Goal: Task Accomplishment & Management: Manage account settings

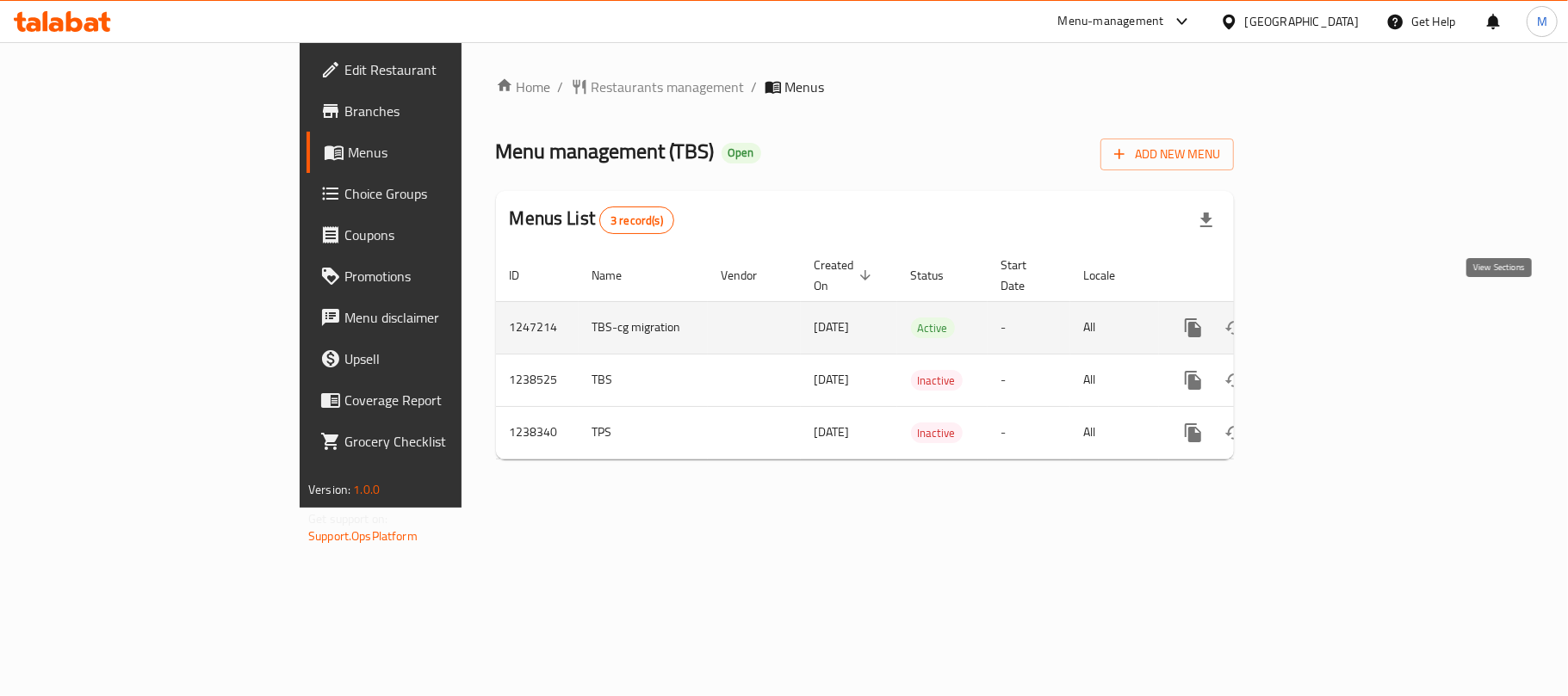
click at [1328, 321] on icon "enhanced table" at bounding box center [1317, 327] width 21 height 21
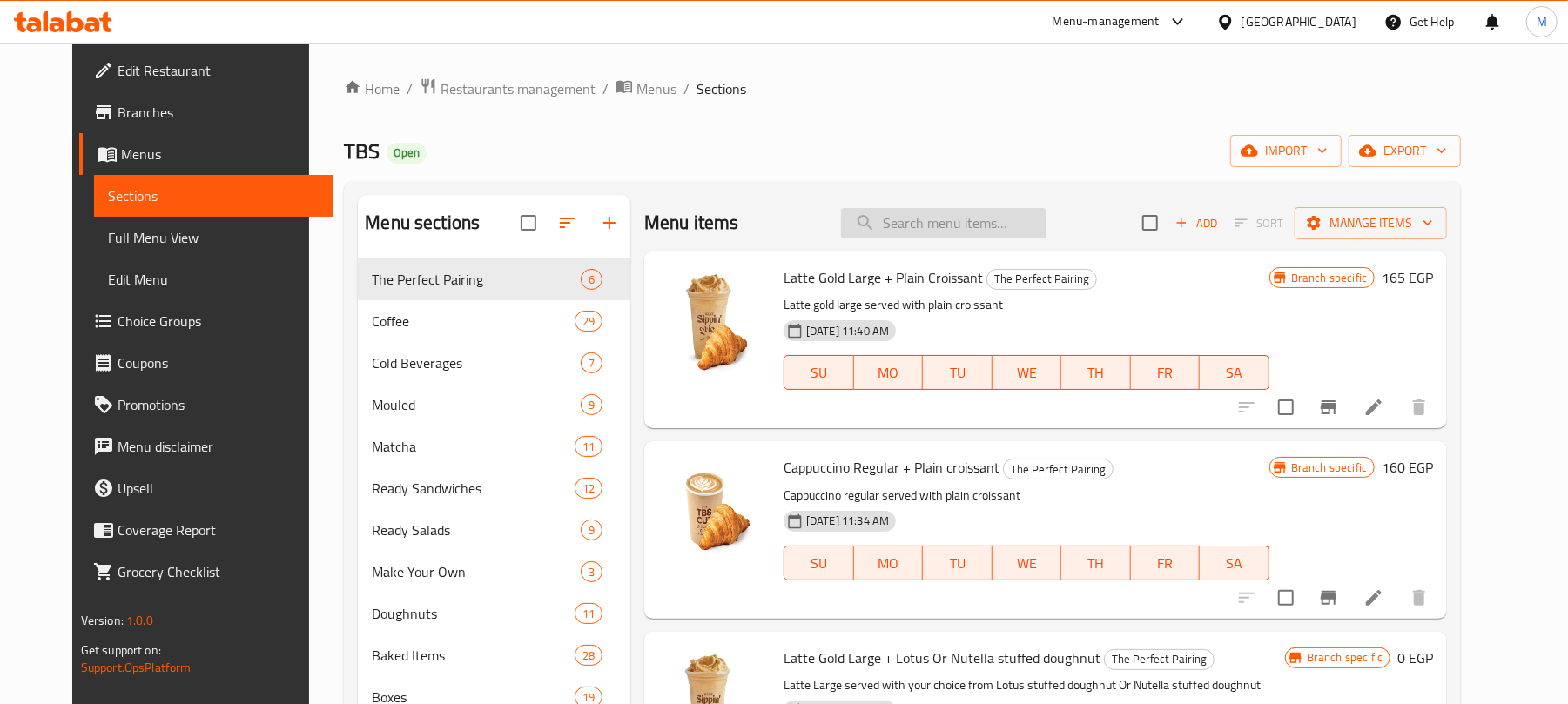
click at [951, 220] on input "search" at bounding box center [943, 223] width 205 height 31
paste input "Ristretto"
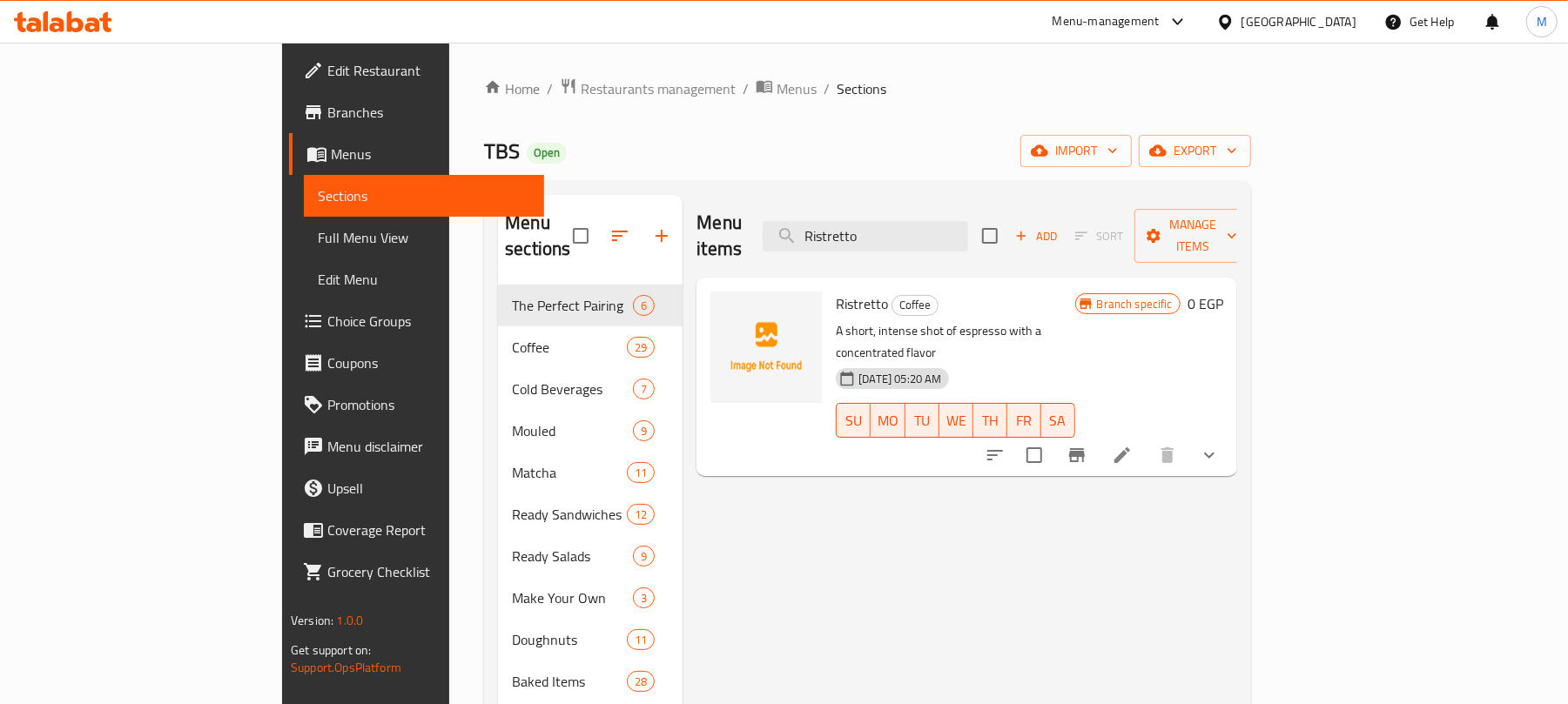
type input "Ristretto"
click at [1220, 445] on icon "show more" at bounding box center [1209, 455] width 21 height 21
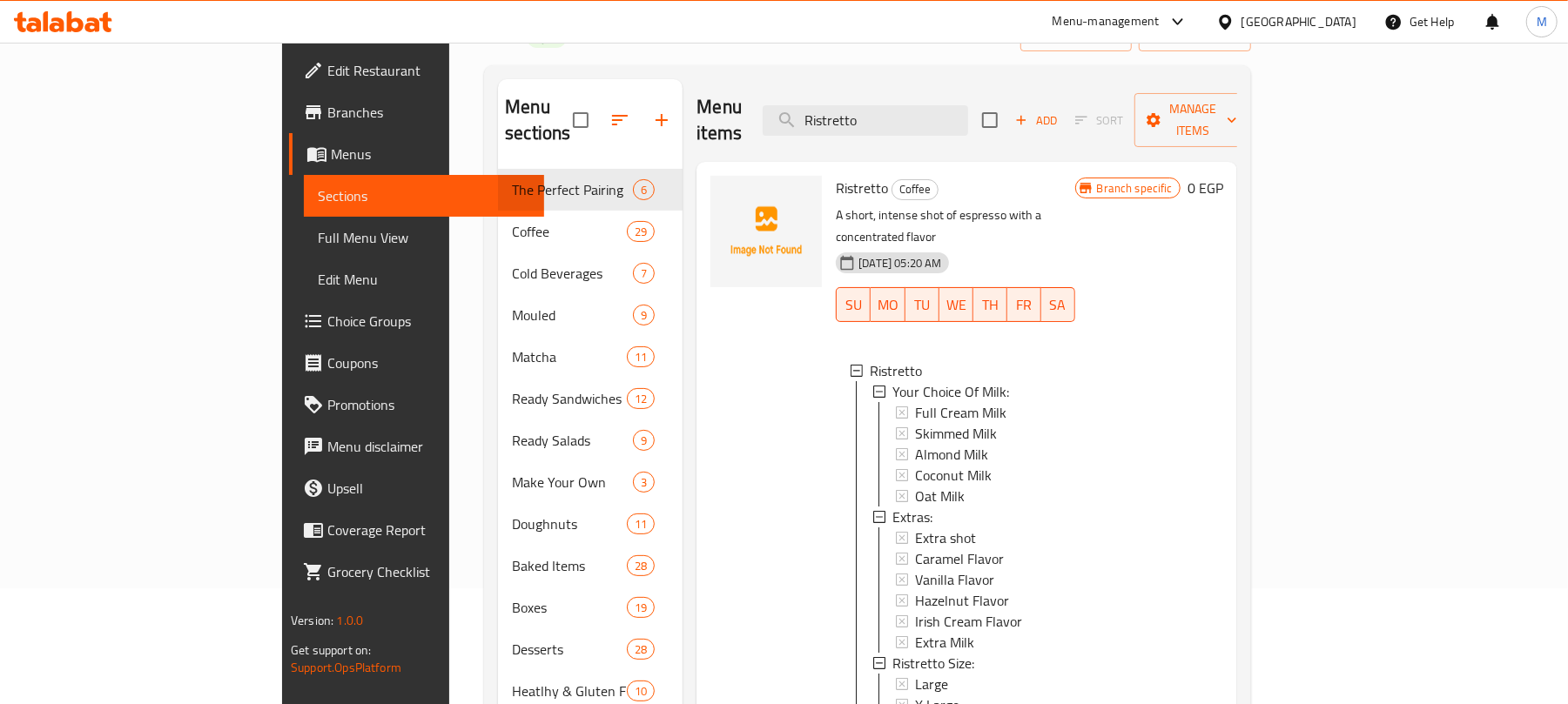
scroll to position [232, 0]
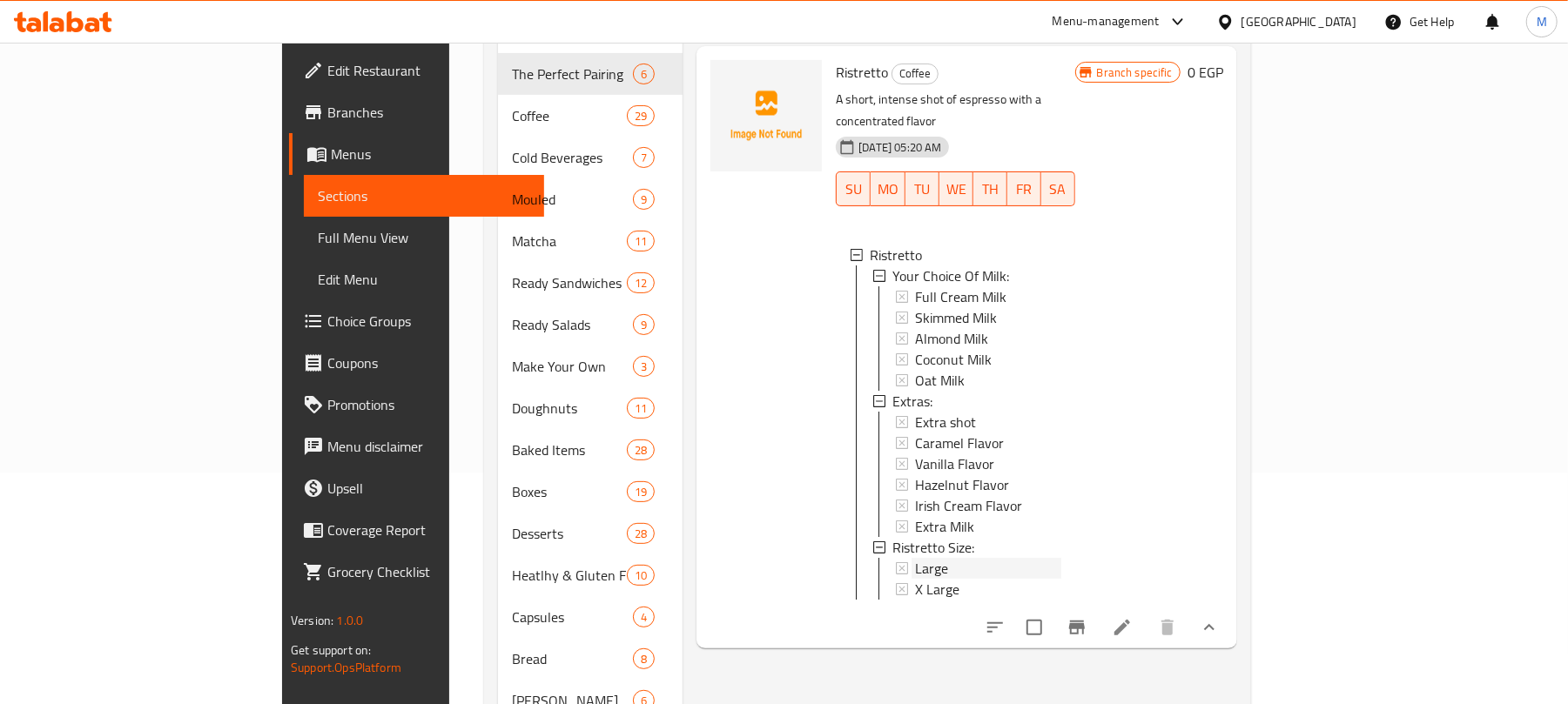
click at [915, 558] on span "Large" at bounding box center [931, 568] width 33 height 21
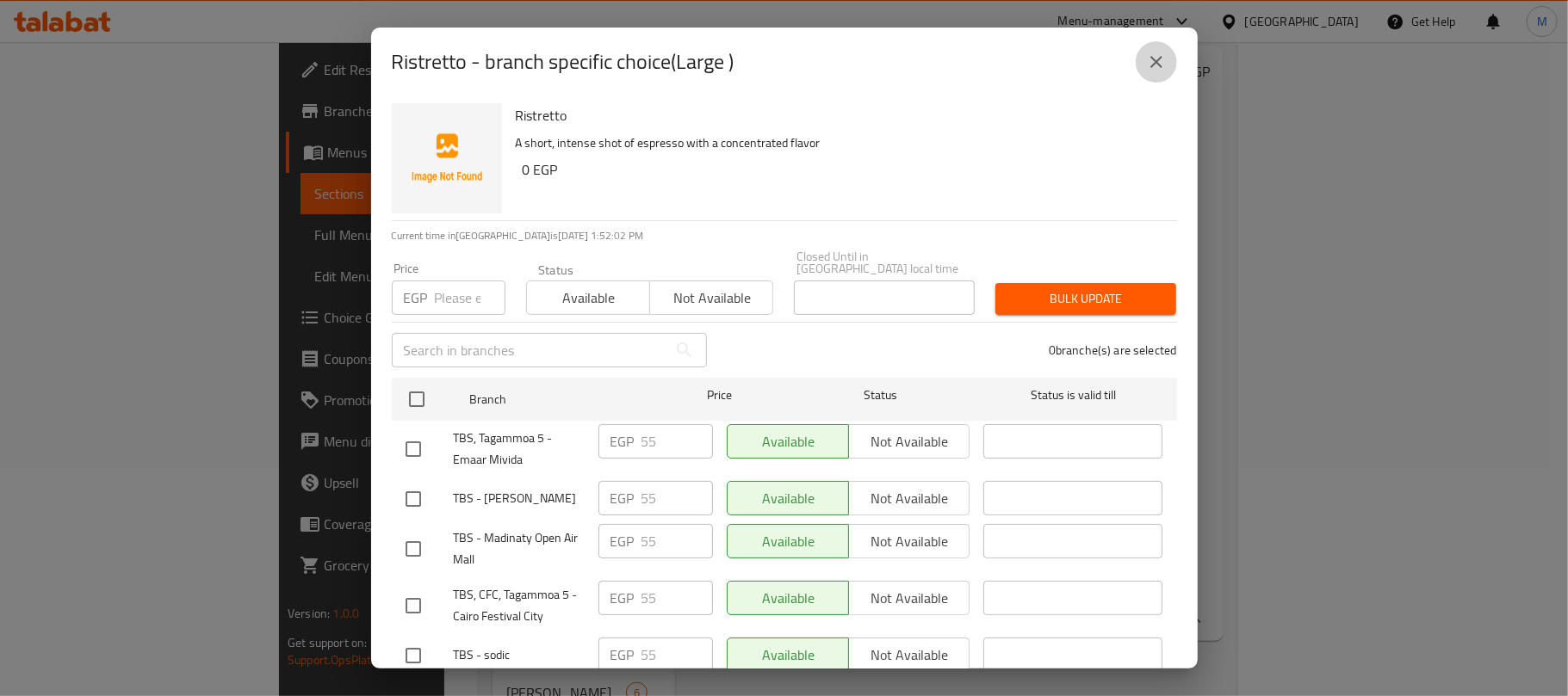
click at [1154, 67] on icon "close" at bounding box center [1155, 62] width 21 height 21
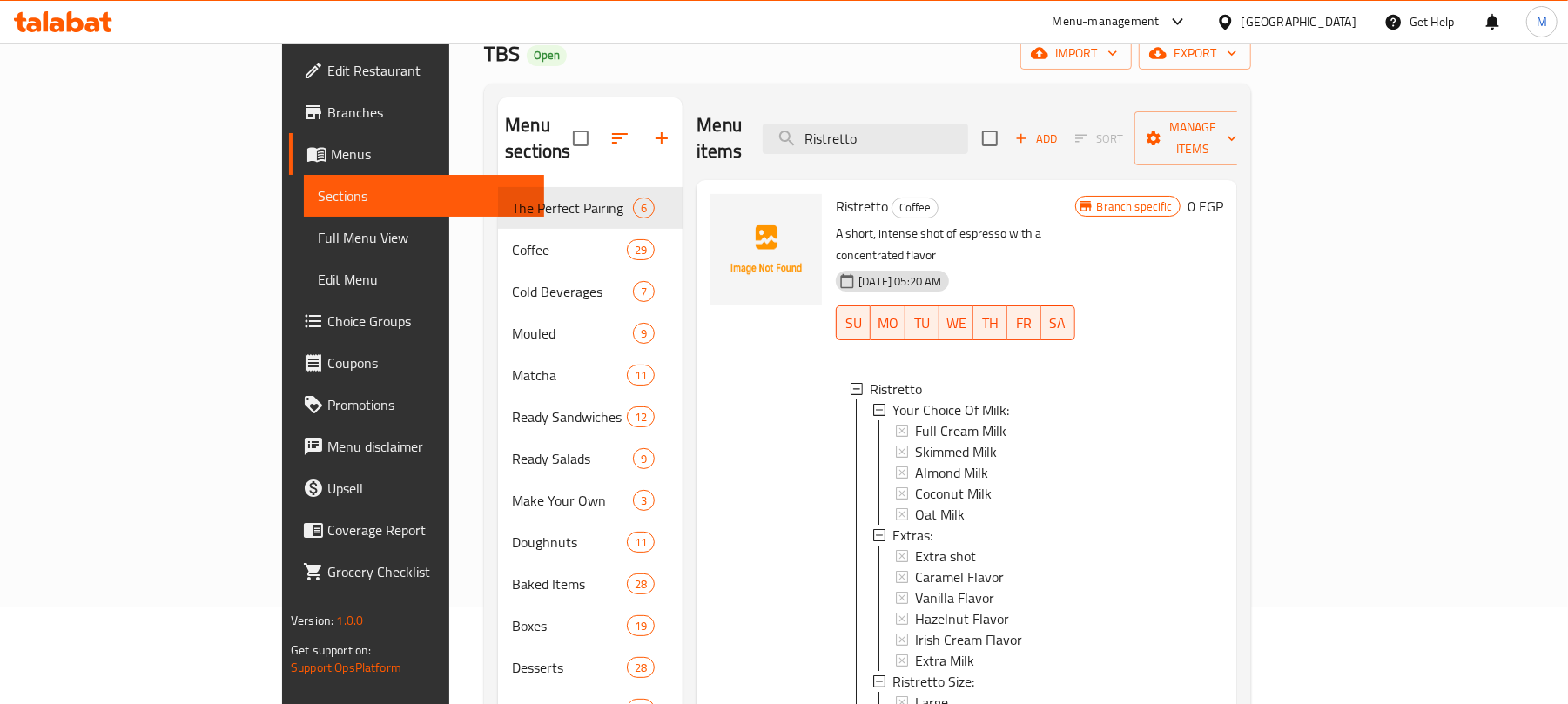
scroll to position [0, 0]
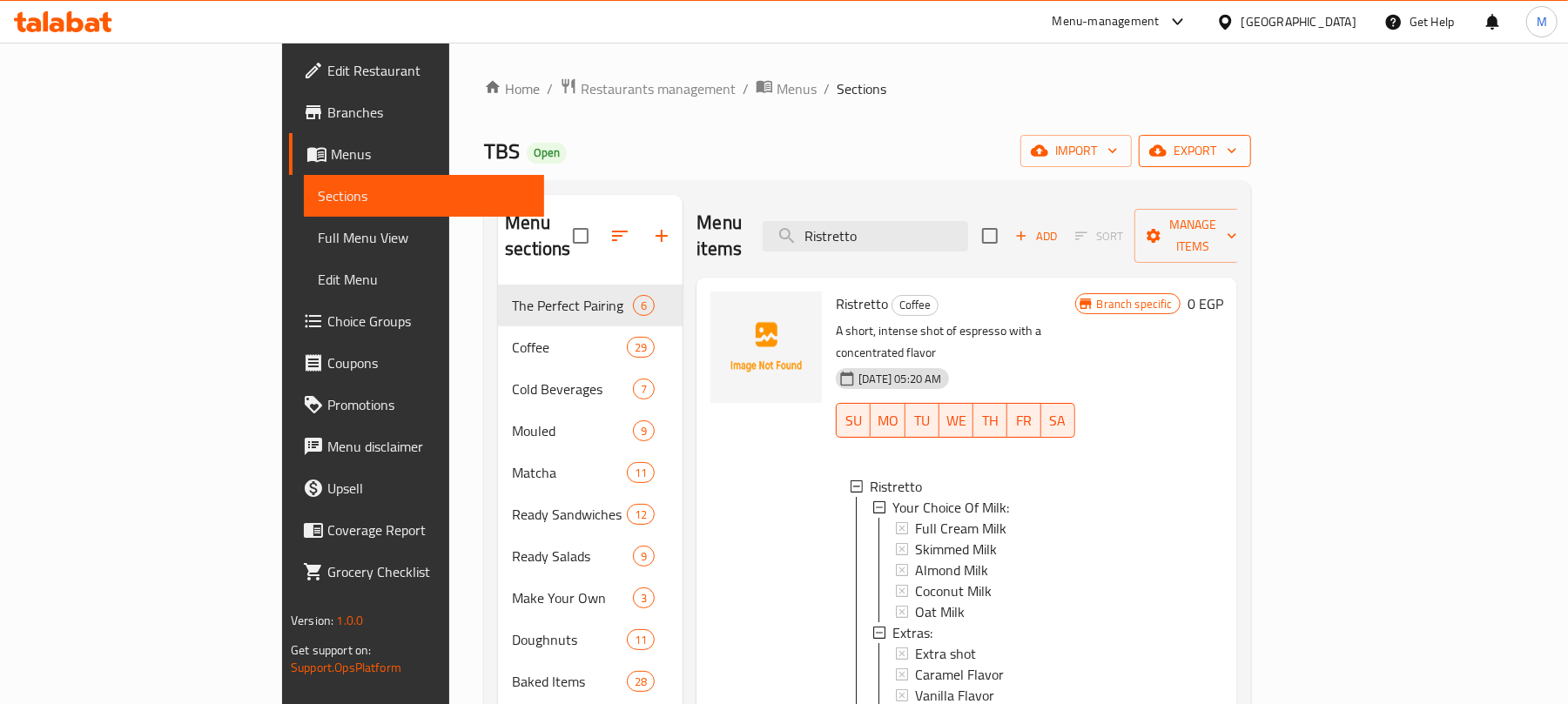
click at [1238, 150] on span "export" at bounding box center [1194, 151] width 84 height 22
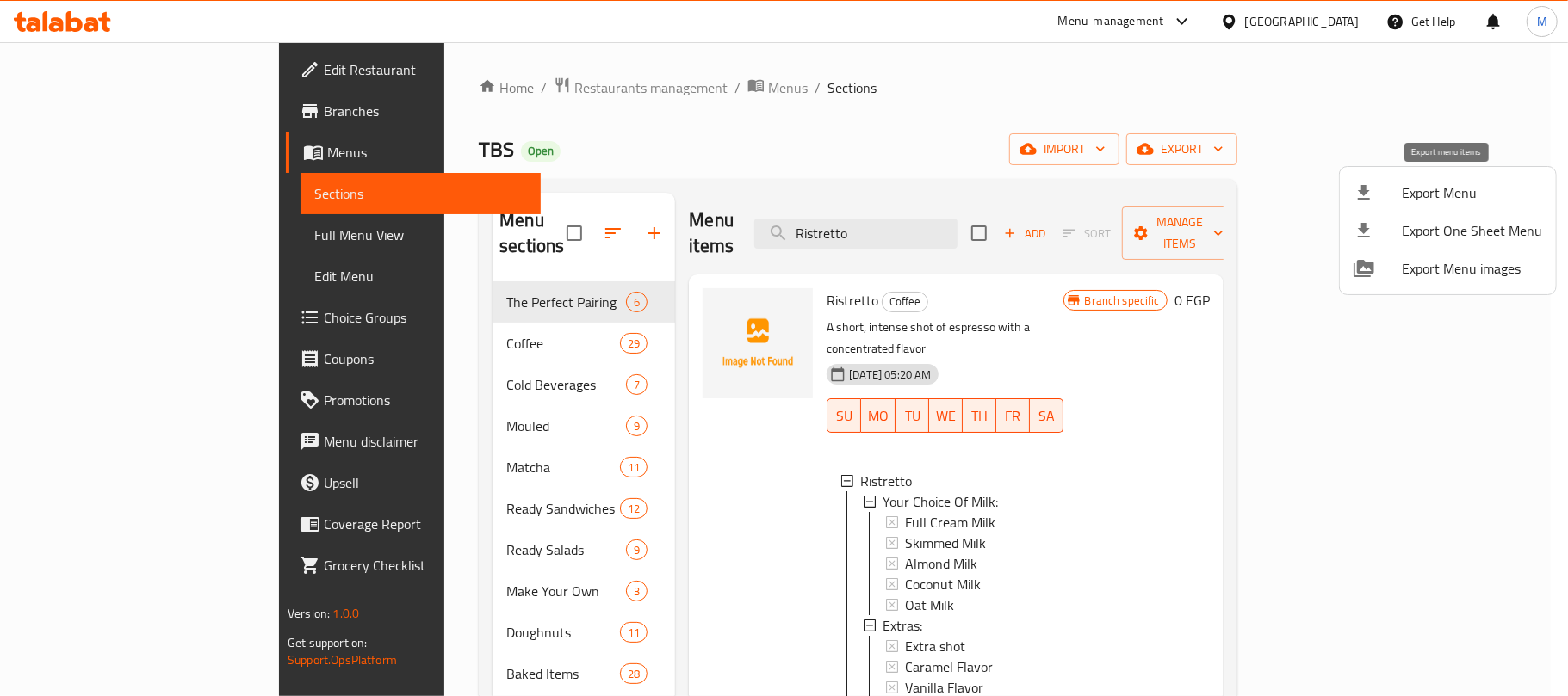
click at [1430, 182] on span "Export Menu" at bounding box center [1471, 192] width 140 height 21
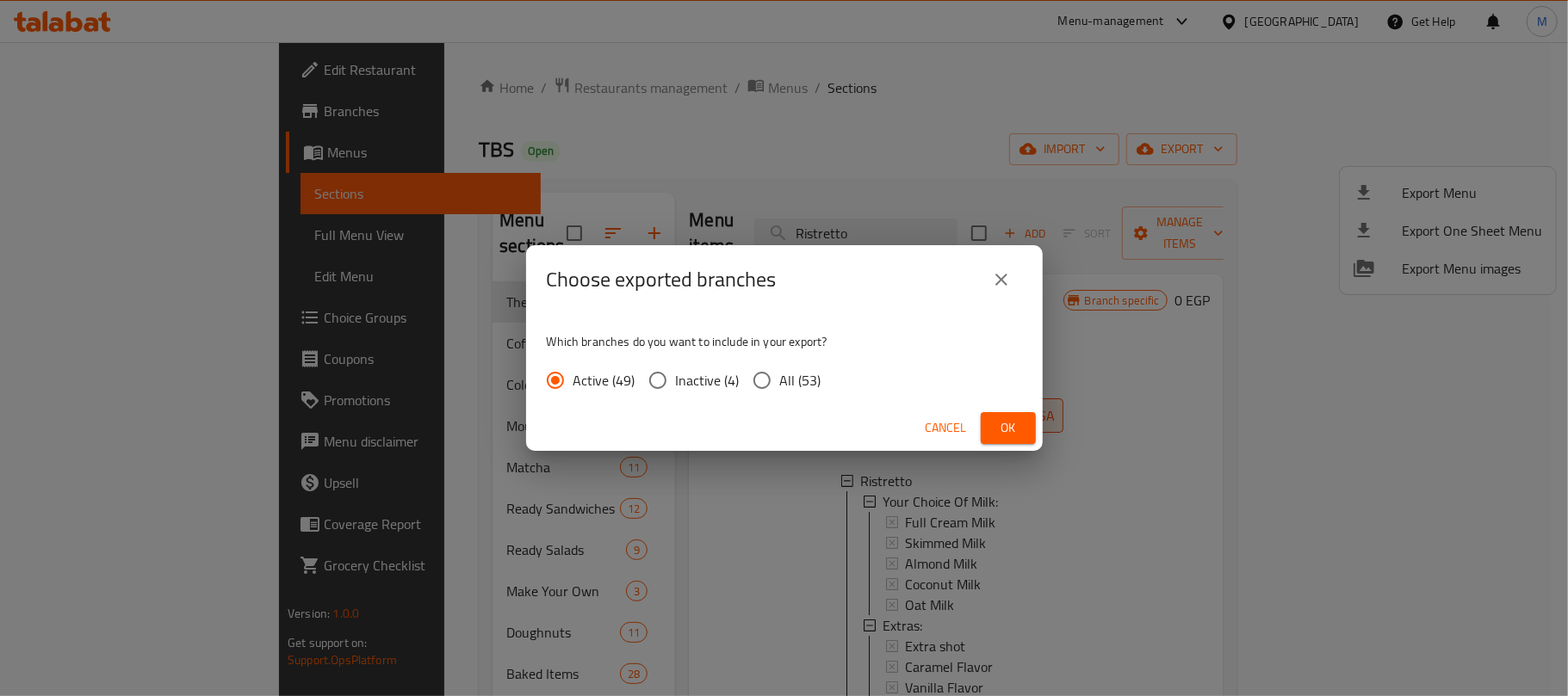
click at [780, 383] on span "All (53)" at bounding box center [800, 380] width 41 height 21
click at [780, 383] on input "All (53)" at bounding box center [762, 380] width 36 height 36
radio input "true"
click at [1004, 426] on span "Ok" at bounding box center [1008, 428] width 27 height 22
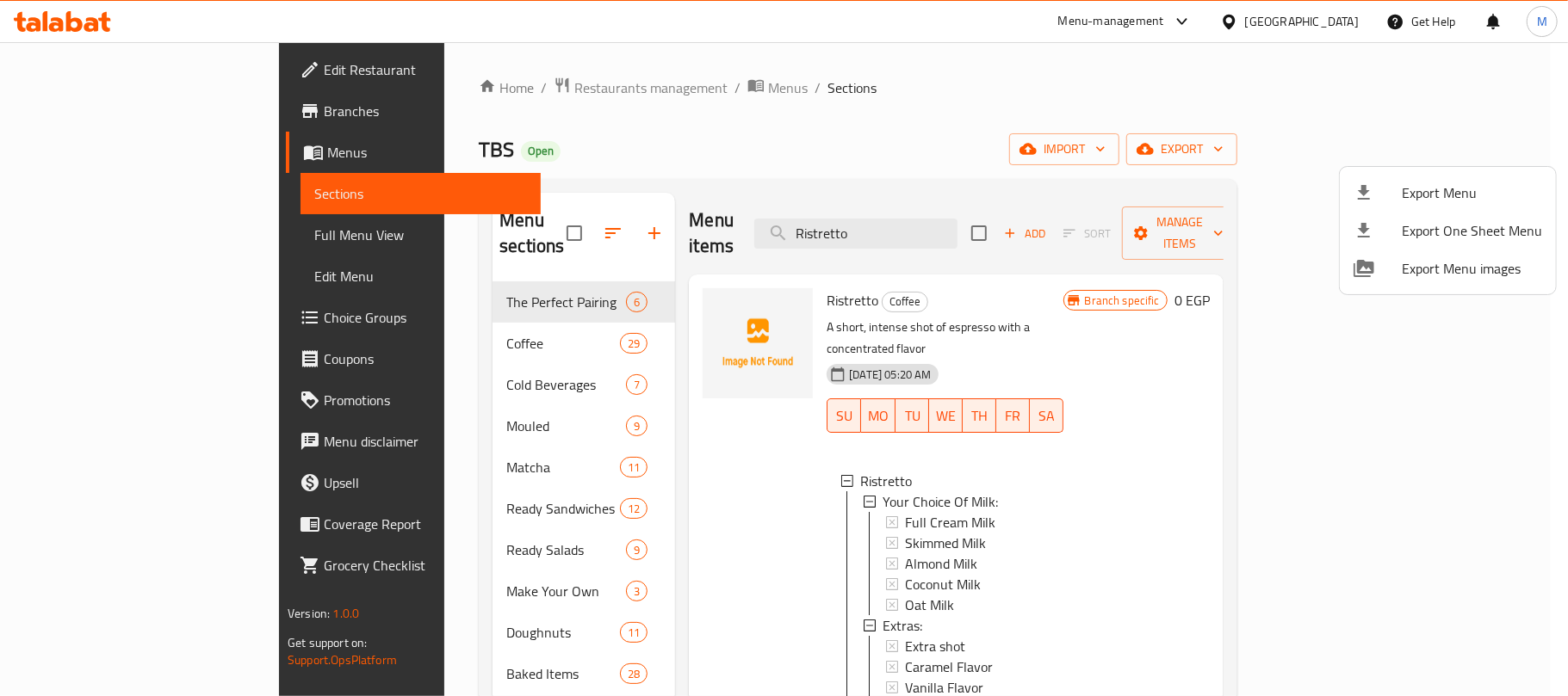
click at [695, 426] on div at bounding box center [784, 348] width 1568 height 696
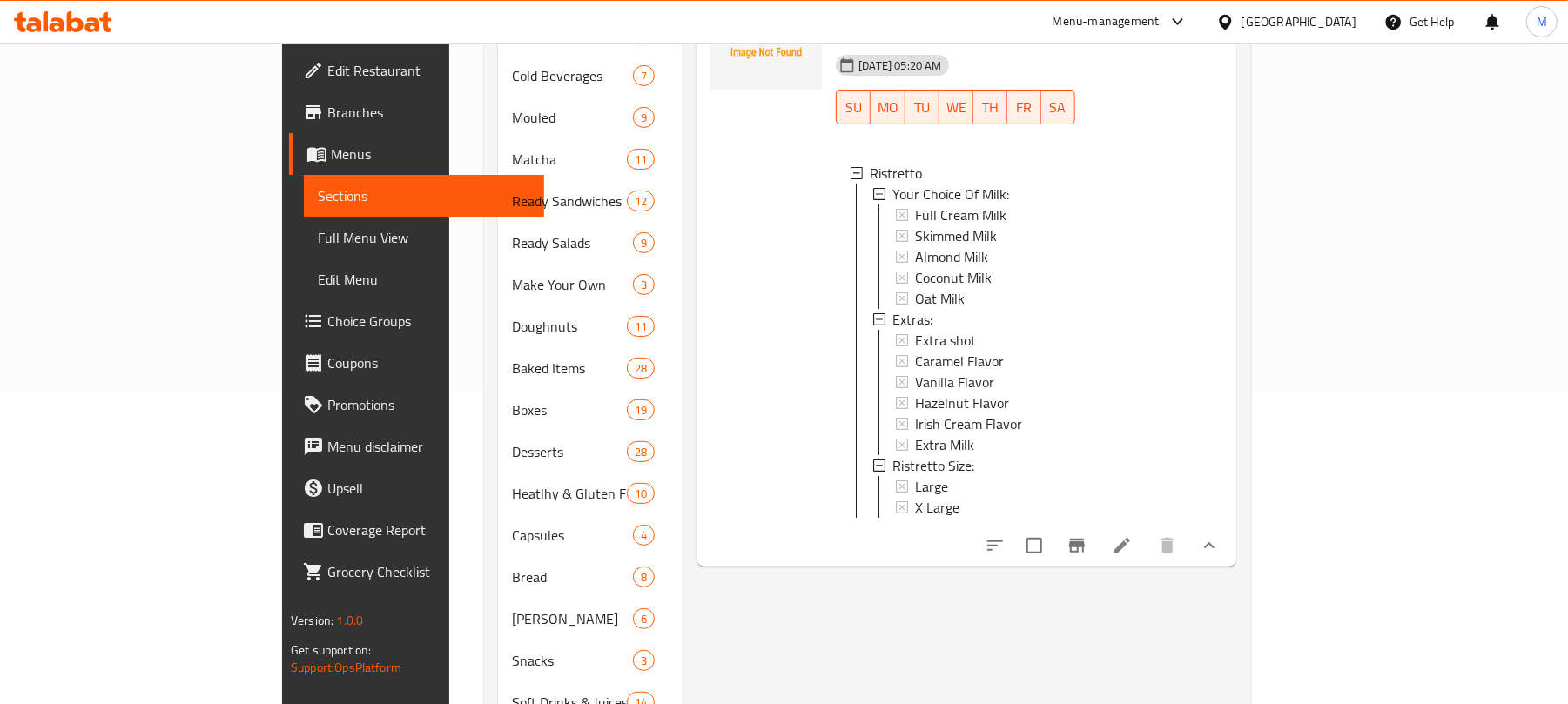
scroll to position [348, 0]
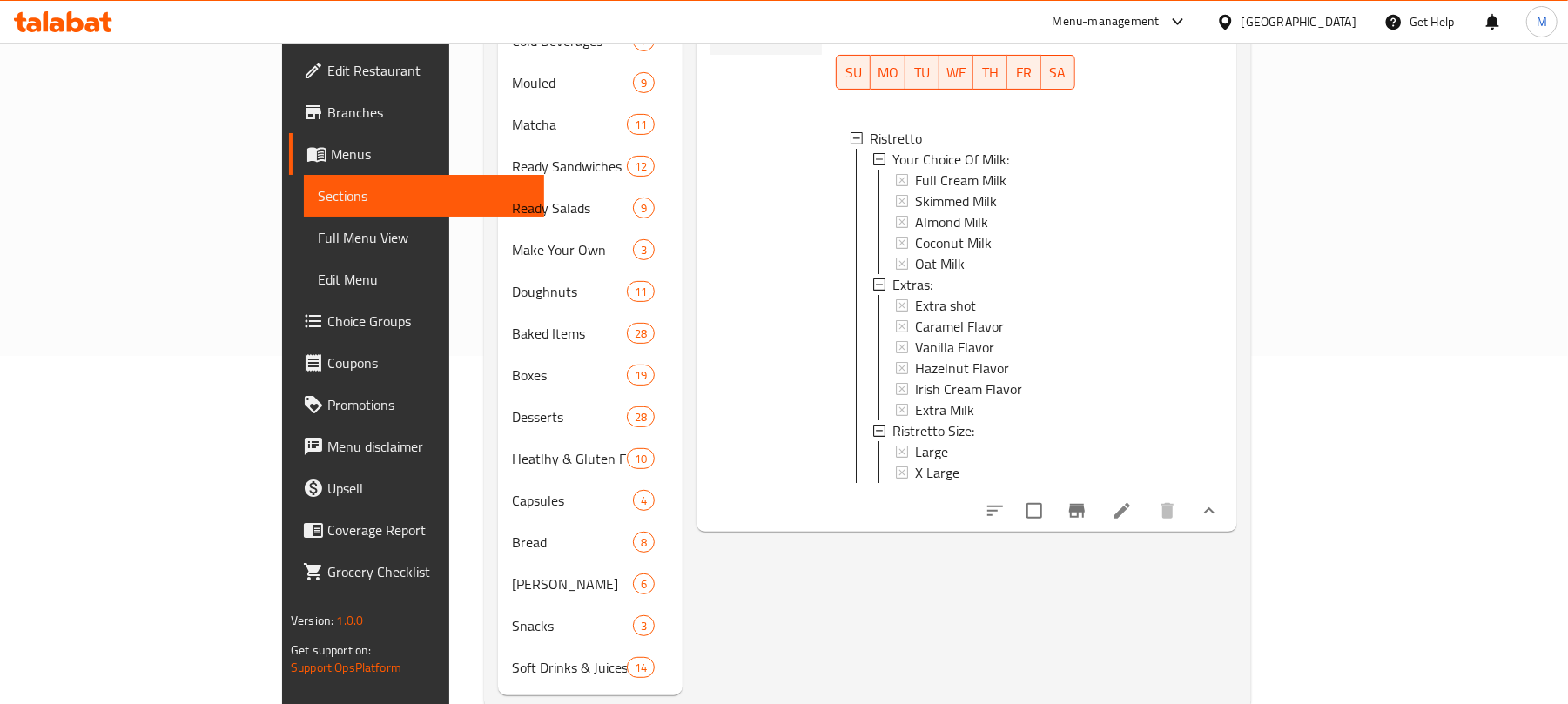
click at [934, 441] on div "Large" at bounding box center [988, 451] width 146 height 21
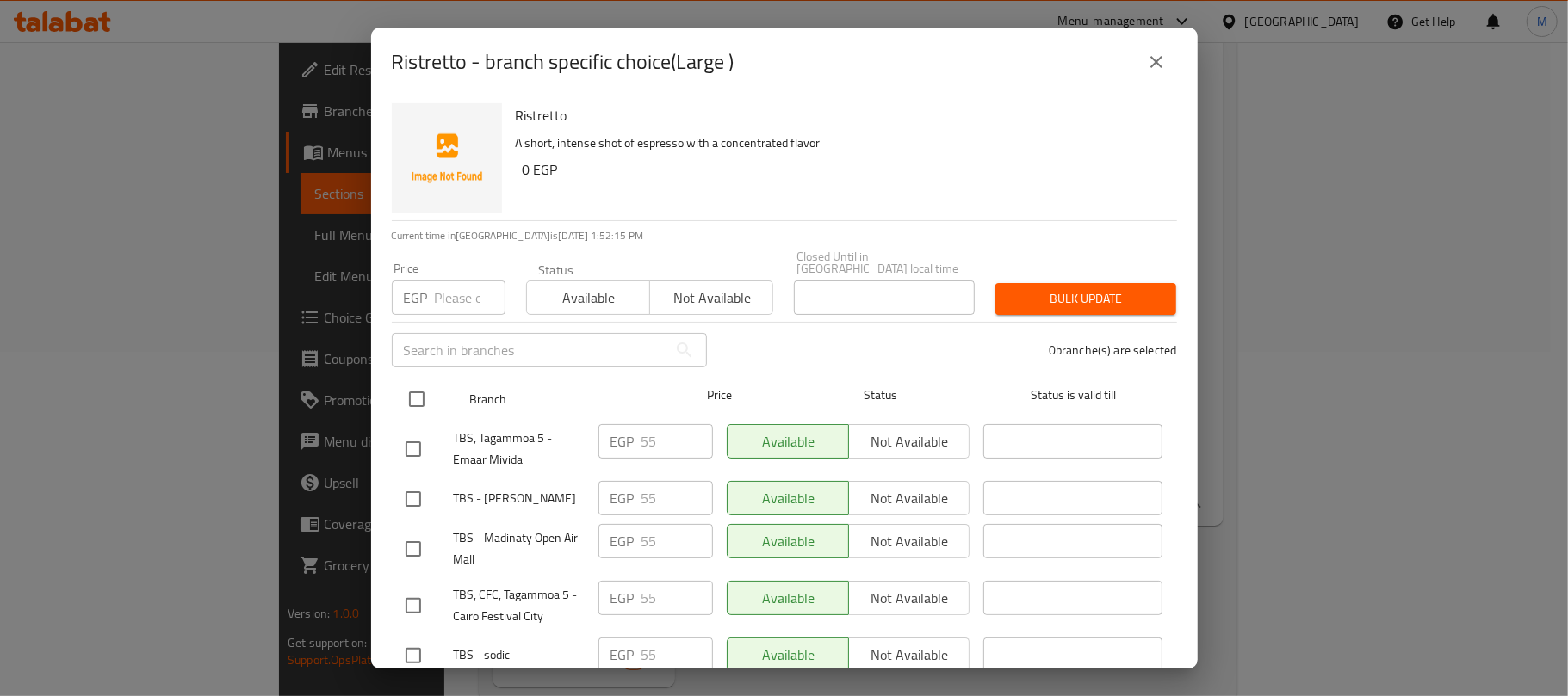
click at [411, 389] on input "checkbox" at bounding box center [416, 399] width 36 height 36
checkbox input "true"
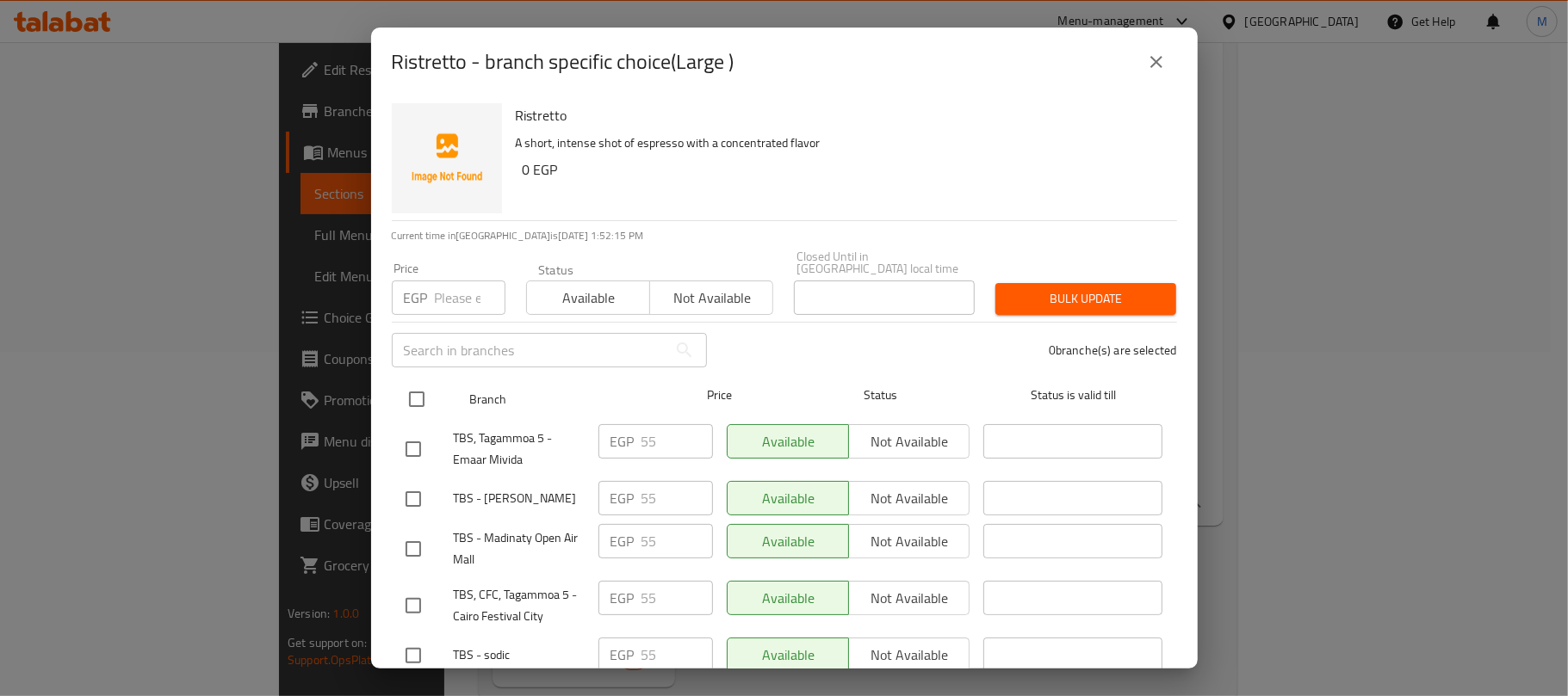
checkbox input "true"
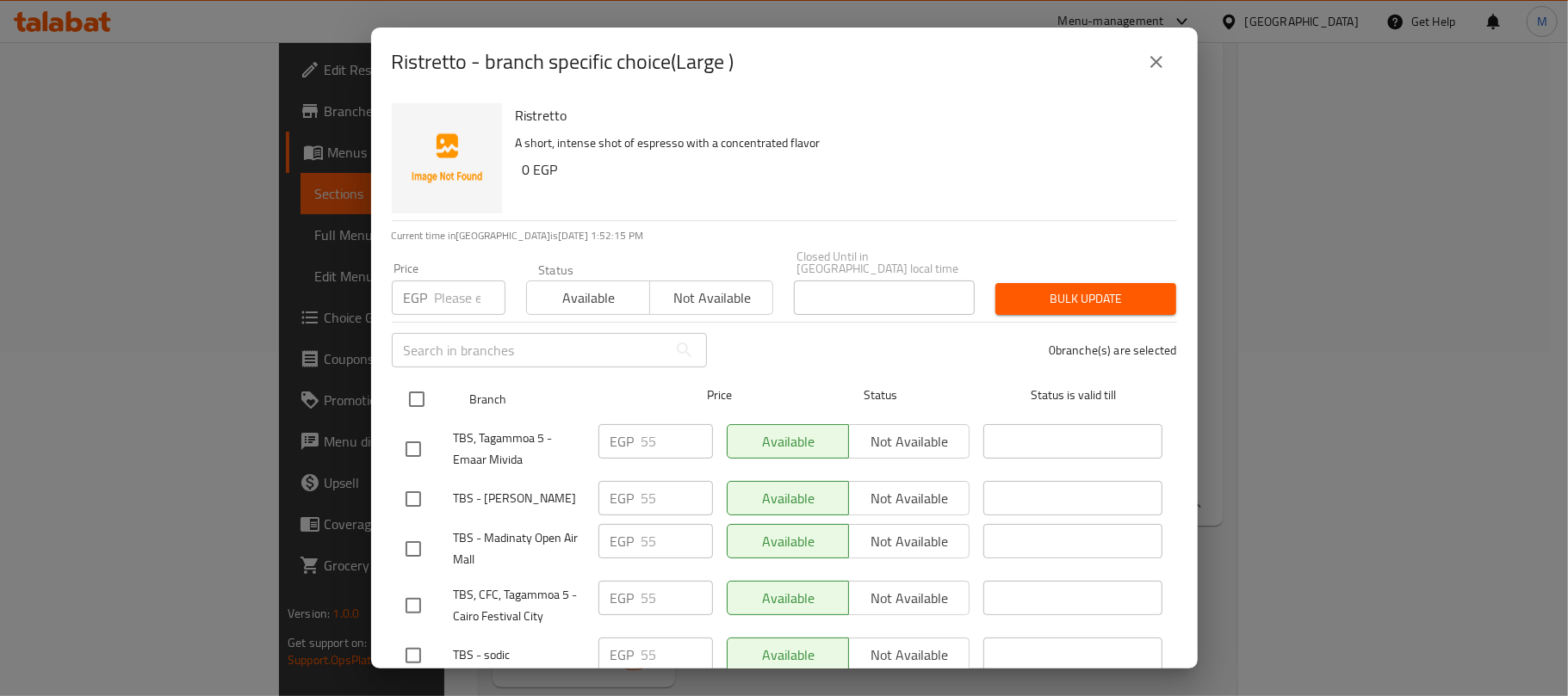
checkbox input "true"
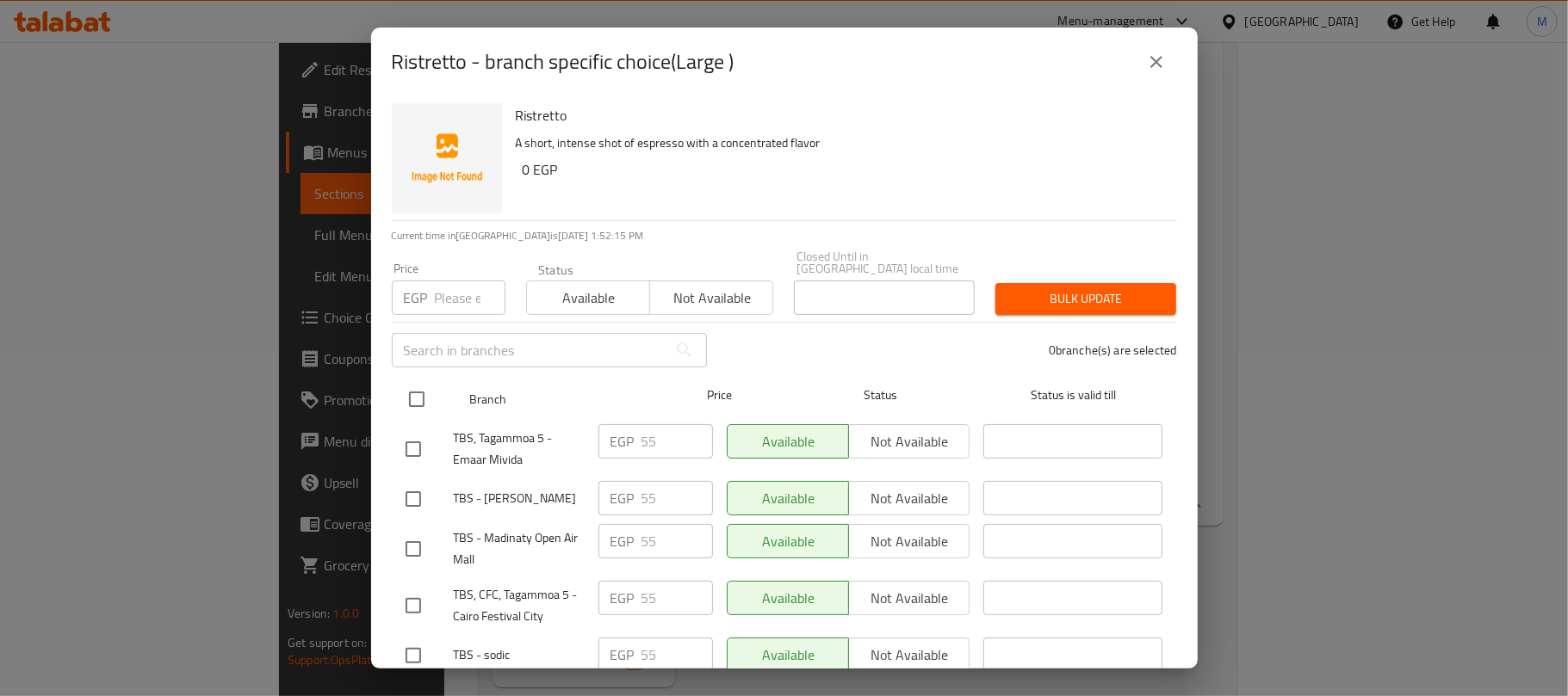
checkbox input "true"
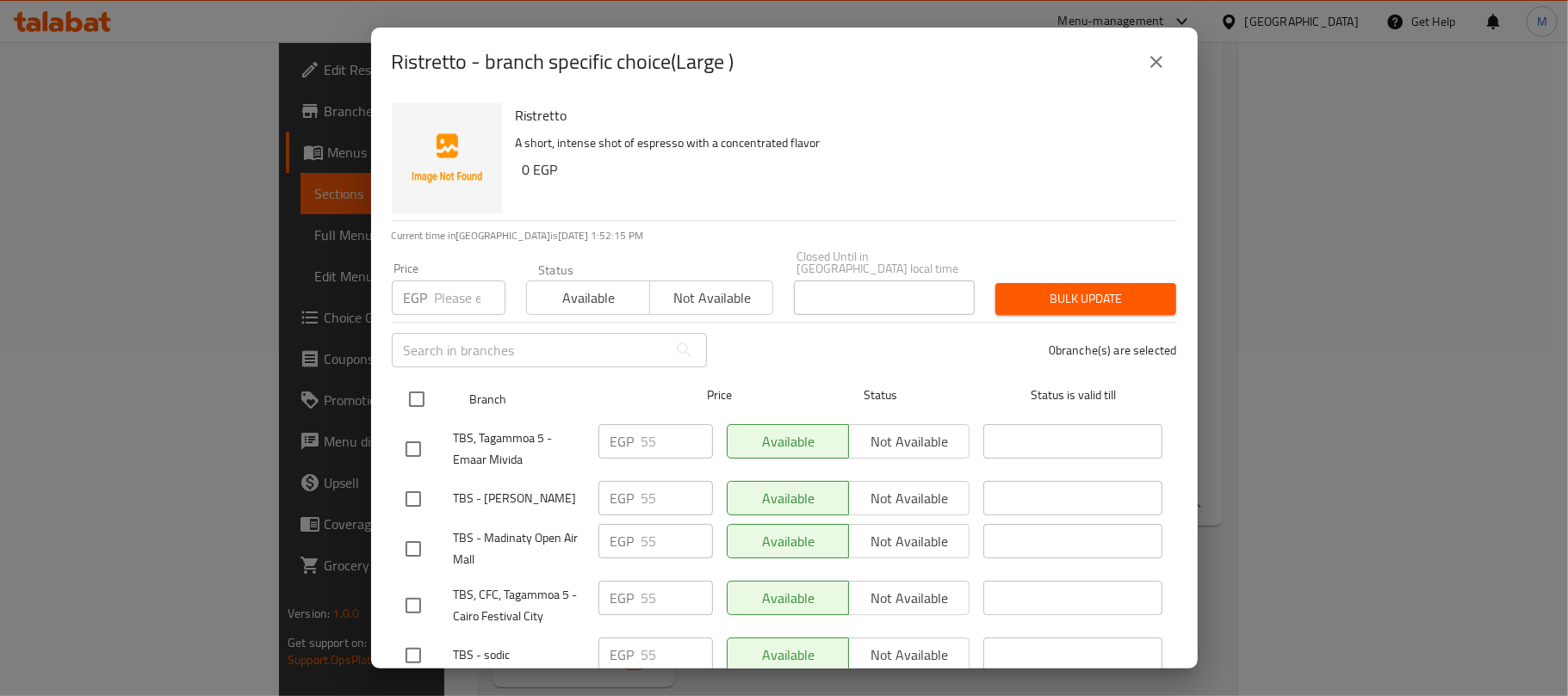
checkbox input "true"
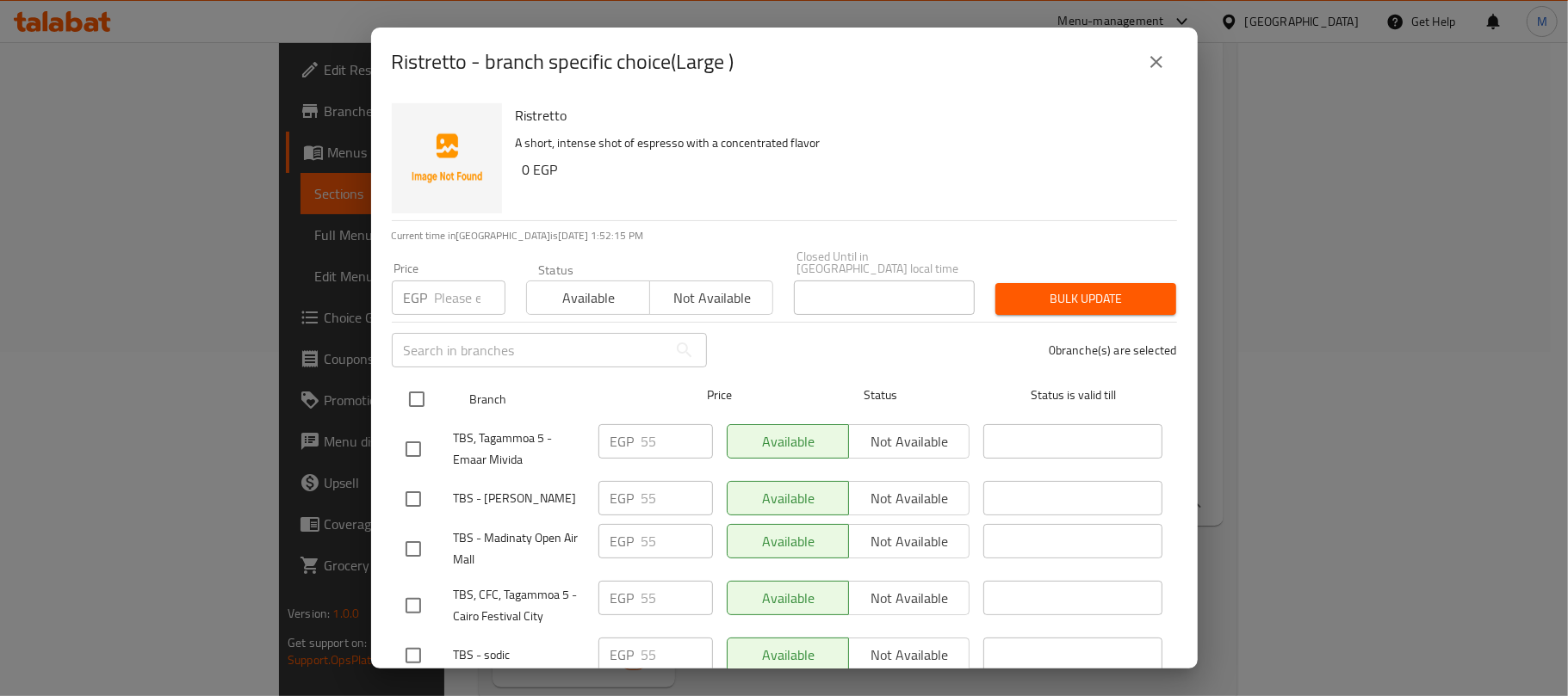
checkbox input "true"
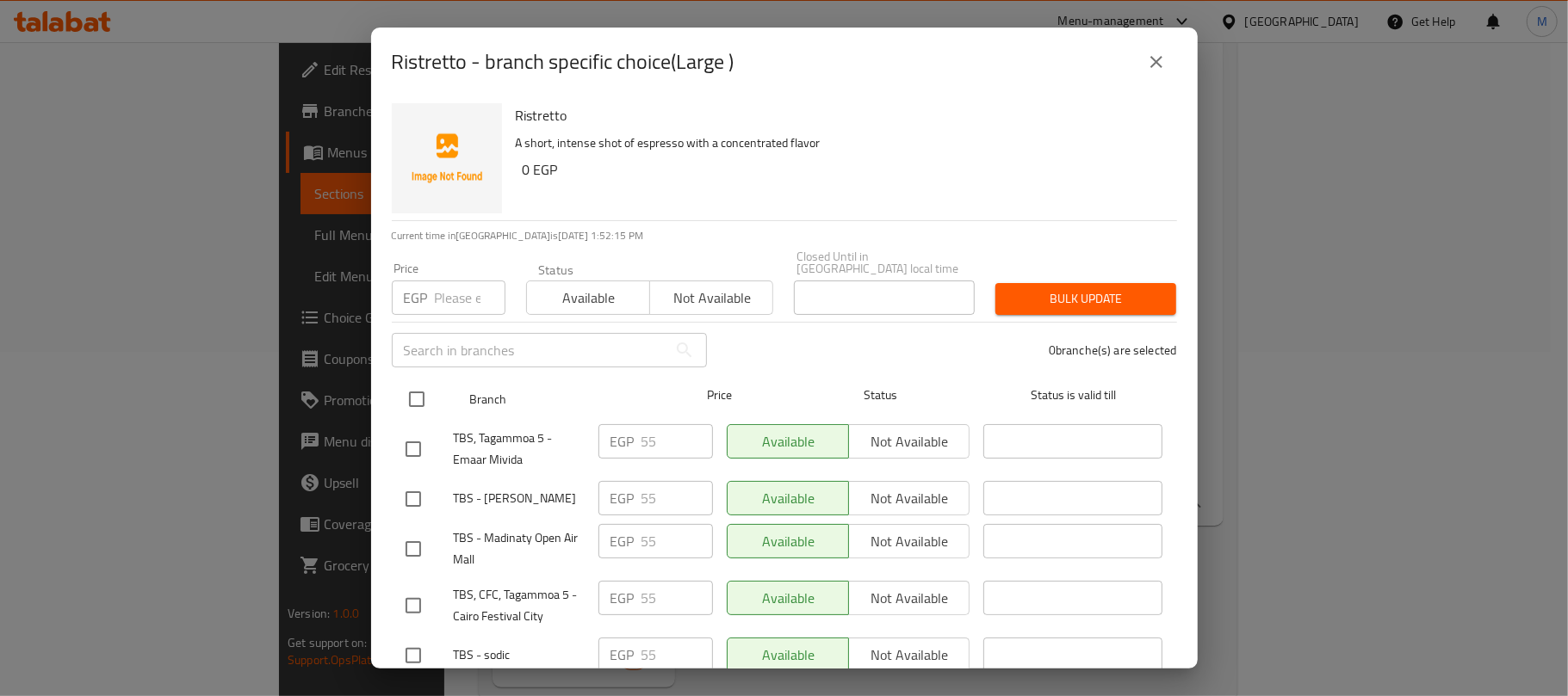
checkbox input "true"
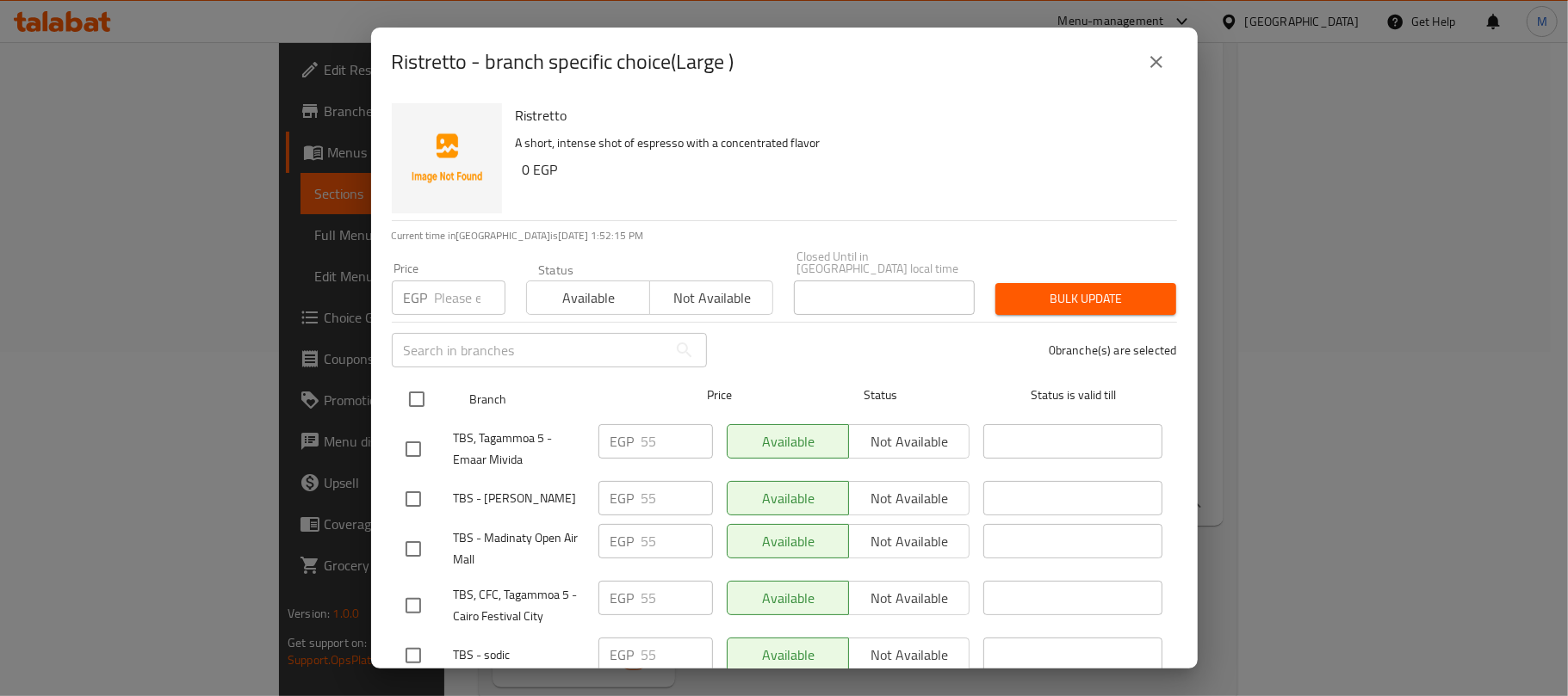
checkbox input "true"
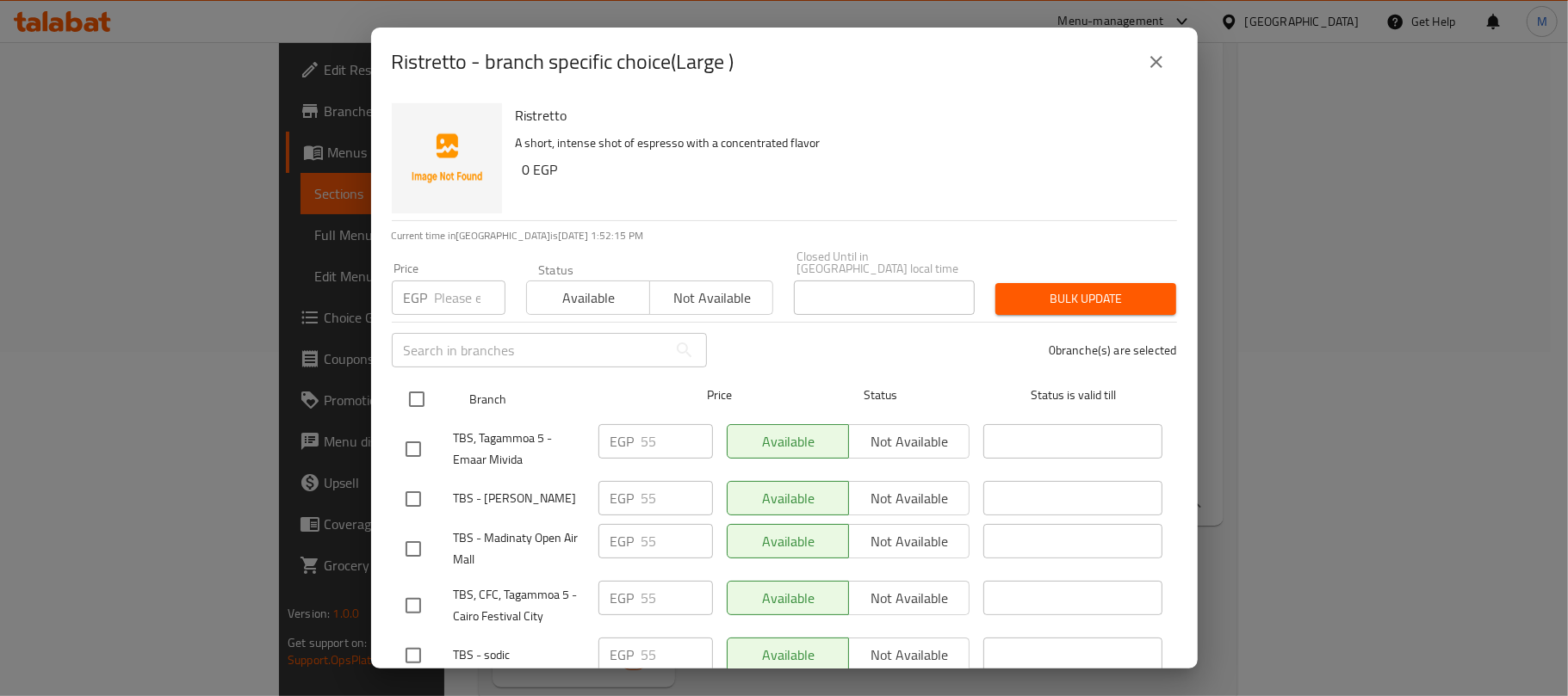
checkbox input "true"
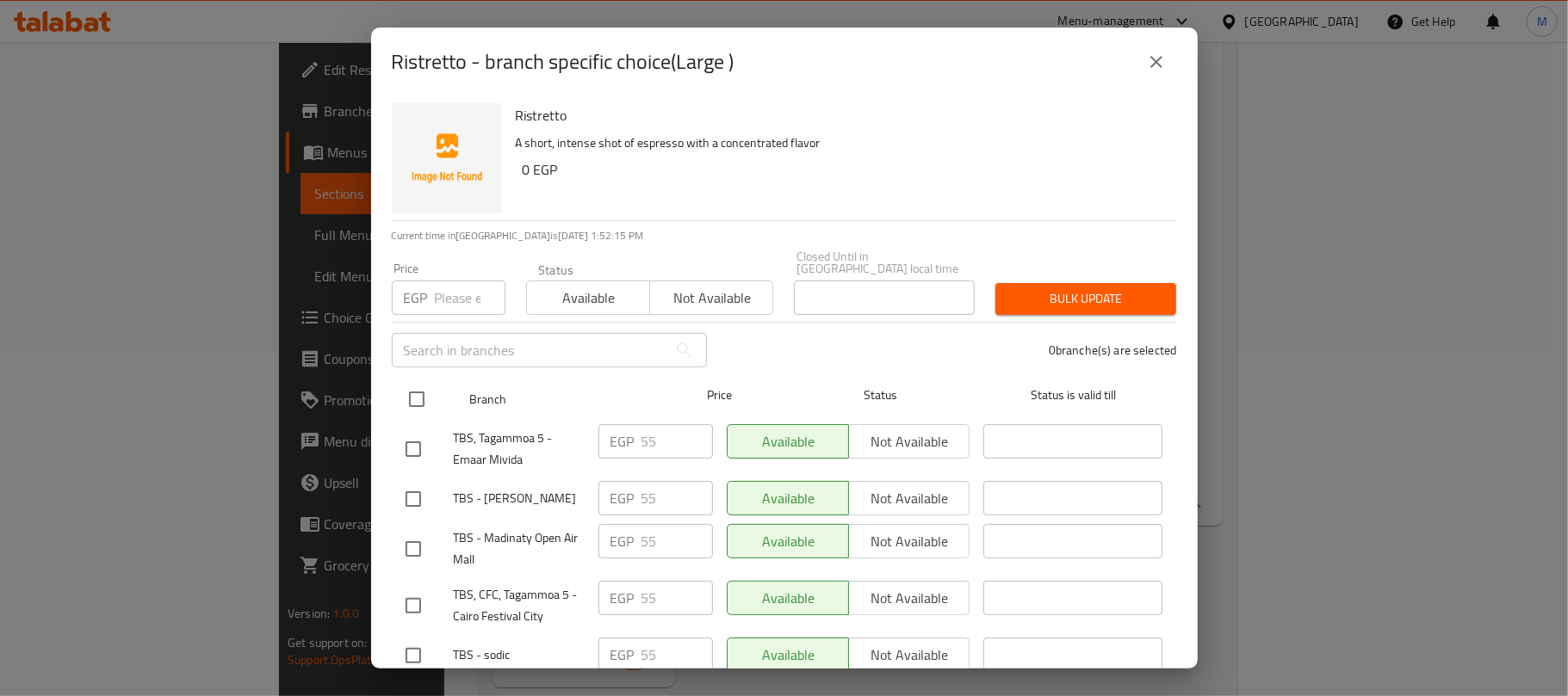
checkbox input "true"
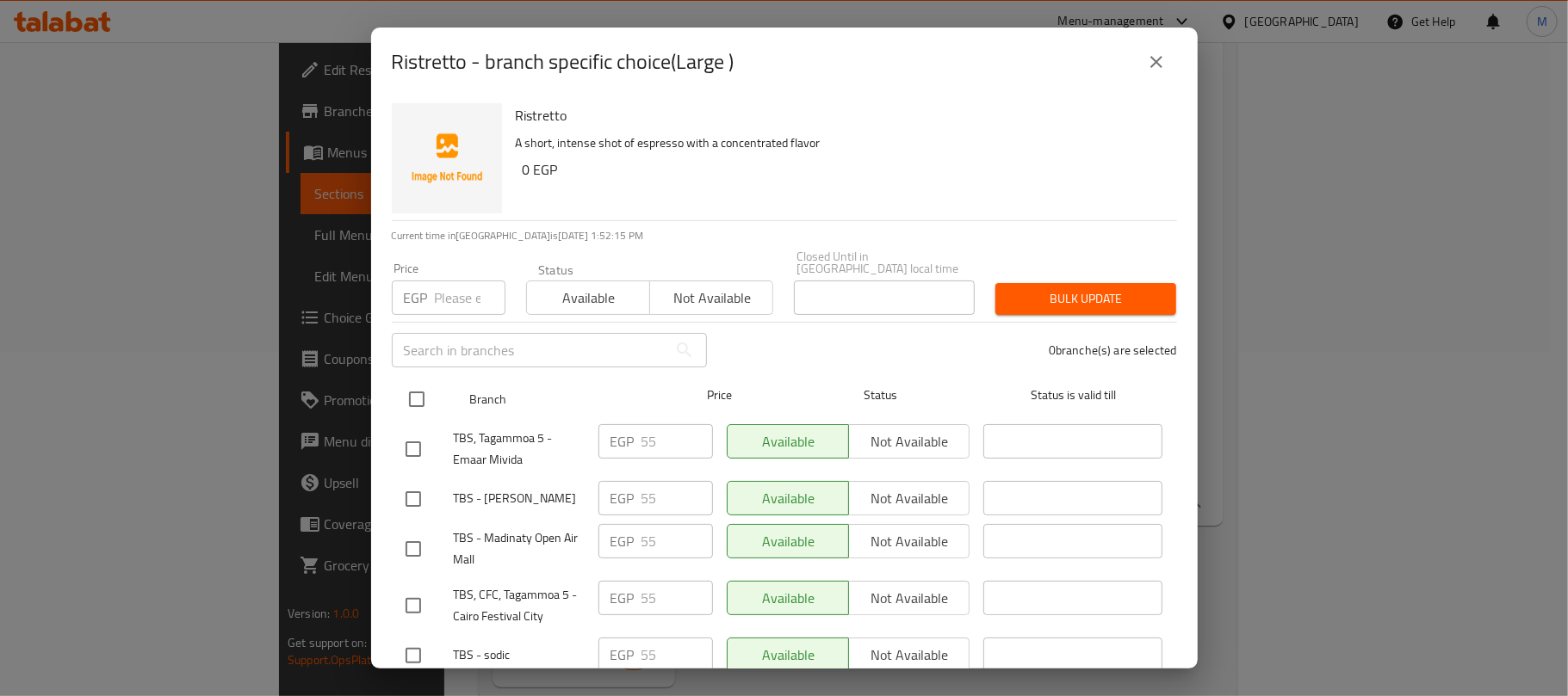
checkbox input "true"
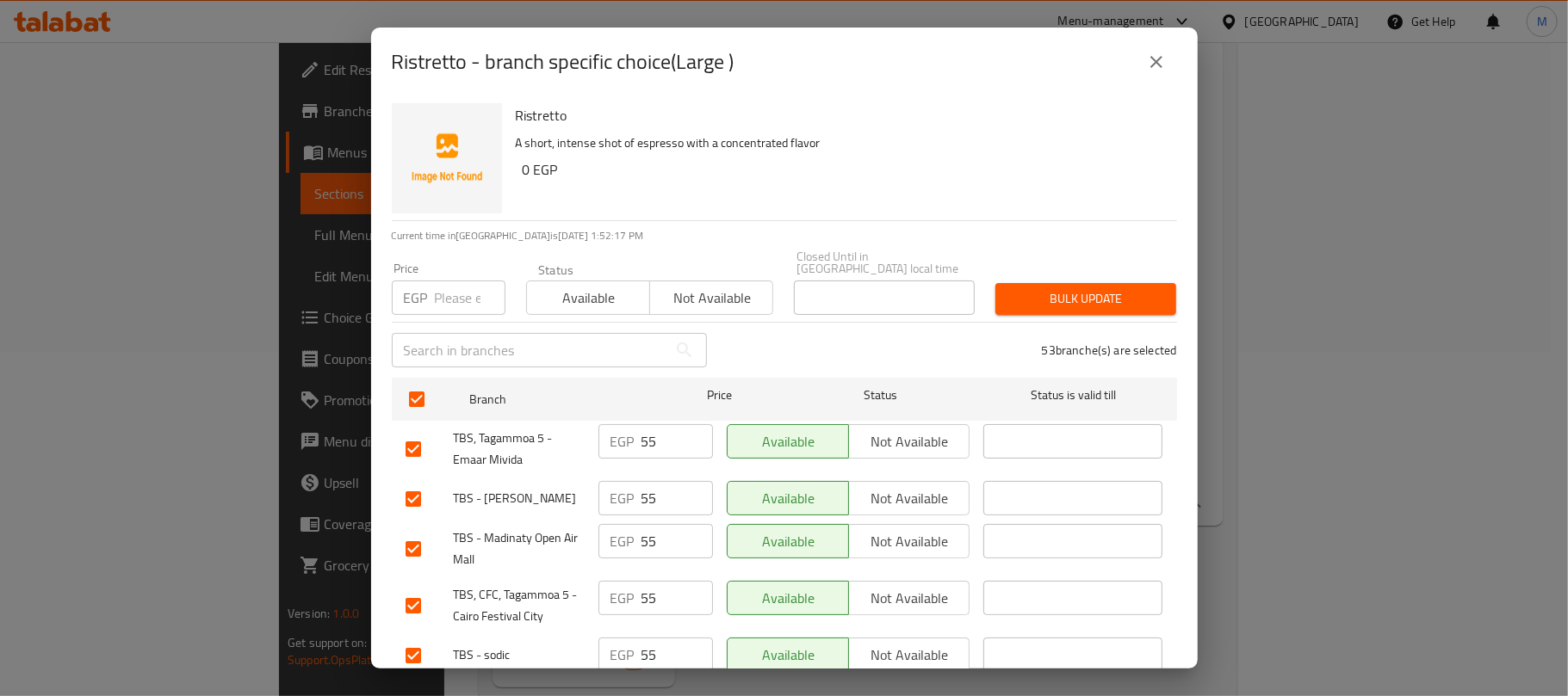
click at [444, 292] on input "number" at bounding box center [470, 297] width 71 height 34
type input "60"
click at [648, 177] on h6 "0 EGP" at bounding box center [842, 170] width 640 height 25
click at [999, 283] on button "Bulk update" at bounding box center [1086, 299] width 180 height 31
click at [1153, 71] on icon "close" at bounding box center [1155, 62] width 21 height 21
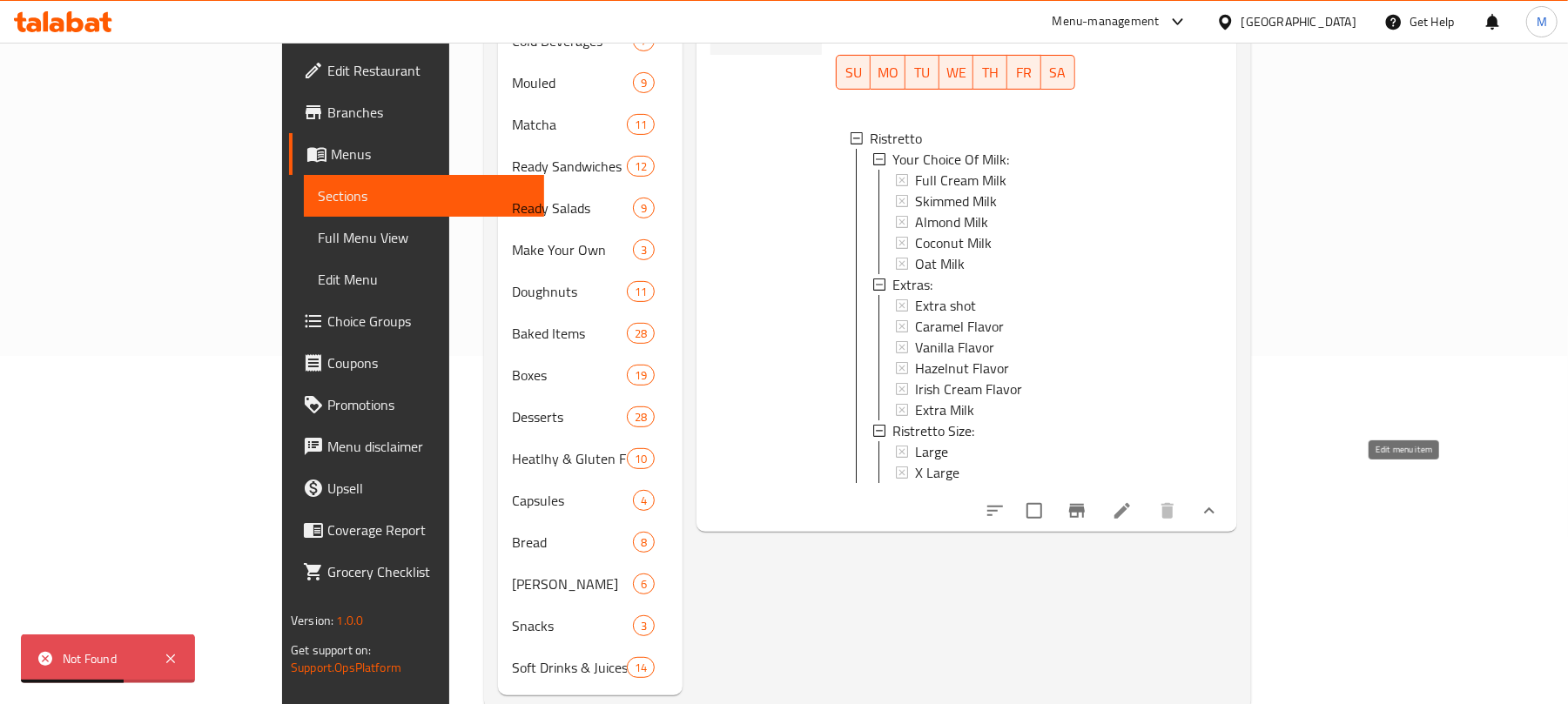
click at [1133, 501] on icon at bounding box center [1122, 511] width 21 height 21
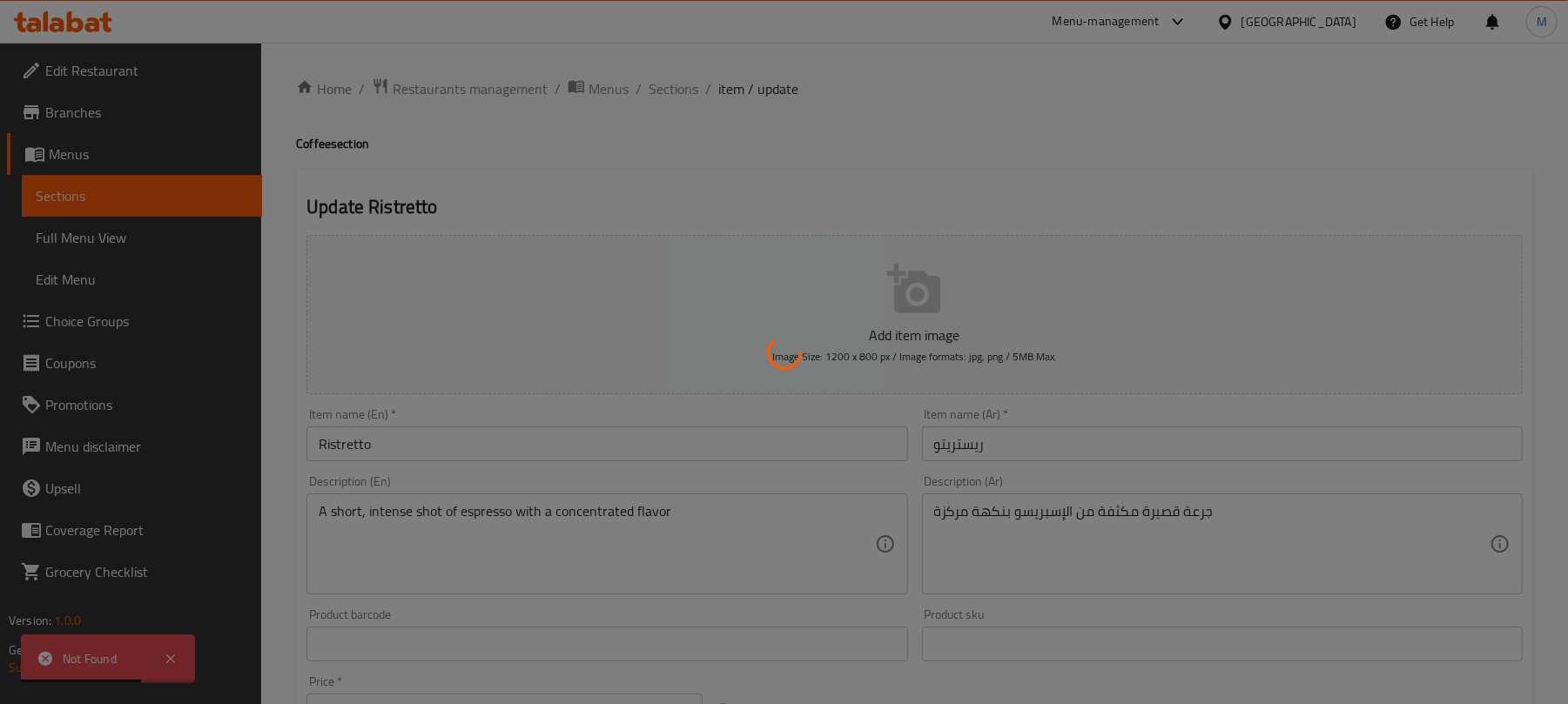
type input "إختيارك من الحليب:"
type input "0"
type input "1"
type input "الإضافات:"
type input "0"
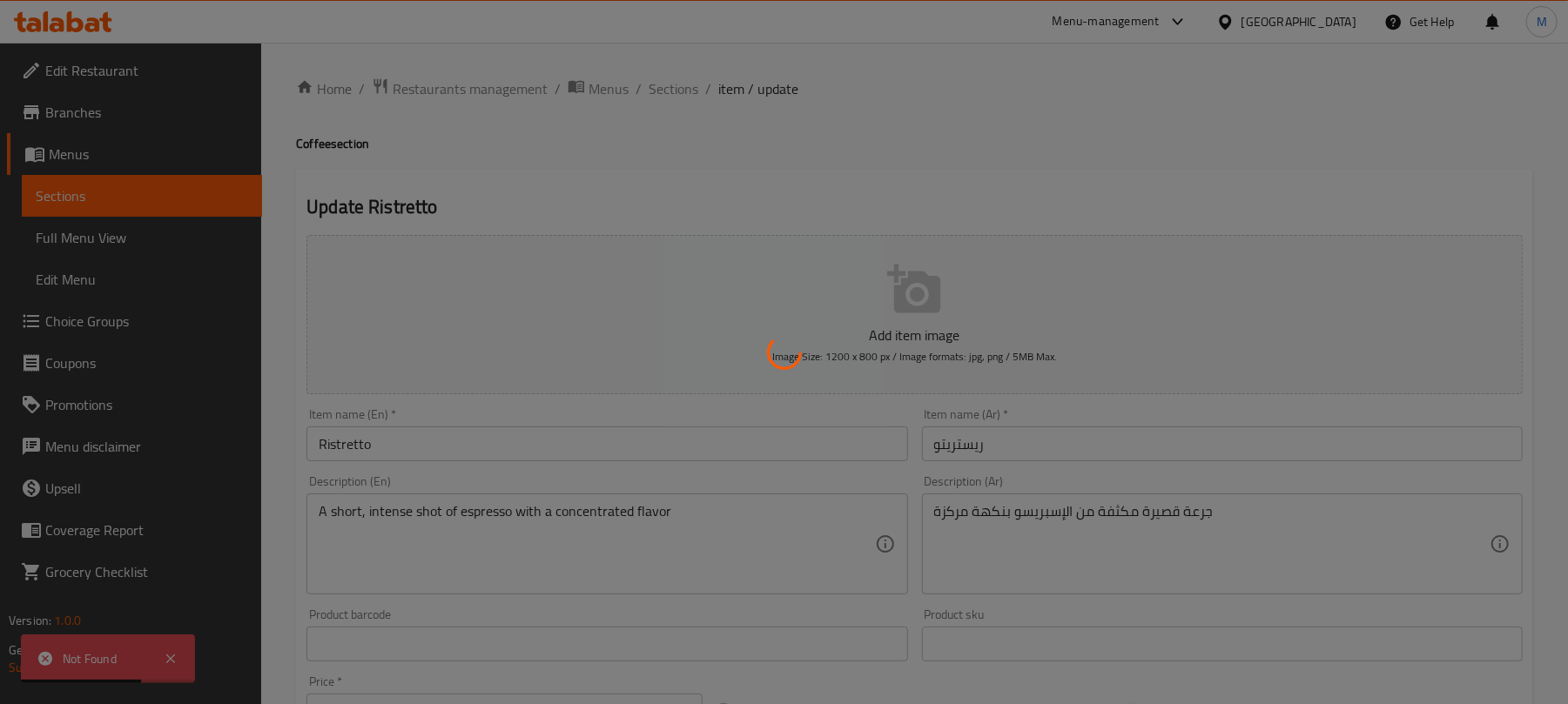
type input "2"
type input "أحجام ريستريتو"
type input "1"
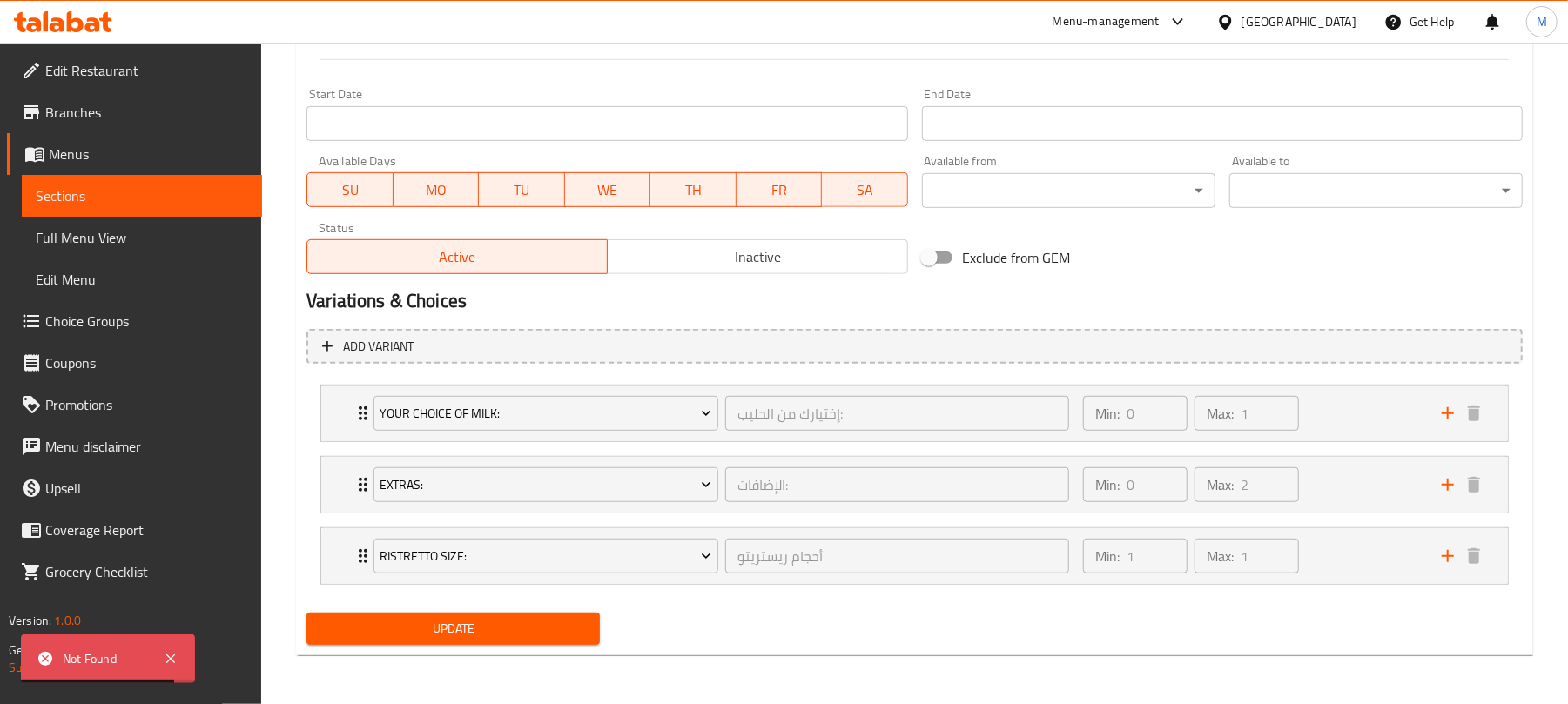
scroll to position [701, 0]
click at [331, 441] on div "Ristretto Size: أحجام ريستريتو ​ Min: 1 ​ Max: 1 ​" at bounding box center [914, 413] width 1187 height 56
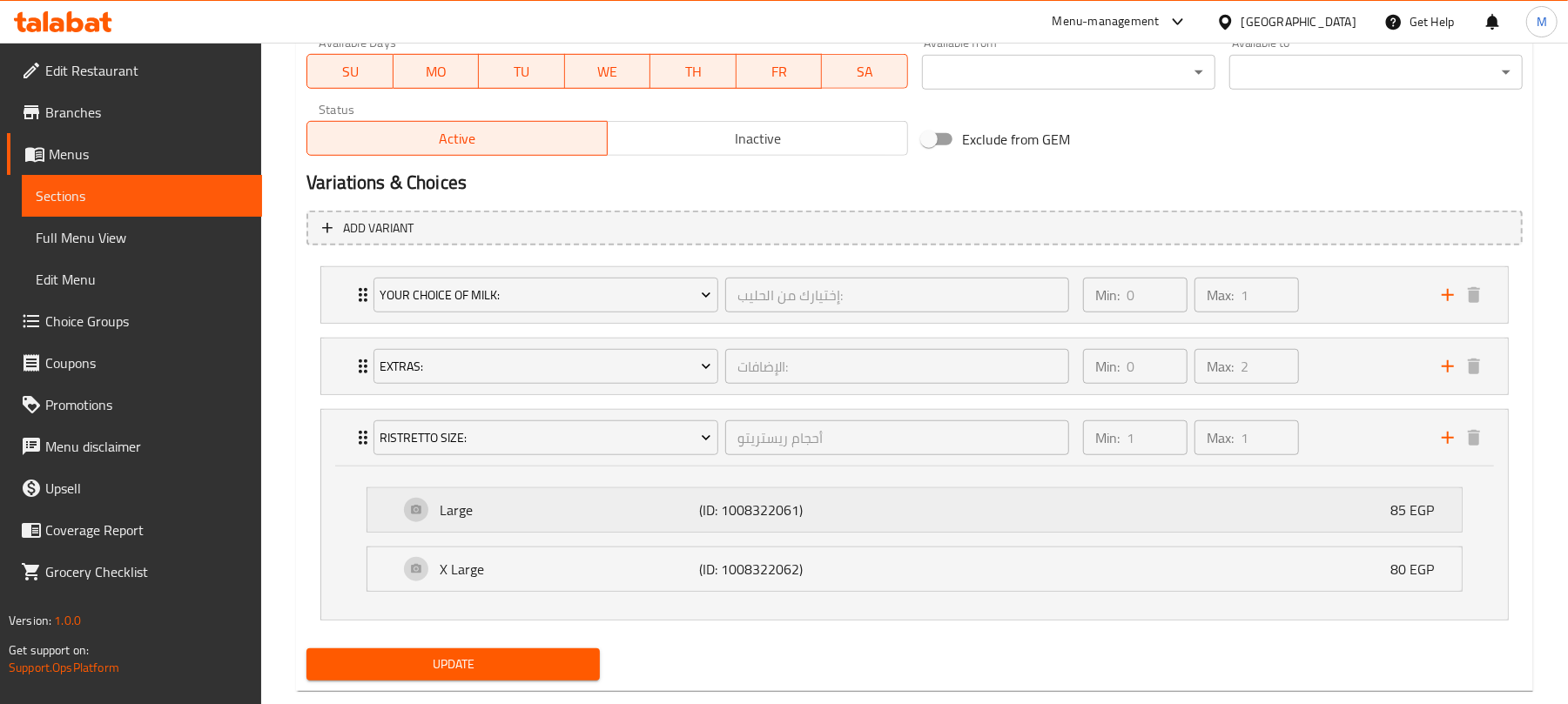
scroll to position [816, 0]
click at [621, 513] on p "Large" at bounding box center [569, 509] width 260 height 21
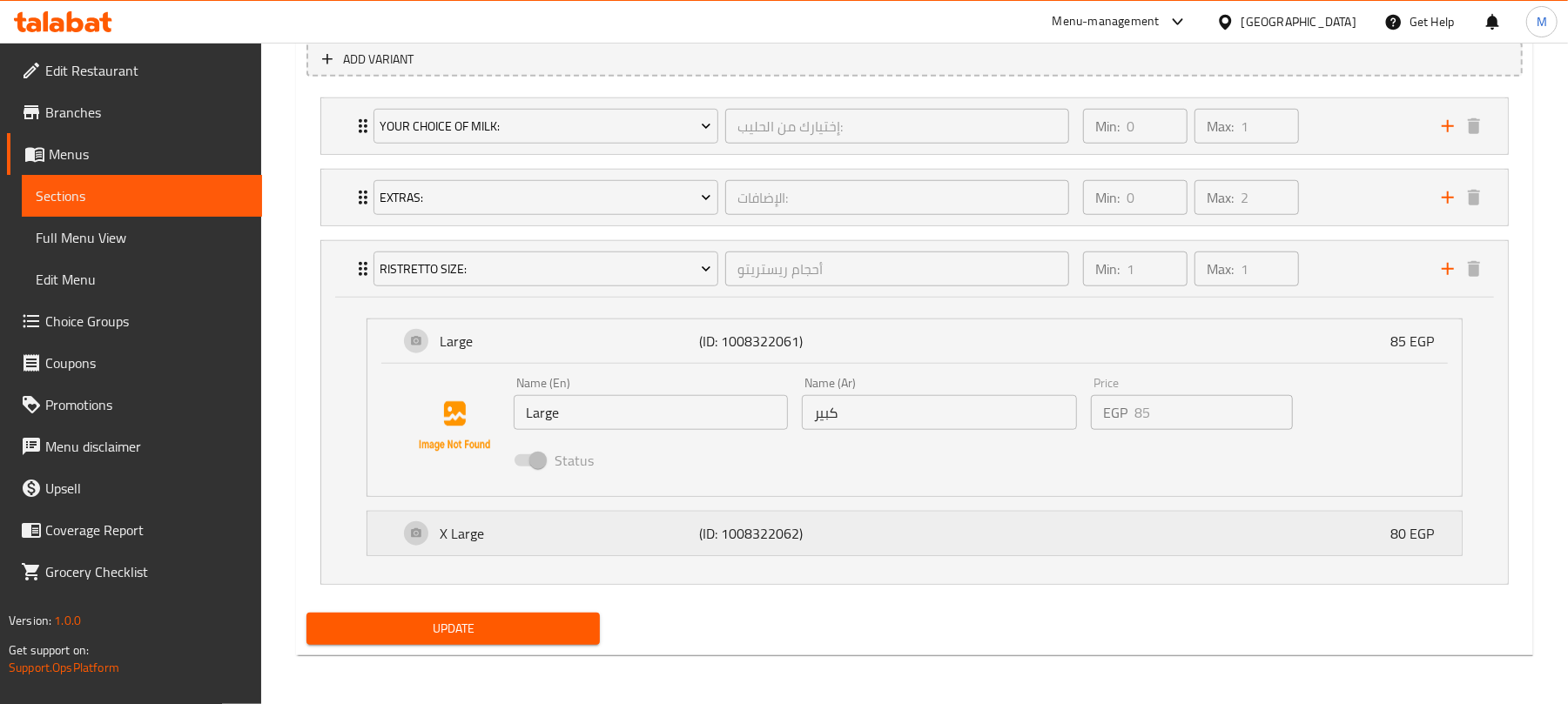
scroll to position [989, 0]
click at [641, 528] on p "X Large" at bounding box center [569, 533] width 260 height 21
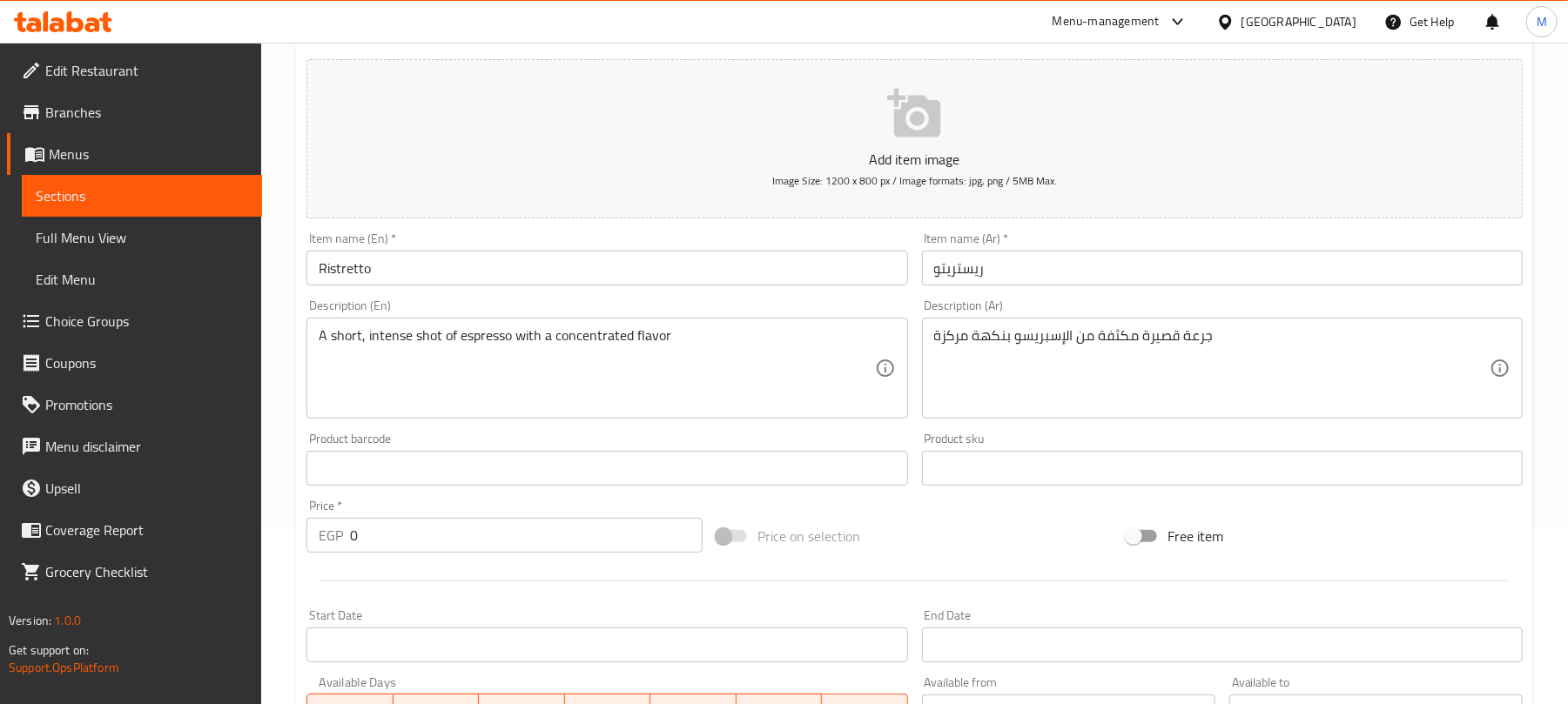
scroll to position [0, 0]
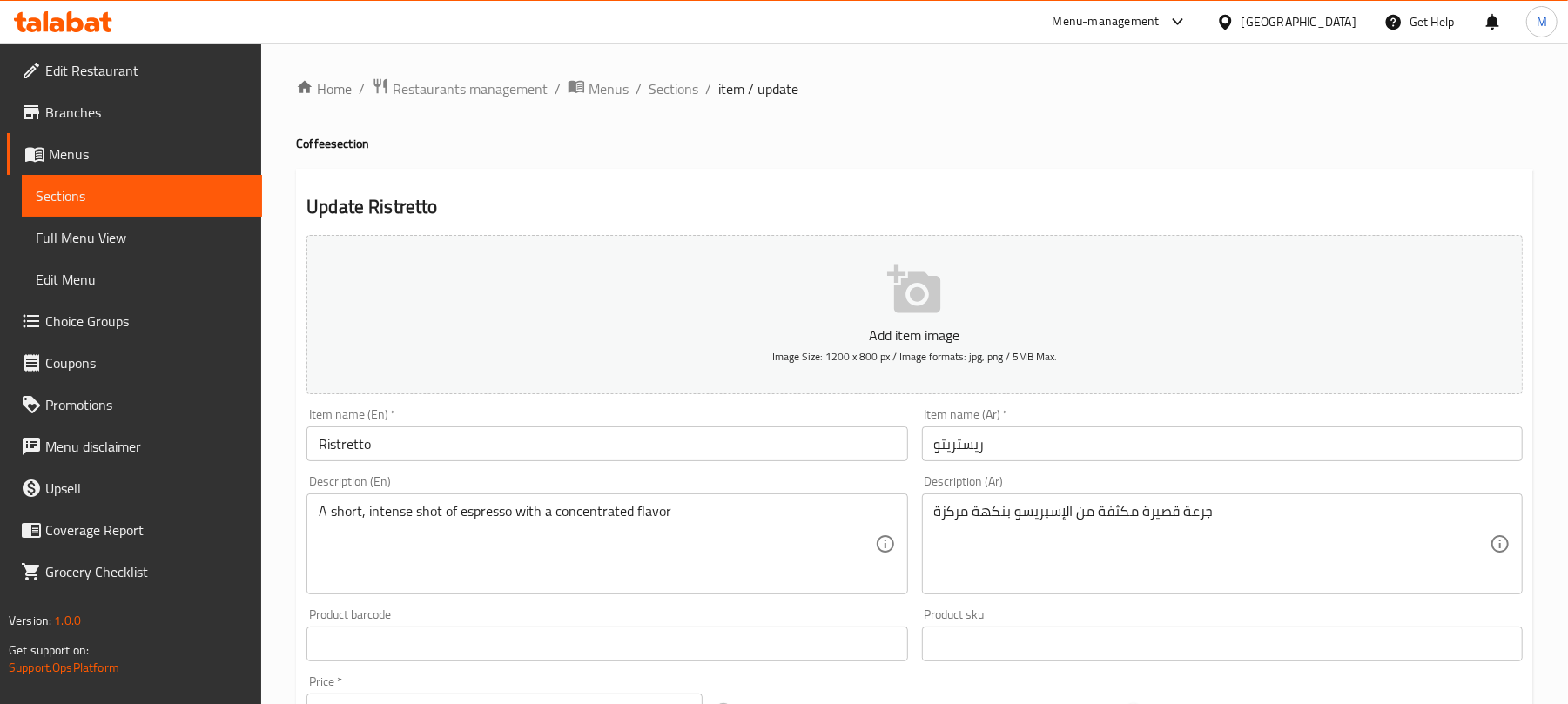
click at [336, 453] on input "Ristretto" at bounding box center [607, 443] width 601 height 35
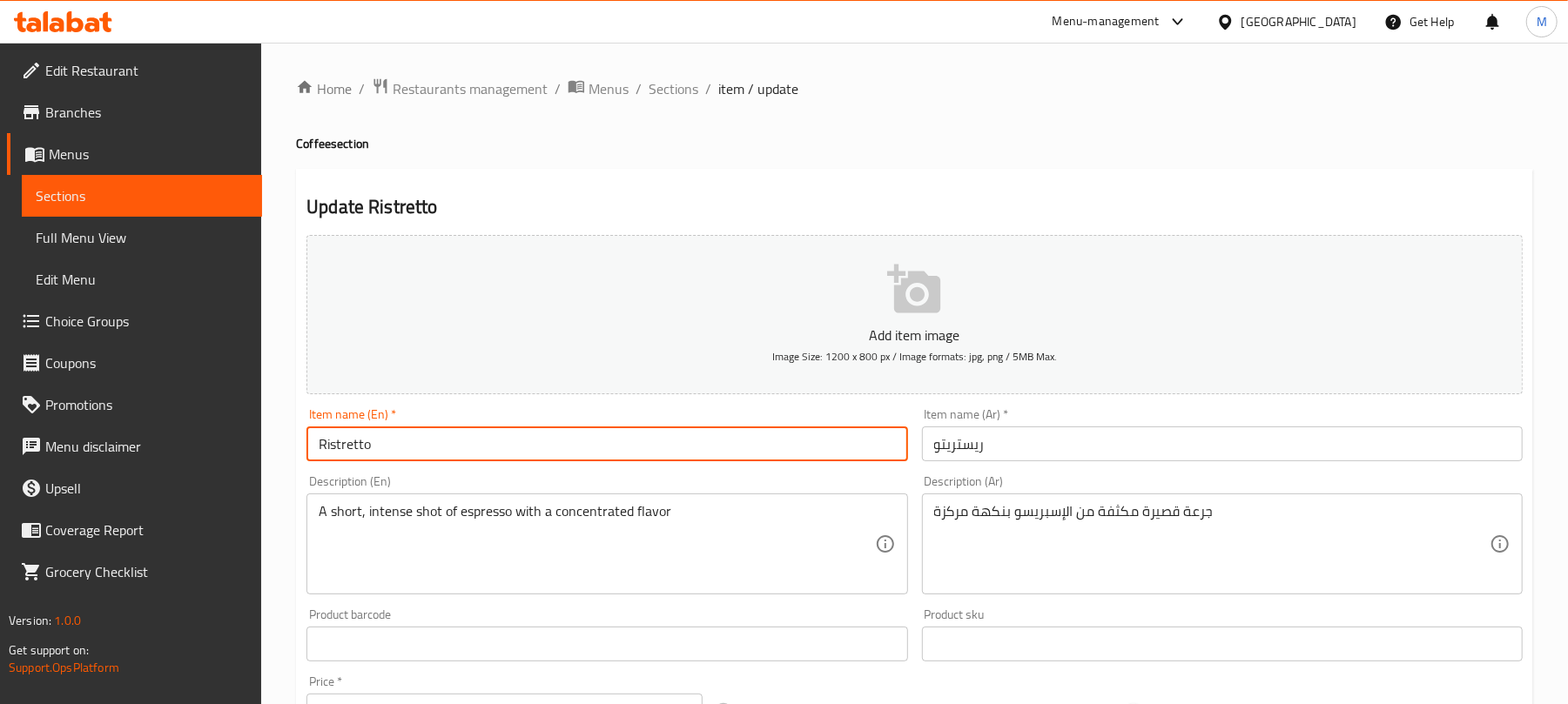
click at [336, 453] on input "Ristretto" at bounding box center [607, 443] width 601 height 35
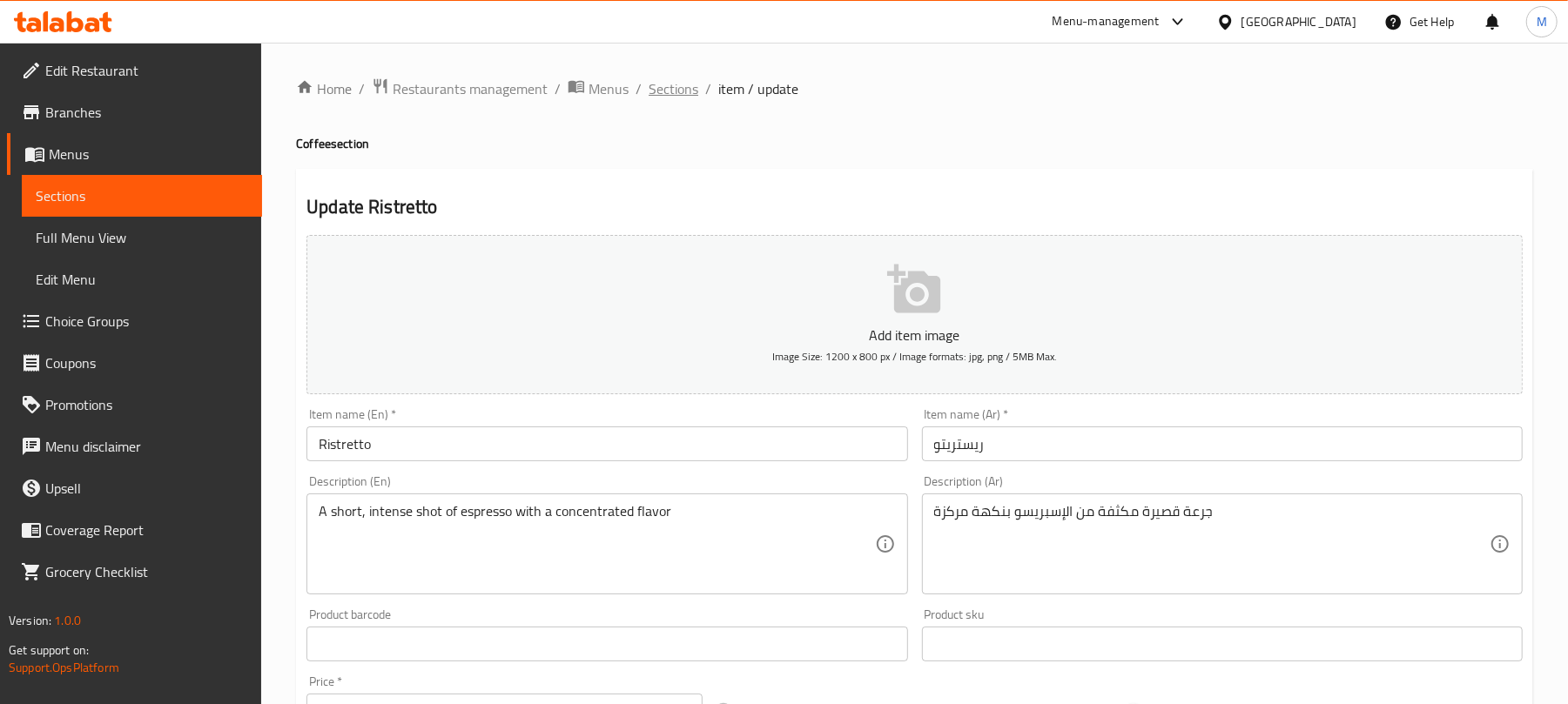
click at [666, 90] on span "Sections" at bounding box center [673, 88] width 50 height 21
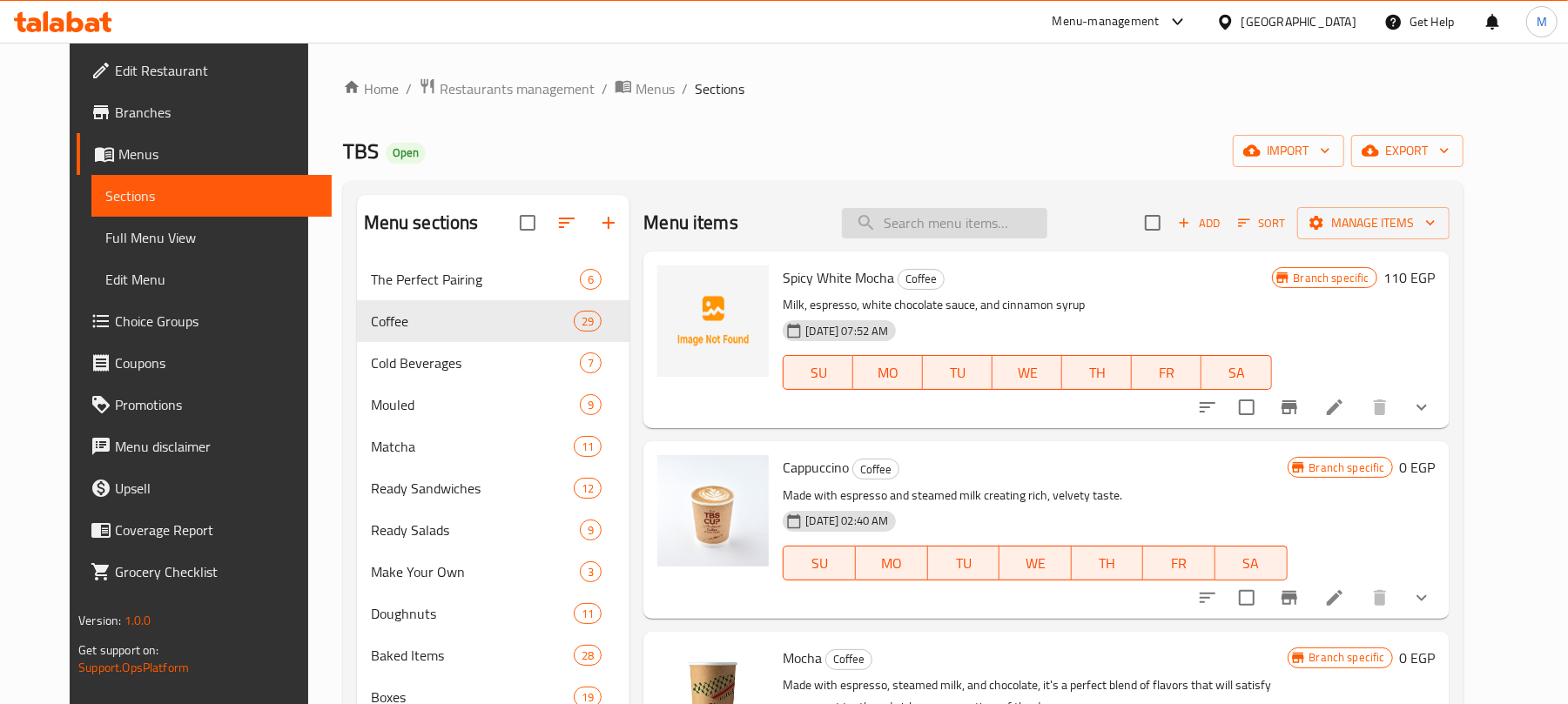
click at [970, 233] on input "search" at bounding box center [944, 223] width 205 height 31
paste input "Ristretto"
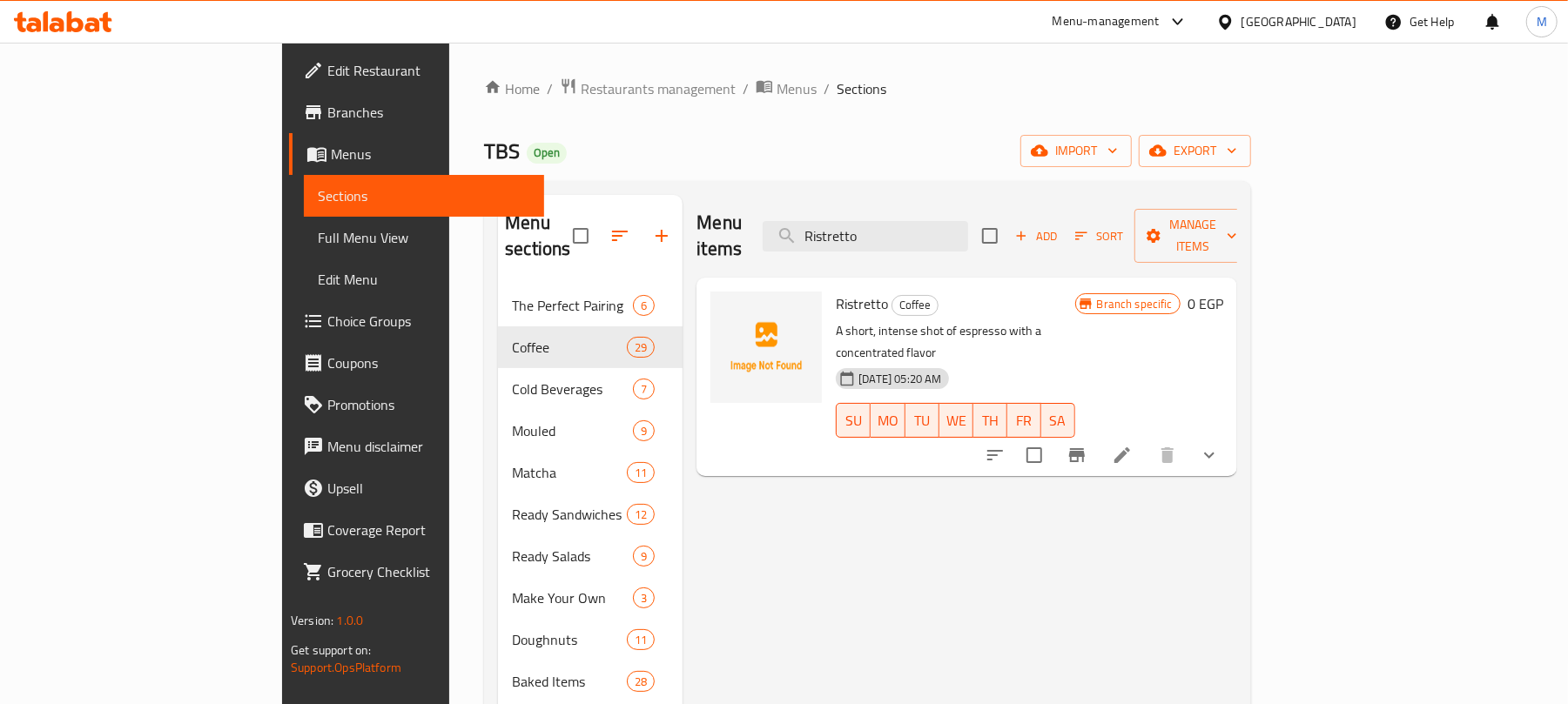
type input "Ristretto"
click at [1220, 445] on icon "show more" at bounding box center [1209, 455] width 21 height 21
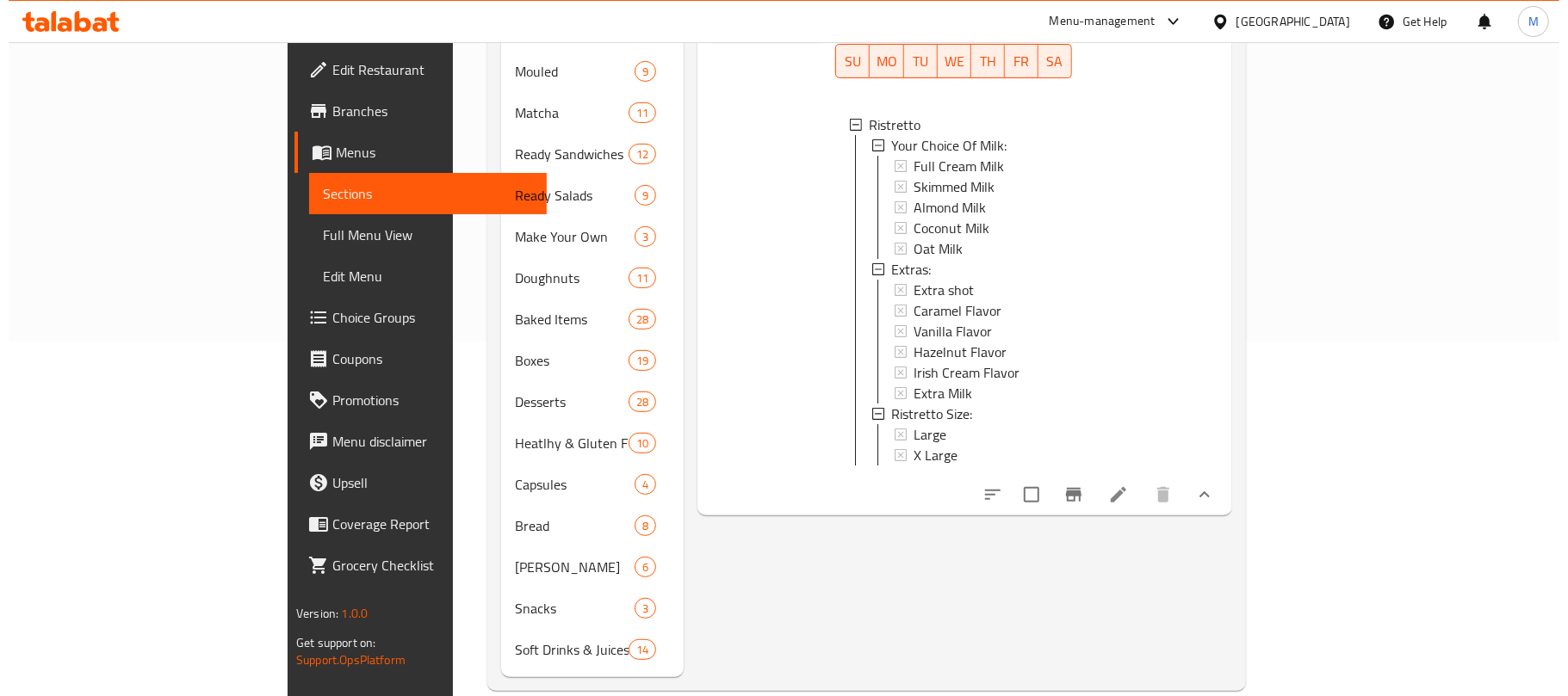
scroll to position [359, 0]
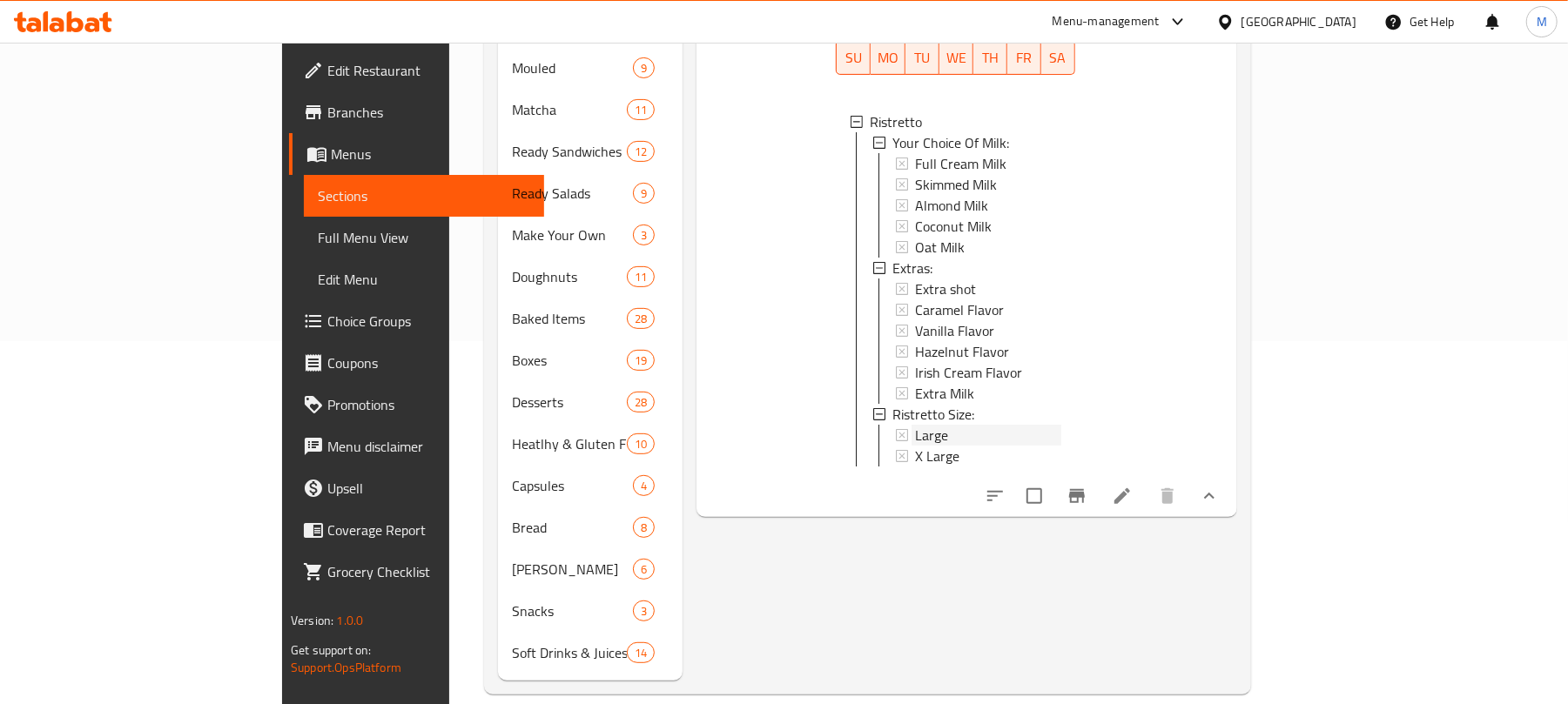
click at [915, 424] on span "Large" at bounding box center [931, 434] width 33 height 21
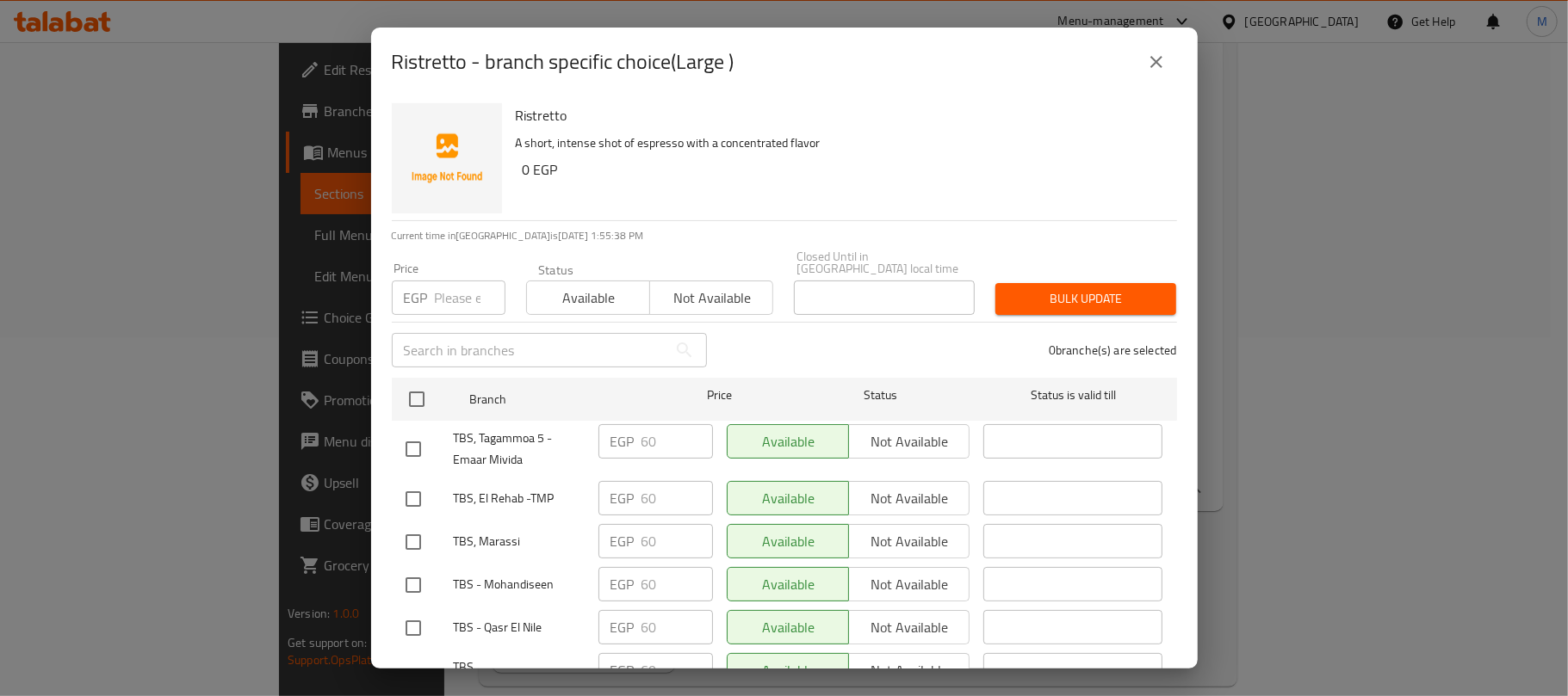
click at [1165, 60] on icon "close" at bounding box center [1155, 62] width 21 height 21
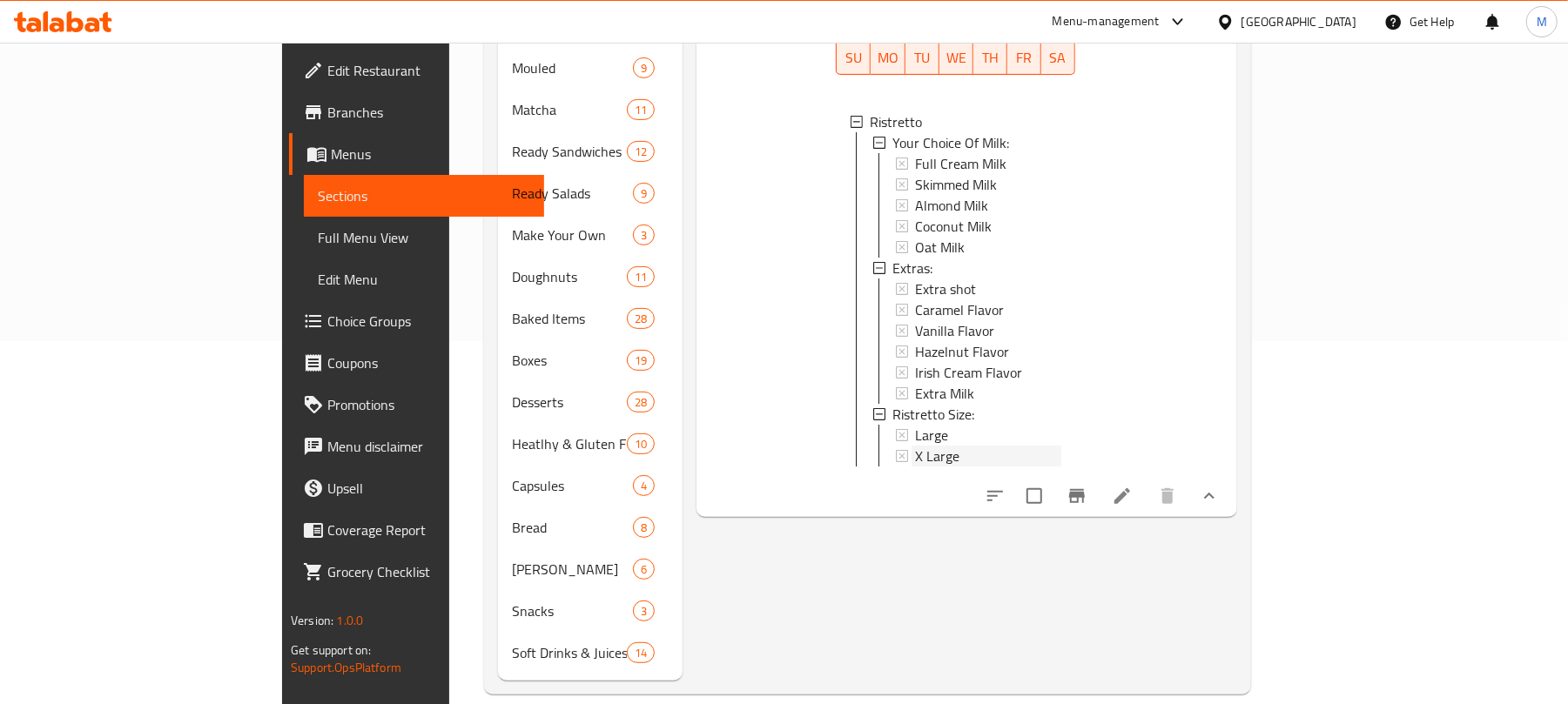
click at [915, 445] on span "X Large" at bounding box center [937, 455] width 45 height 21
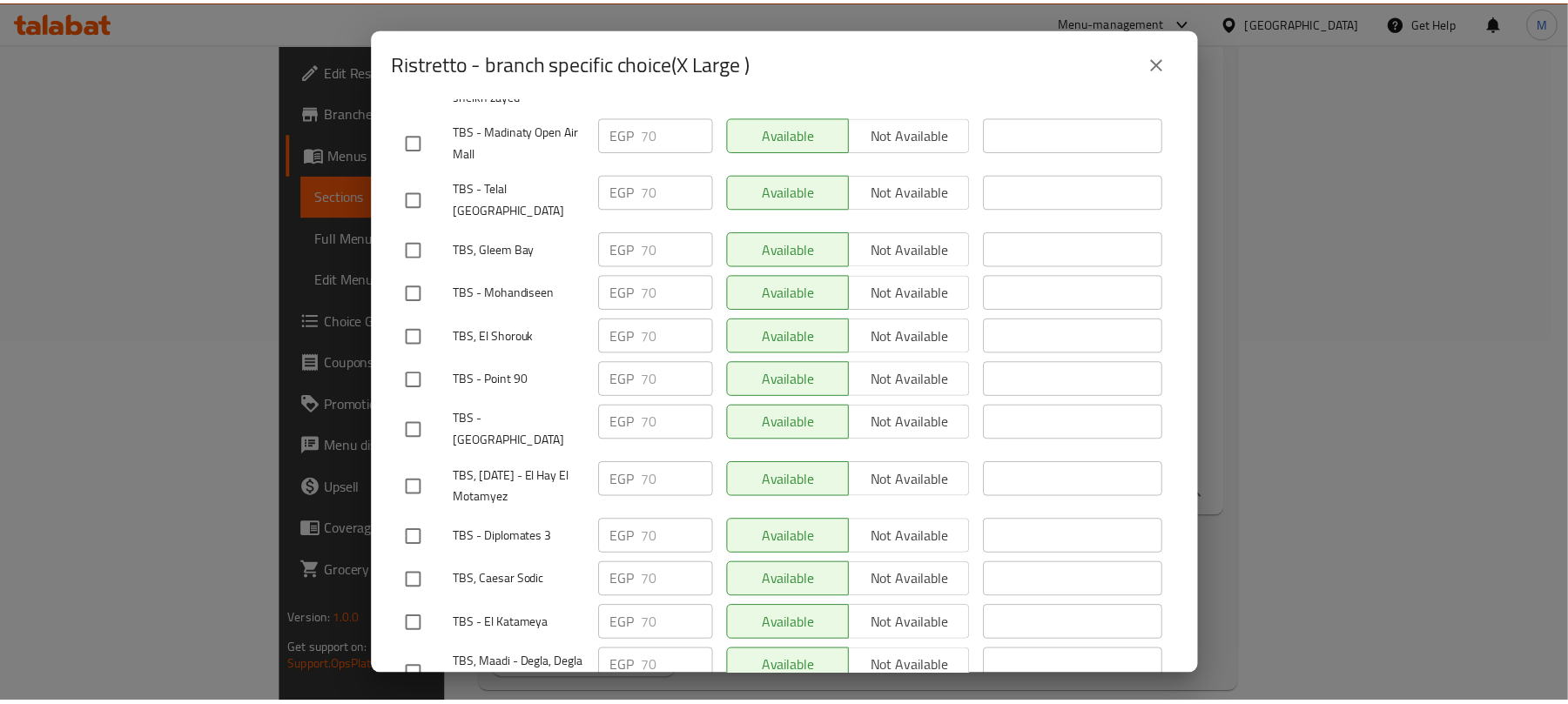
scroll to position [580, 0]
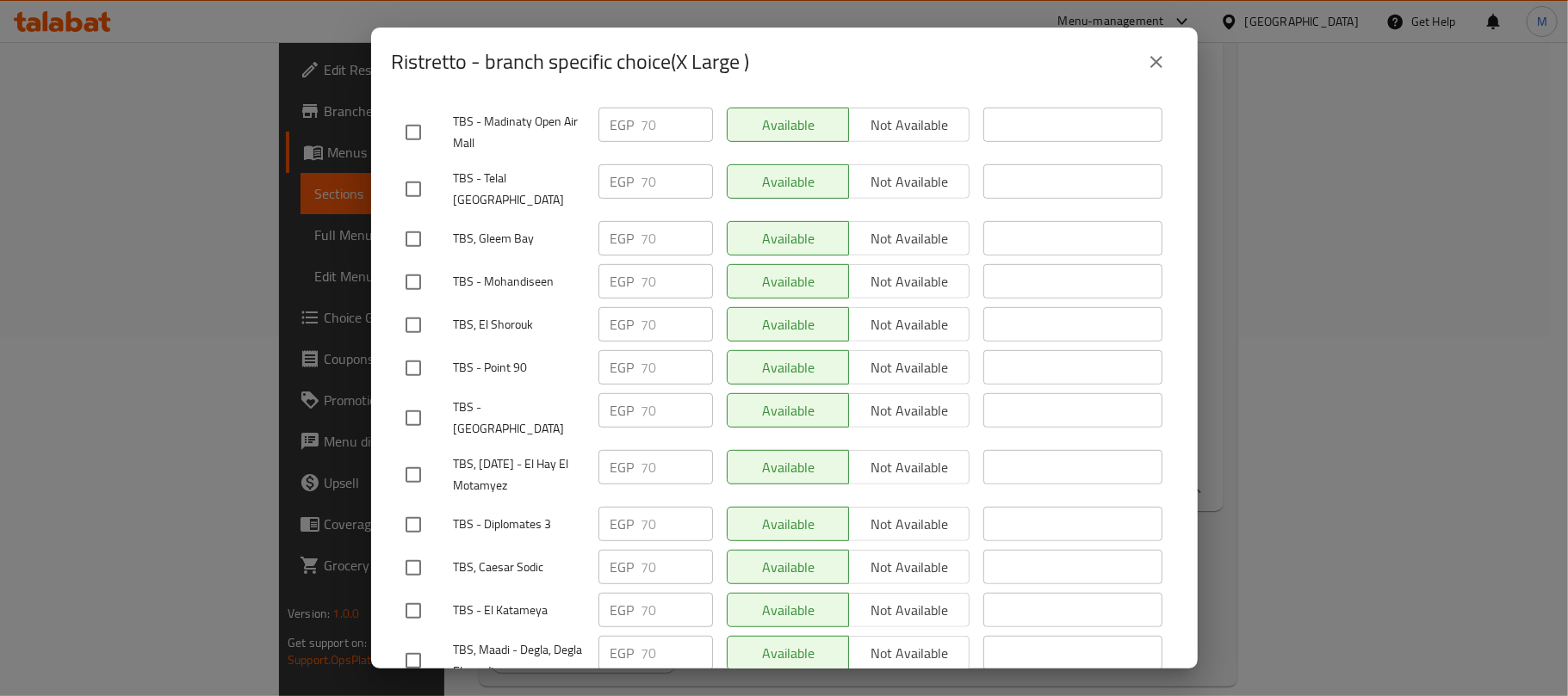
click at [1152, 55] on icon "close" at bounding box center [1155, 62] width 21 height 21
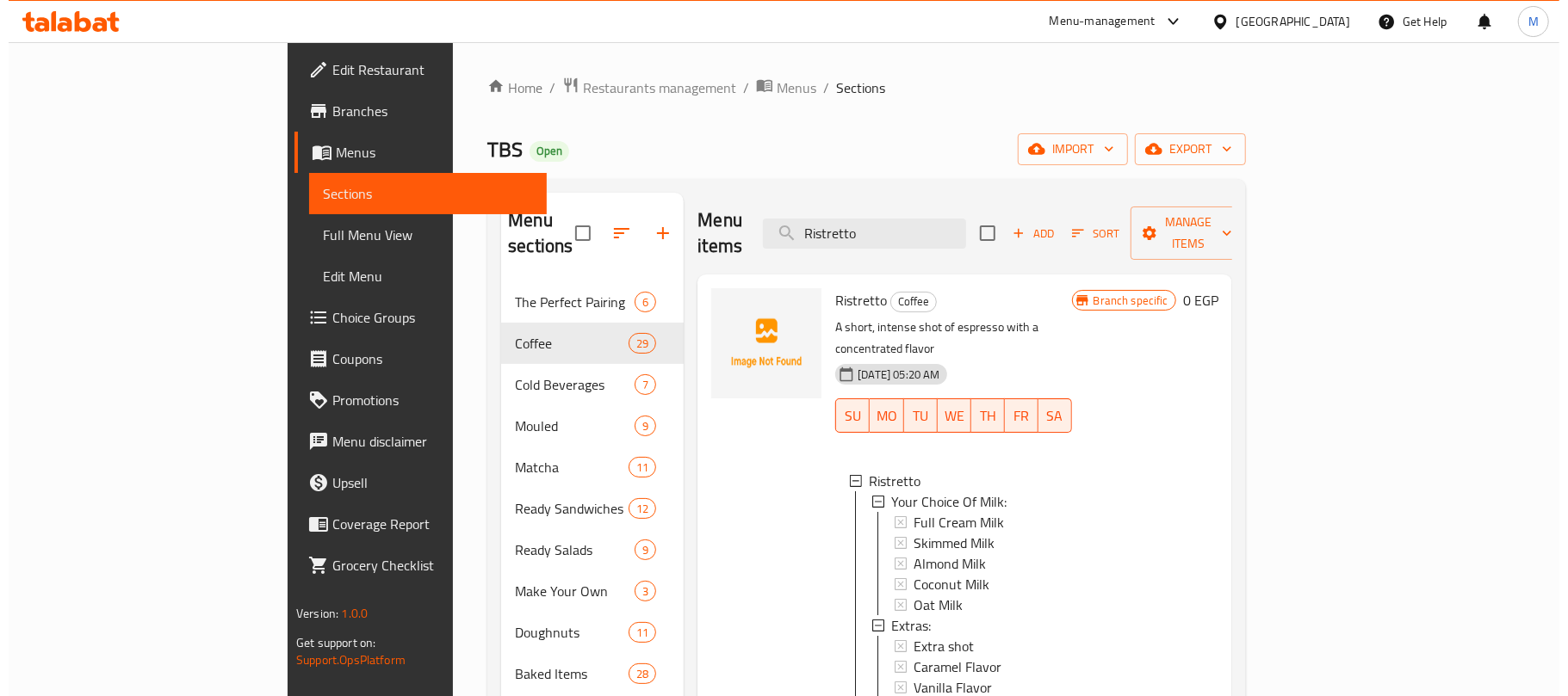
scroll to position [344, 0]
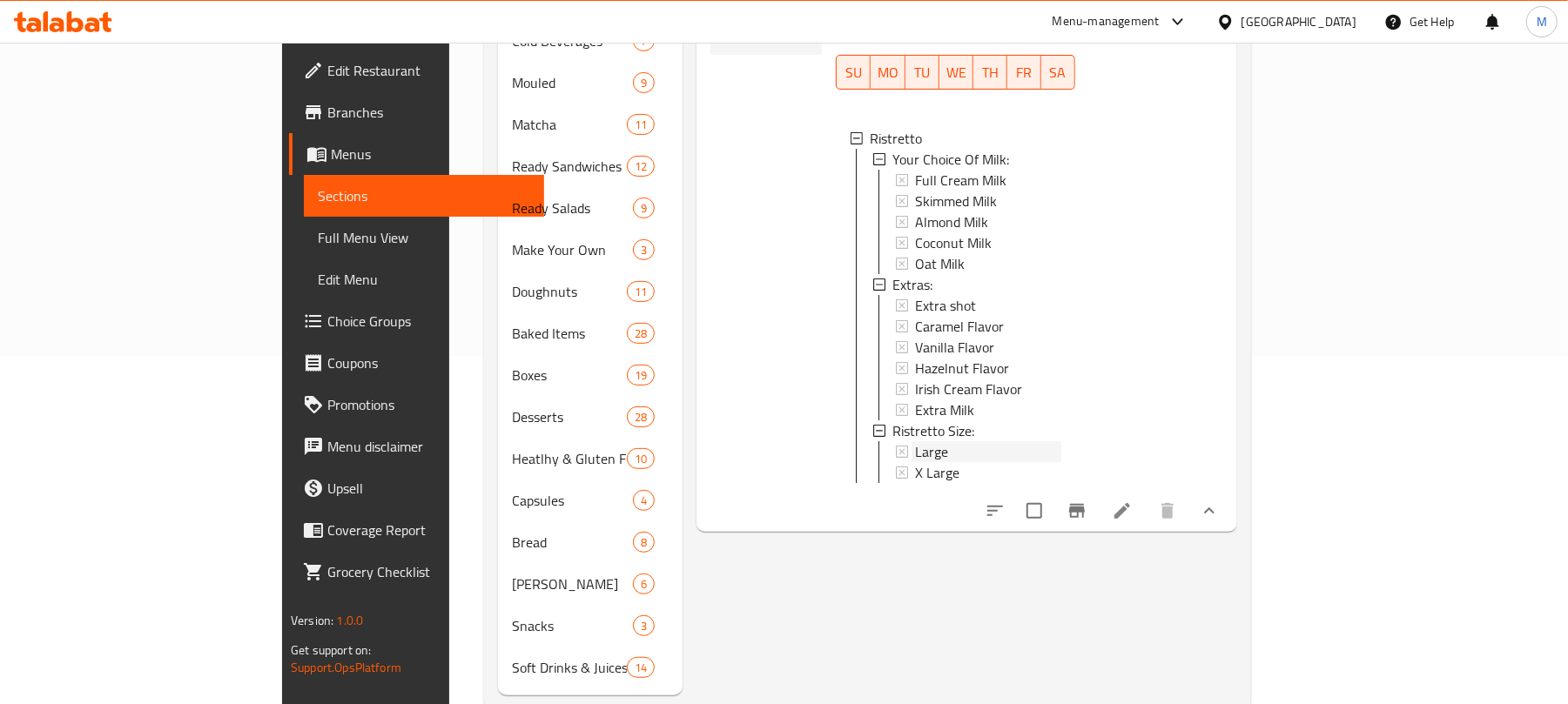
click at [1041, 441] on div "Large" at bounding box center [988, 451] width 146 height 21
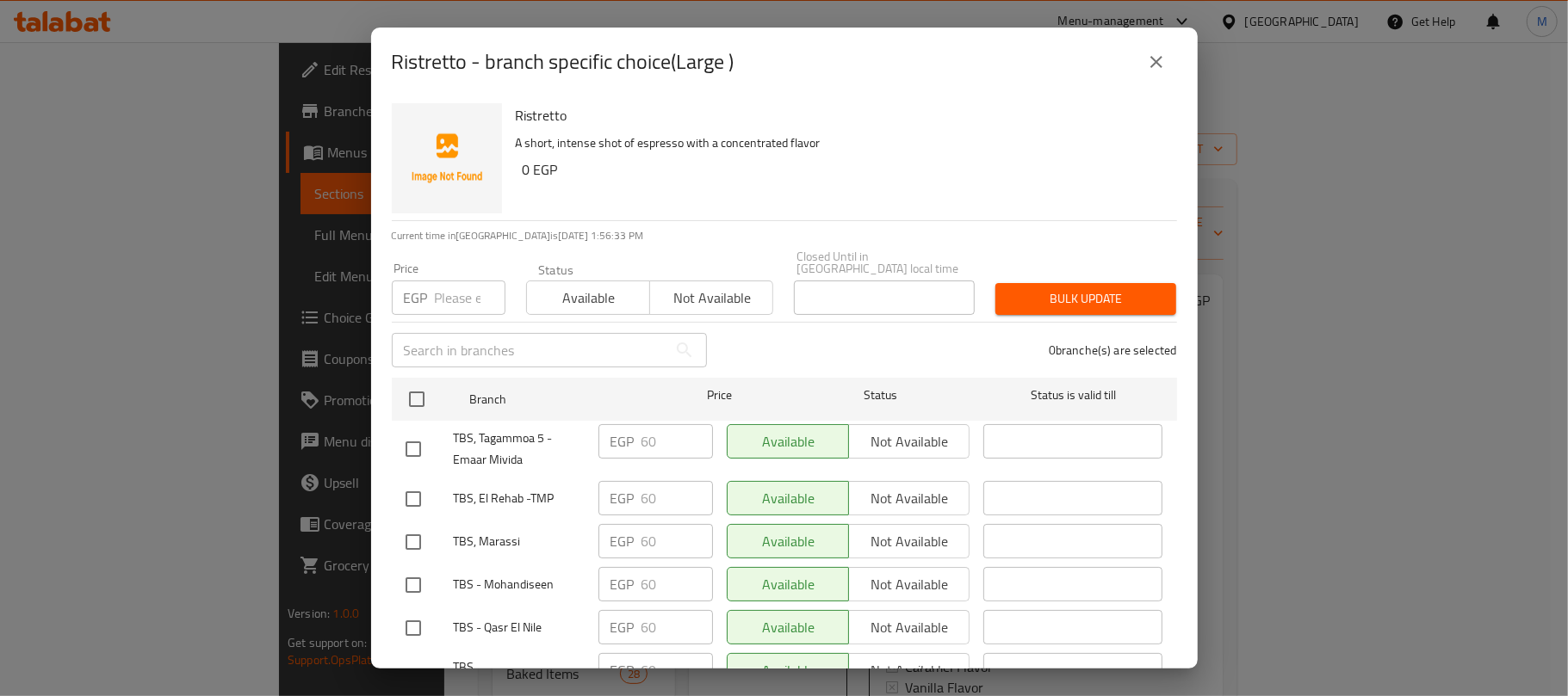
scroll to position [359, 0]
click at [1453, 265] on div "Ristretto - branch specific choice(Large ) Ristretto A short, intense shot of e…" at bounding box center [784, 348] width 1568 height 696
click at [1416, 321] on div "Ristretto - branch specific choice(Large ) Ristretto A short, intense shot of e…" at bounding box center [784, 348] width 1568 height 696
click at [1155, 75] on button "close" at bounding box center [1156, 62] width 41 height 41
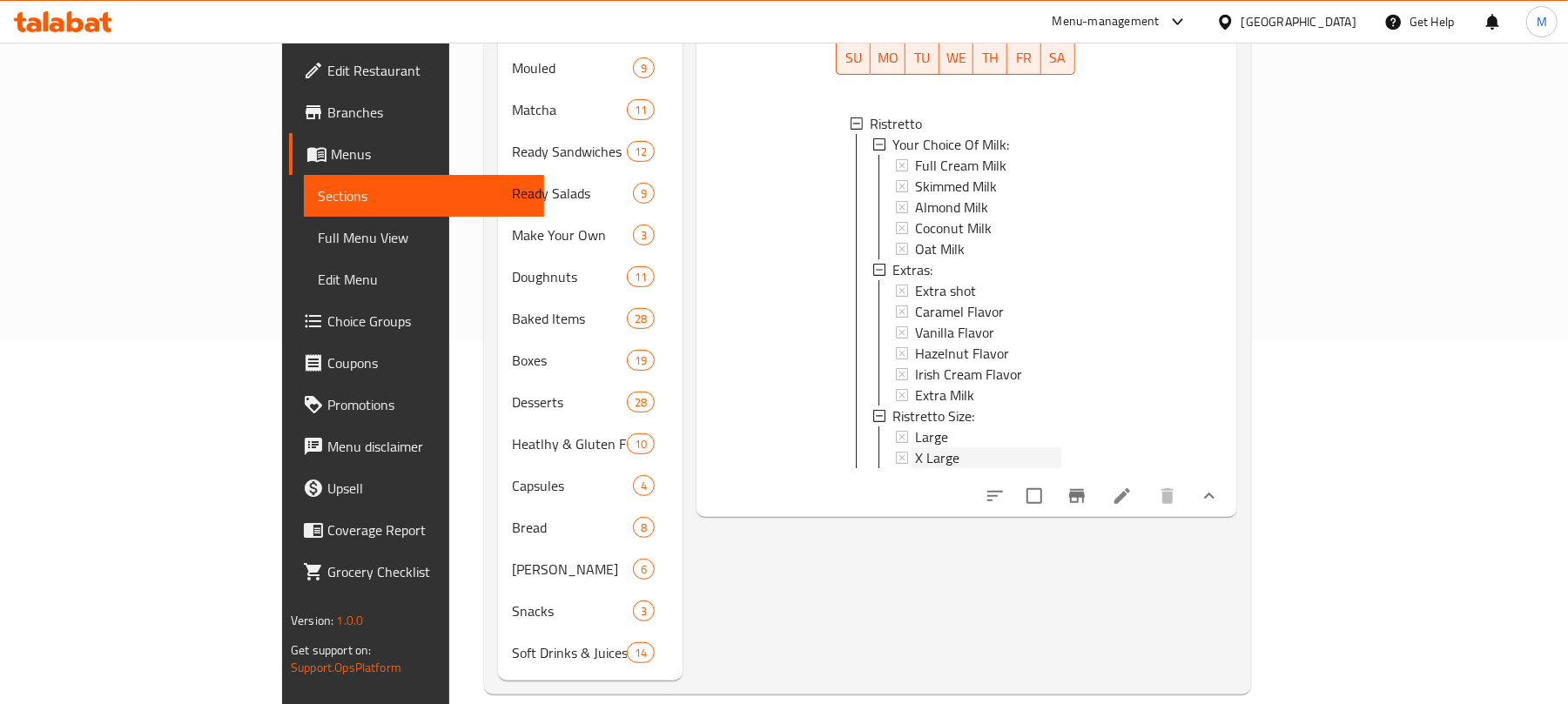
click at [935, 447] on div "X Large" at bounding box center [988, 457] width 146 height 21
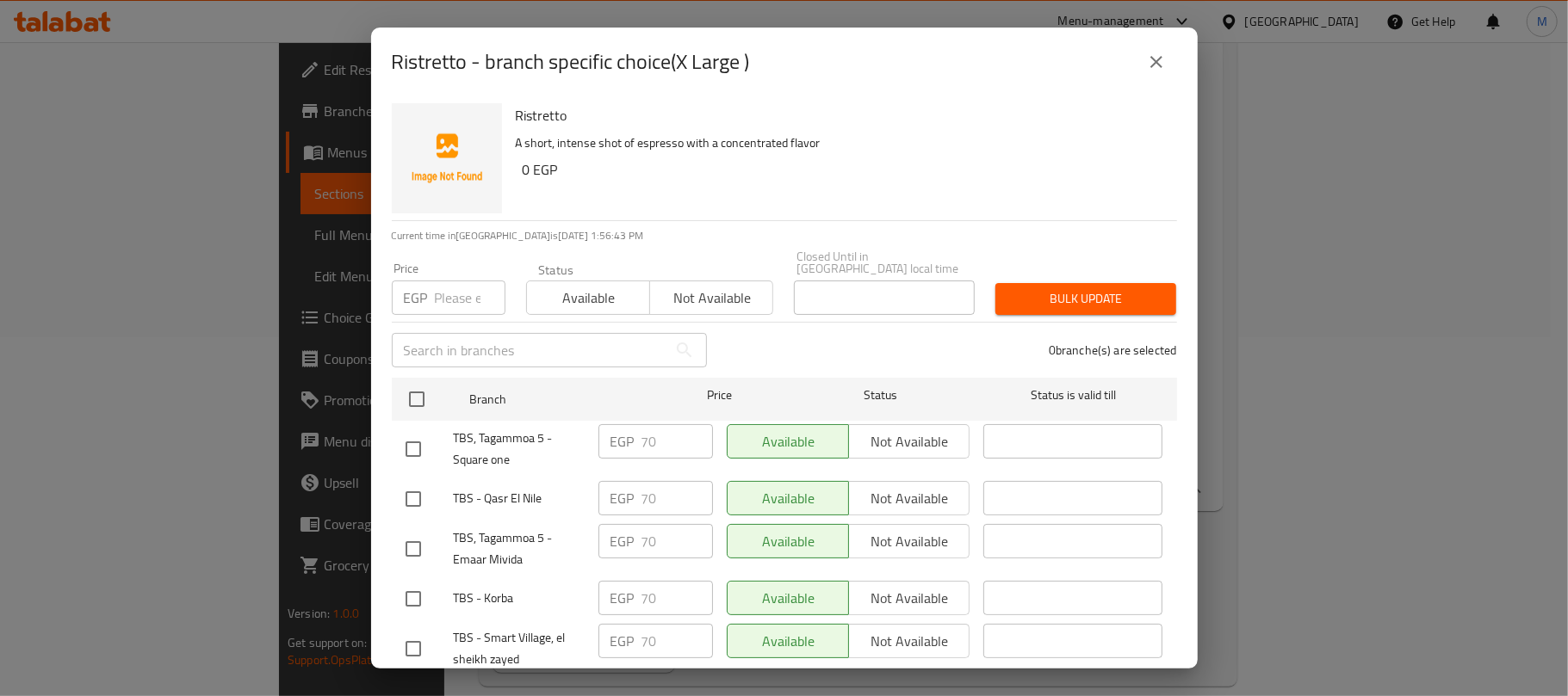
click at [1399, 301] on div "Ristretto - branch specific choice(X Large ) Ristretto A short, intense shot of…" at bounding box center [784, 348] width 1568 height 696
click at [1390, 296] on div "Ristretto - branch specific choice(X Large ) Ristretto A short, intense shot of…" at bounding box center [784, 348] width 1568 height 696
click at [1391, 297] on div "Ristretto - branch specific choice(X Large ) Ristretto A short, intense shot of…" at bounding box center [784, 348] width 1568 height 696
click at [1463, 273] on div "Ristretto - branch specific choice(X Large ) Ristretto A short, intense shot of…" at bounding box center [784, 348] width 1568 height 696
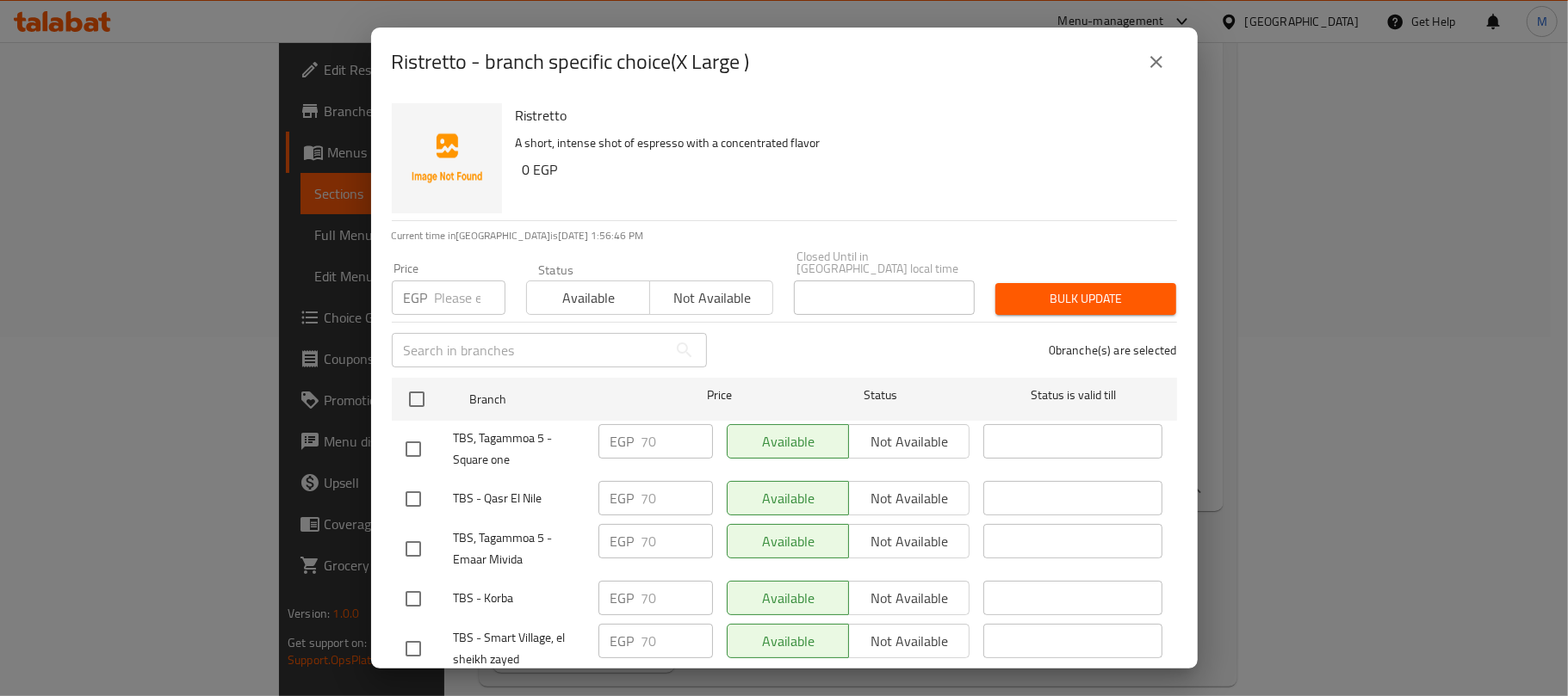
click at [1160, 62] on icon "close" at bounding box center [1155, 62] width 21 height 21
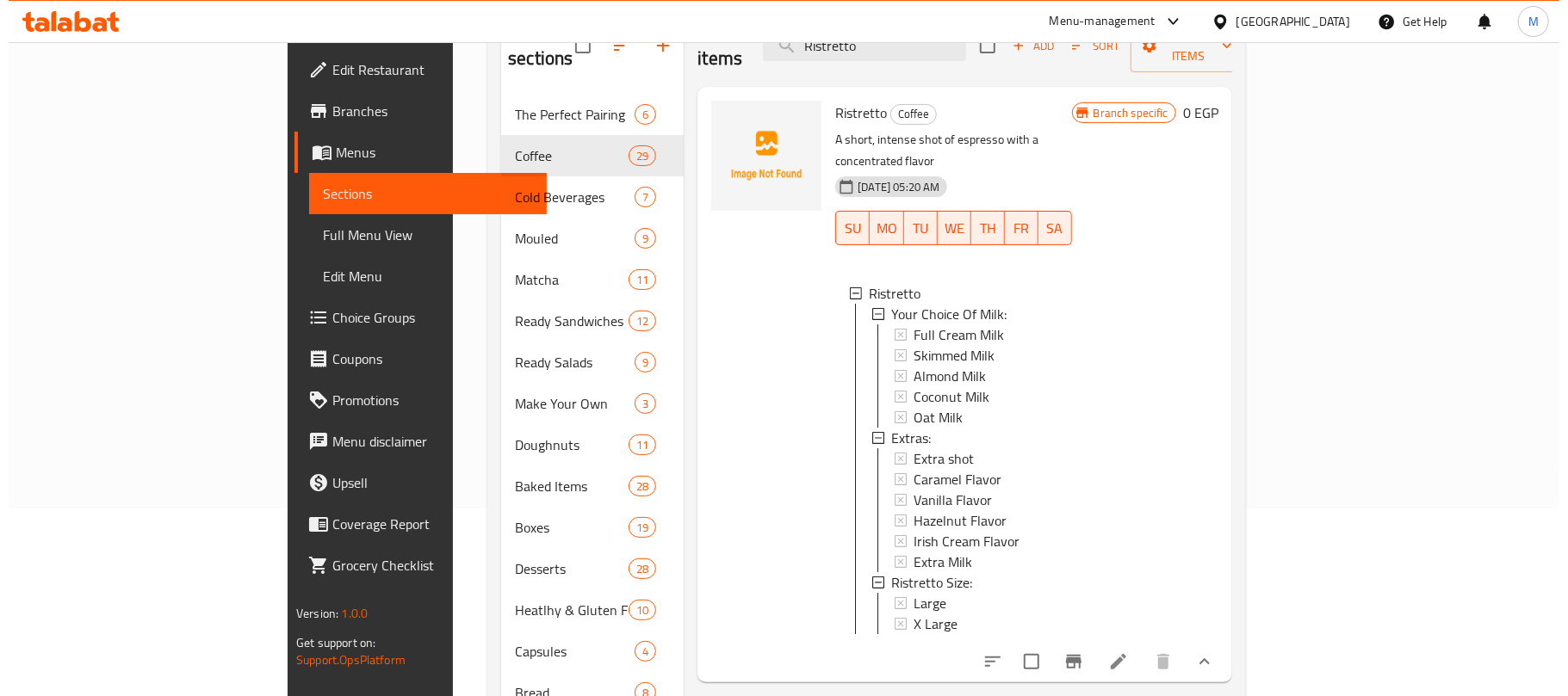
scroll to position [0, 0]
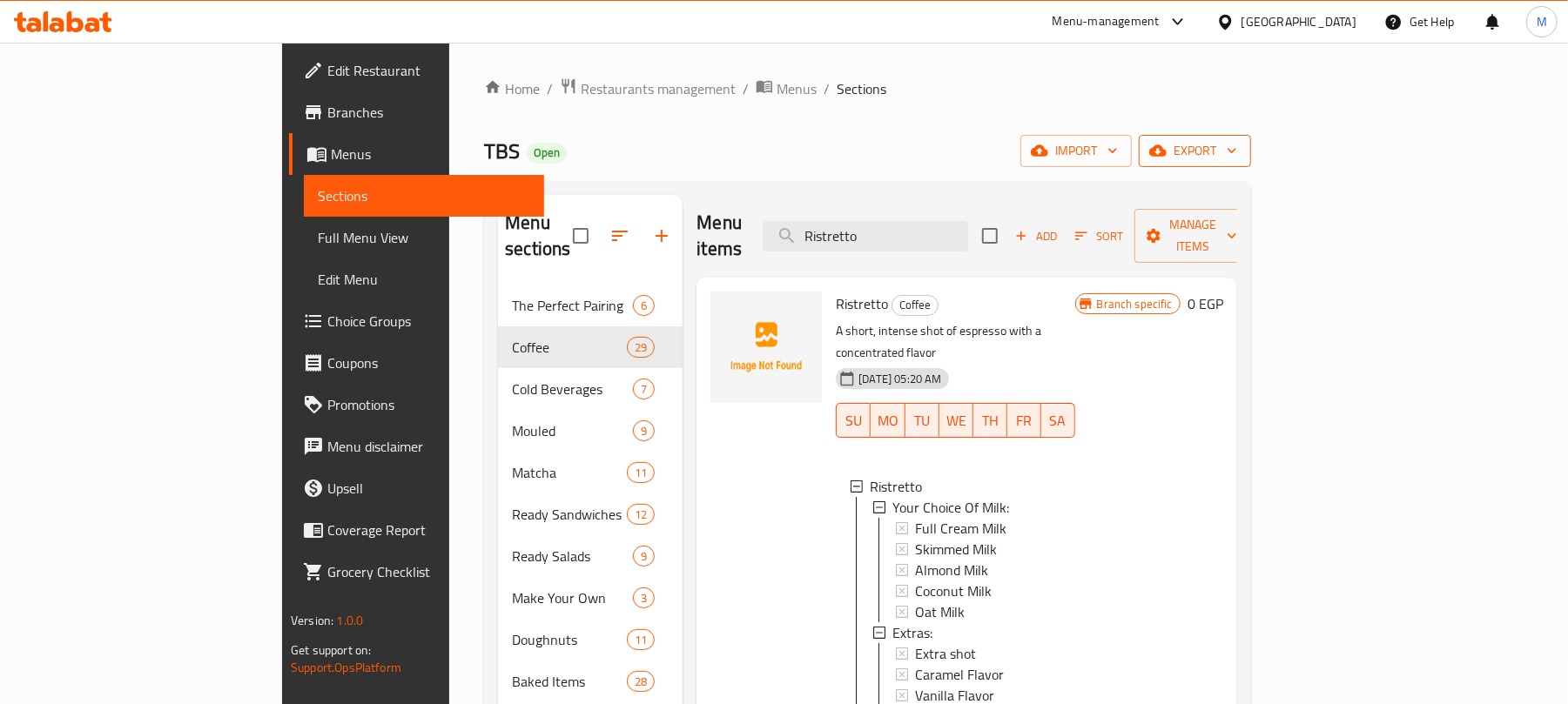
click at [1166, 158] on icon "button" at bounding box center [1158, 151] width 18 height 18
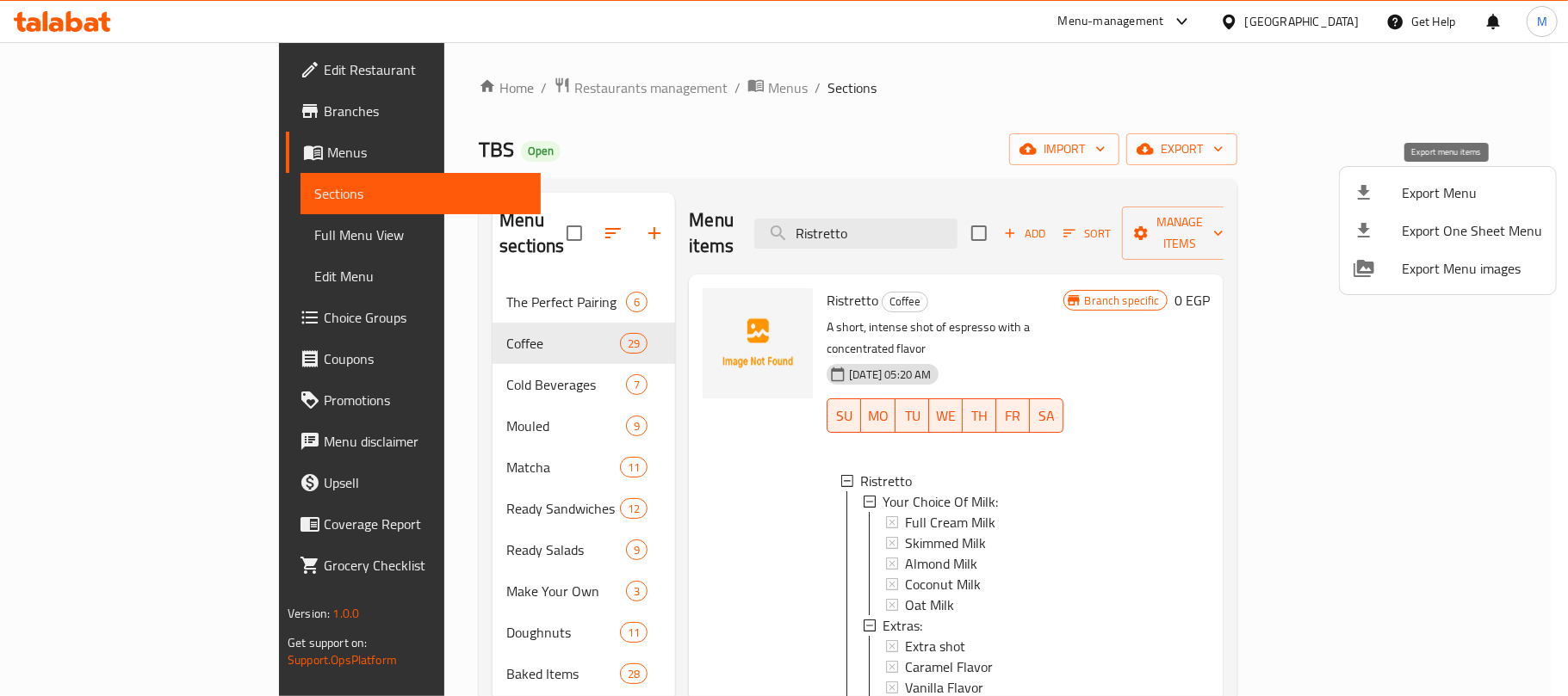
click at [1430, 194] on span "Export Menu" at bounding box center [1471, 192] width 140 height 21
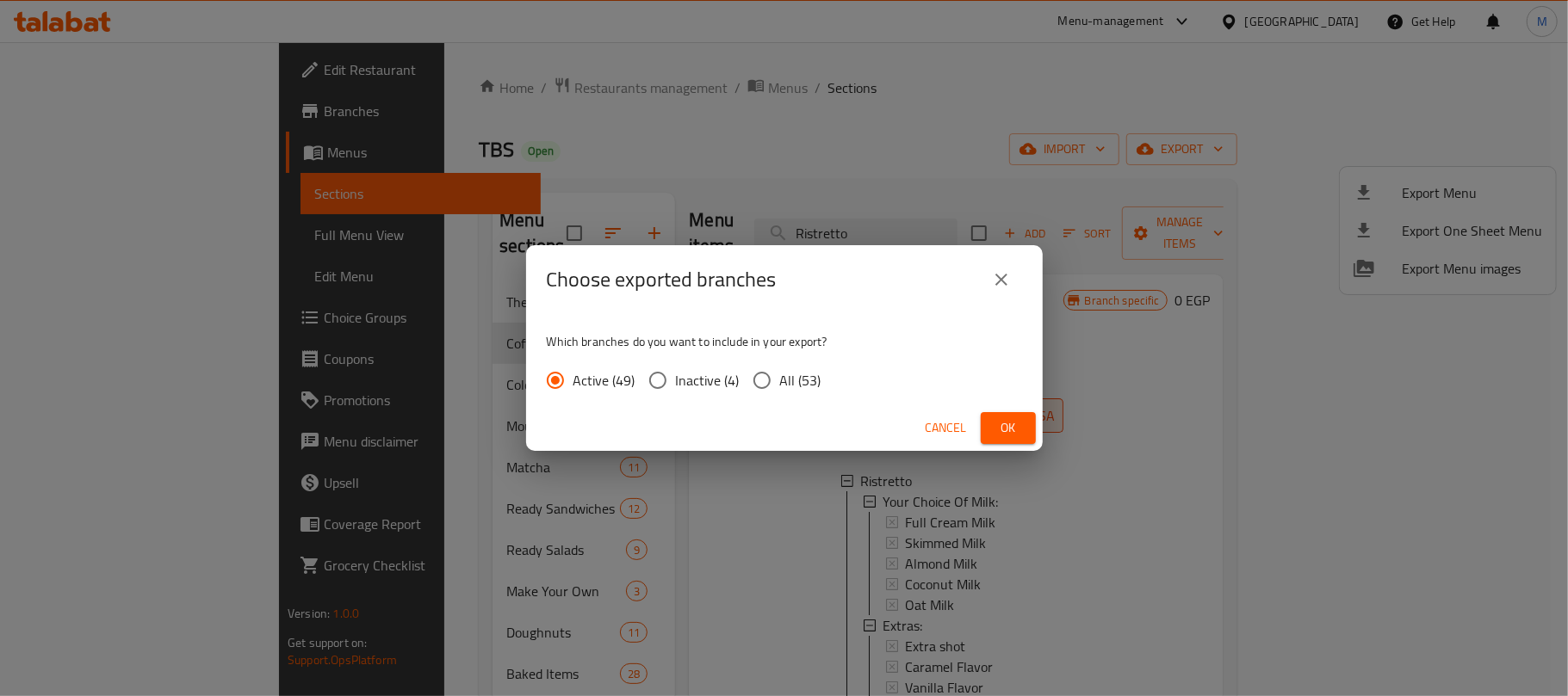
click at [772, 384] on input "All (53)" at bounding box center [762, 380] width 36 height 36
radio input "true"
click at [1007, 428] on span "Ok" at bounding box center [1008, 428] width 27 height 22
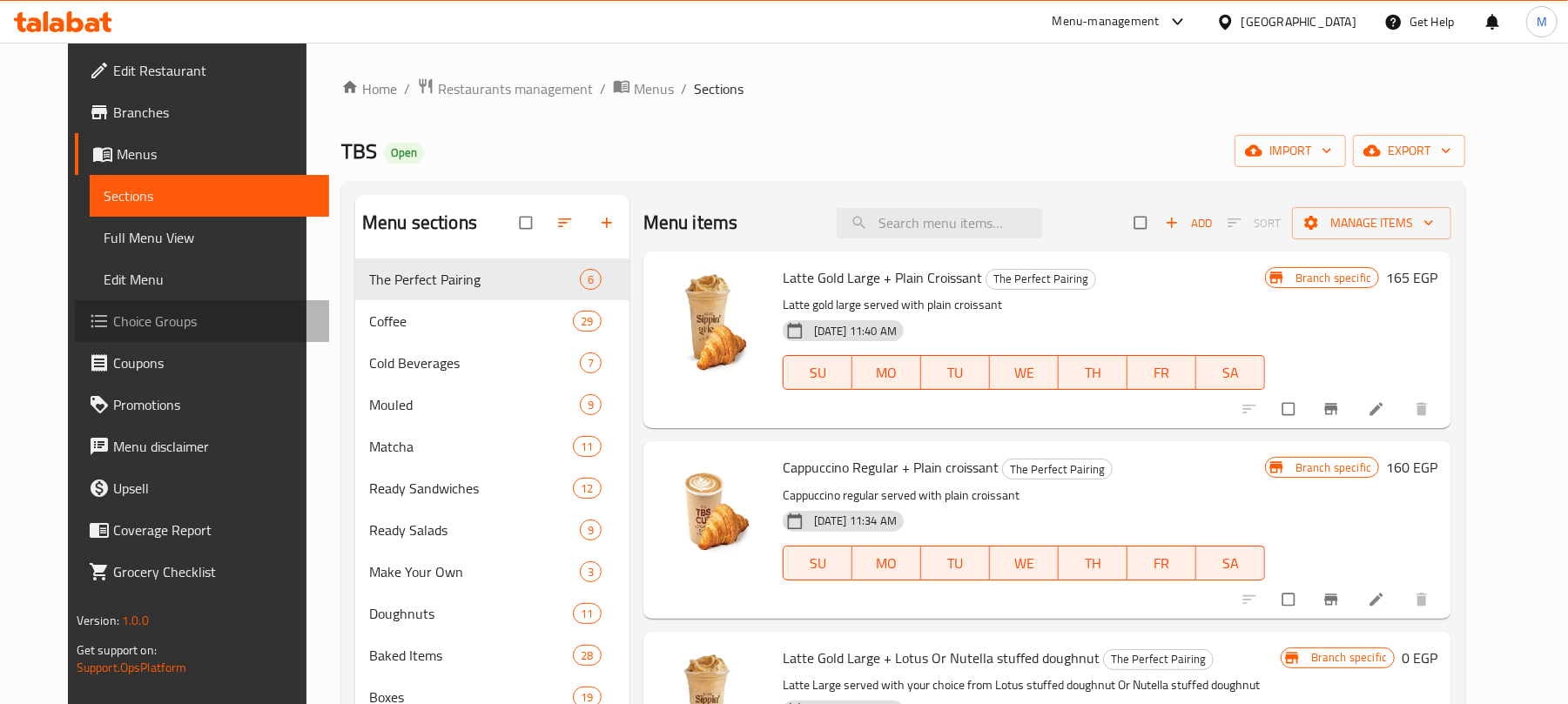
click at [119, 315] on span "Choice Groups" at bounding box center [214, 320] width 203 height 21
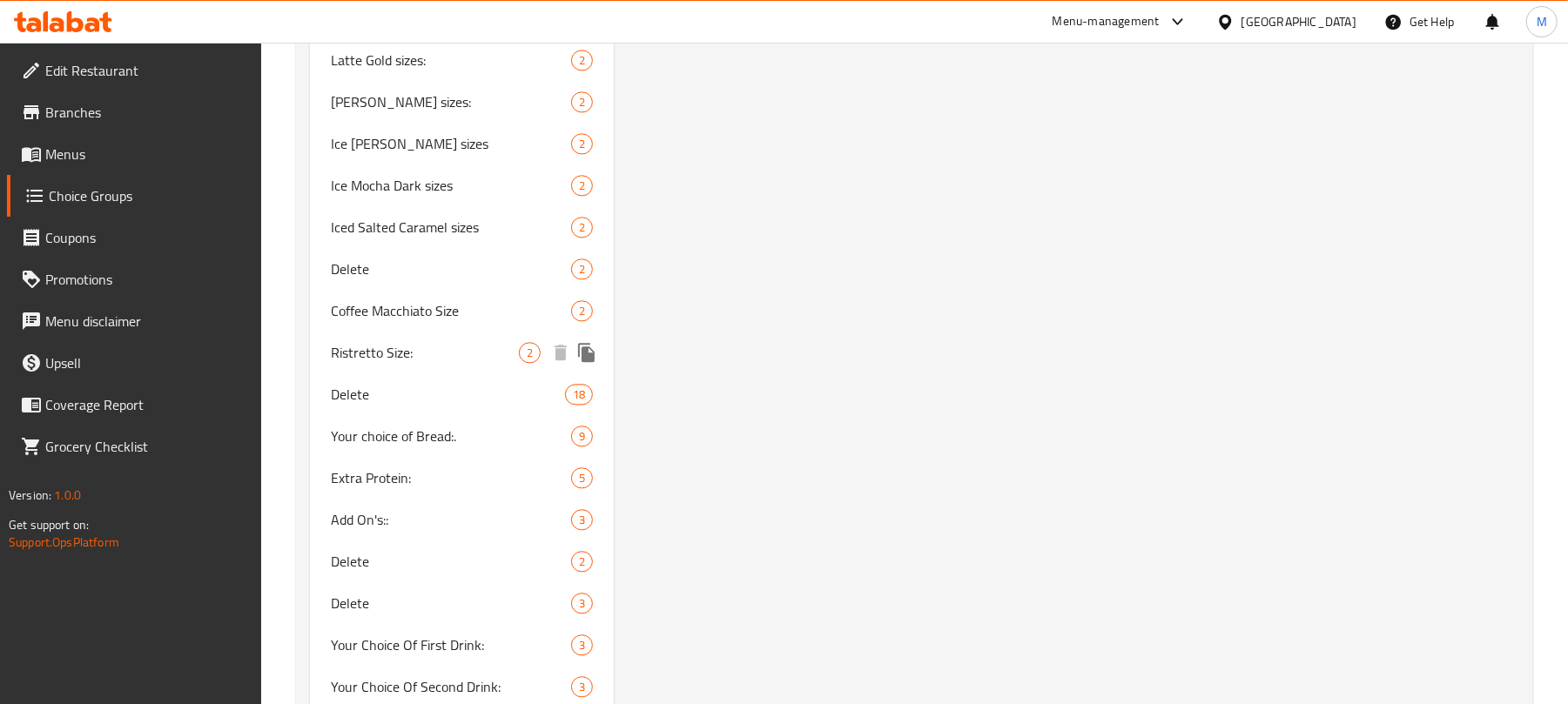
click at [485, 350] on span "Ristretto Size:" at bounding box center [425, 352] width 188 height 21
type input "Ristretto Size:"
type input "أحجام ريستريتو"
click at [422, 359] on span "Ristretto Size:" at bounding box center [425, 352] width 188 height 21
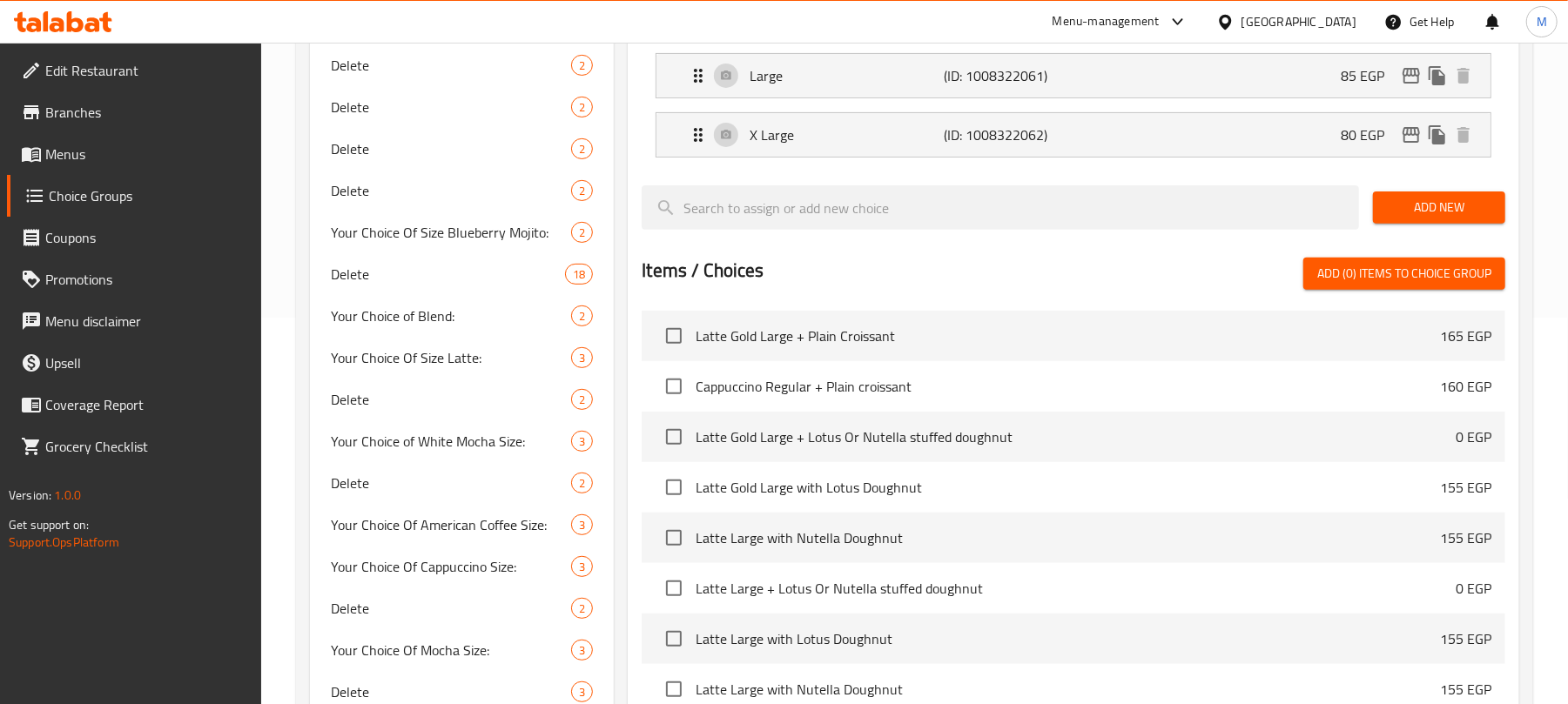
scroll to position [178, 0]
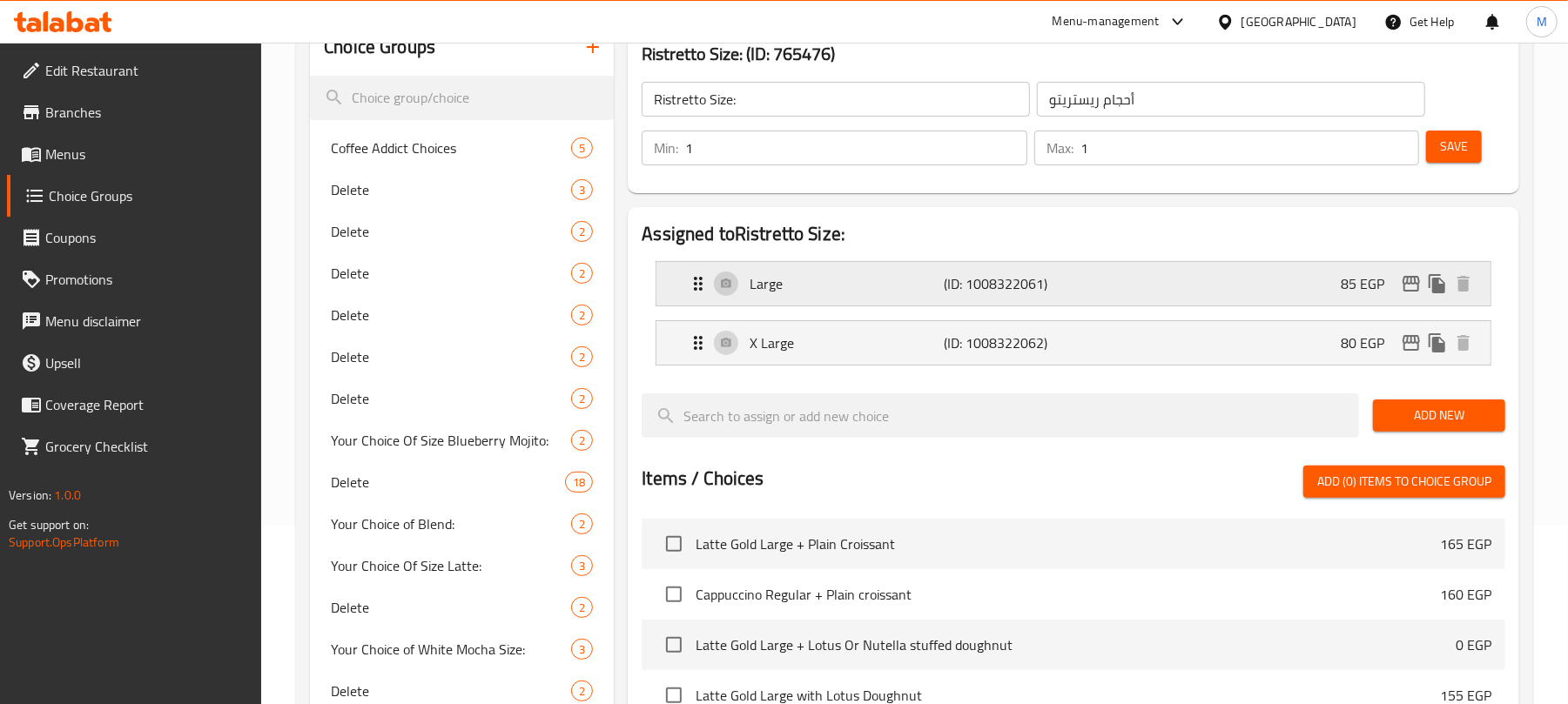
click at [1122, 284] on div "Large (ID: 1008322061) 85 EGP" at bounding box center [1079, 284] width 782 height 44
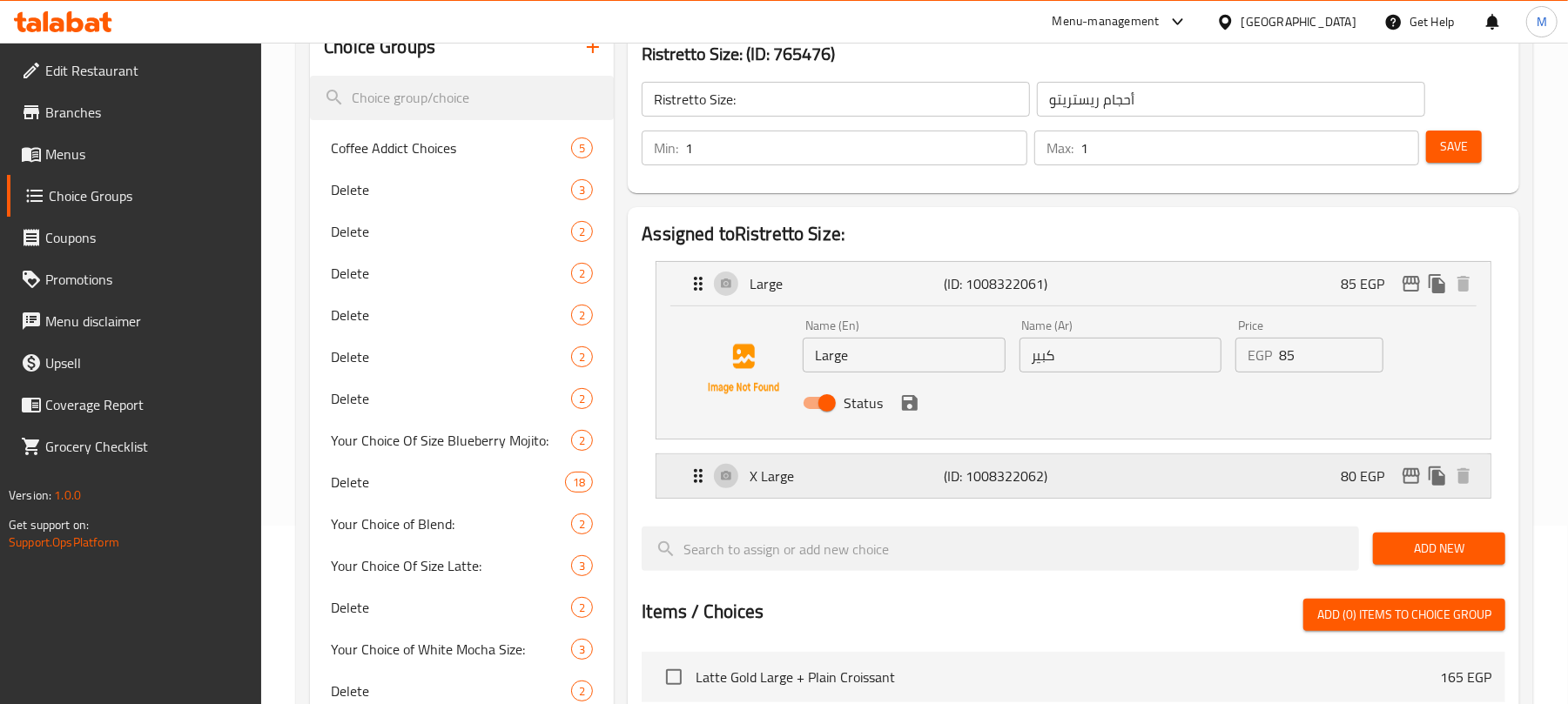
click at [1124, 468] on div "X Large (ID: 1008322062) 80 EGP" at bounding box center [1079, 476] width 782 height 44
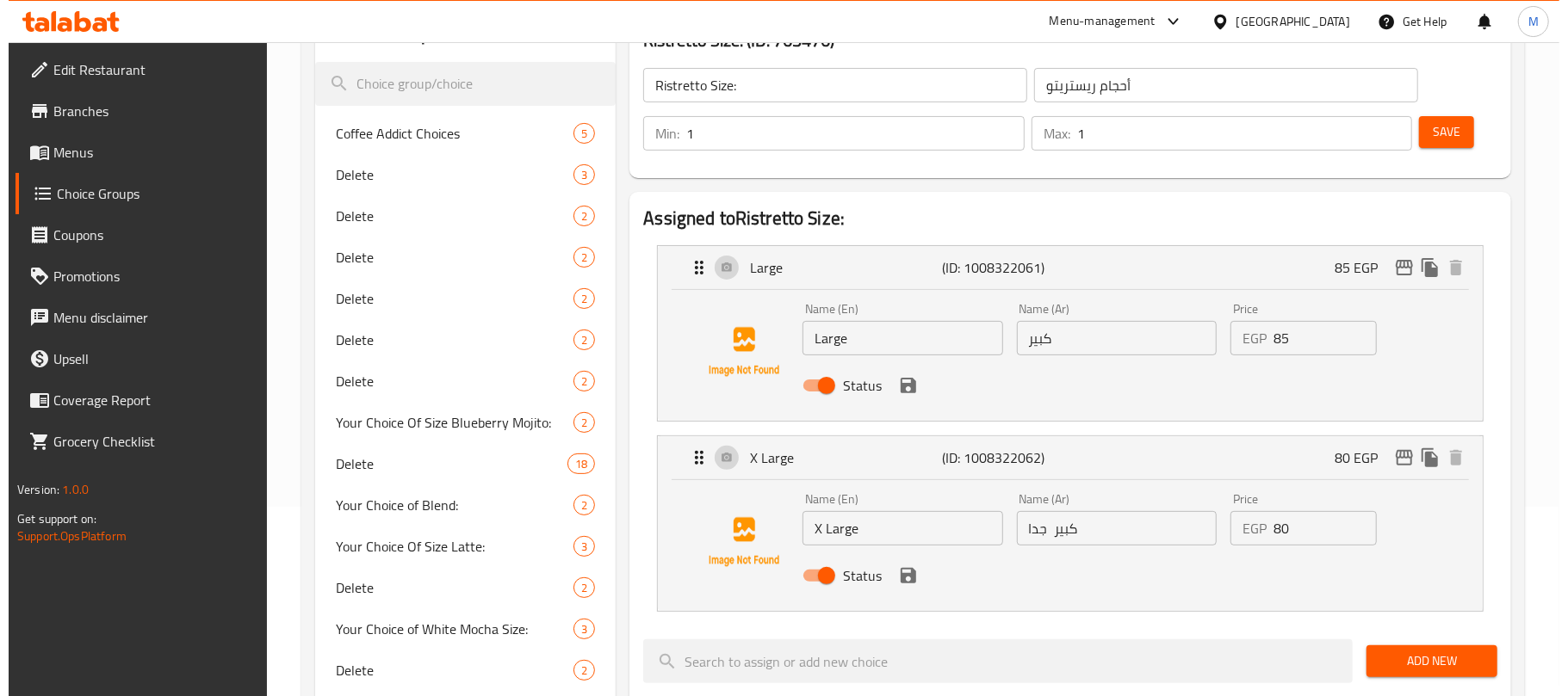
scroll to position [229, 0]
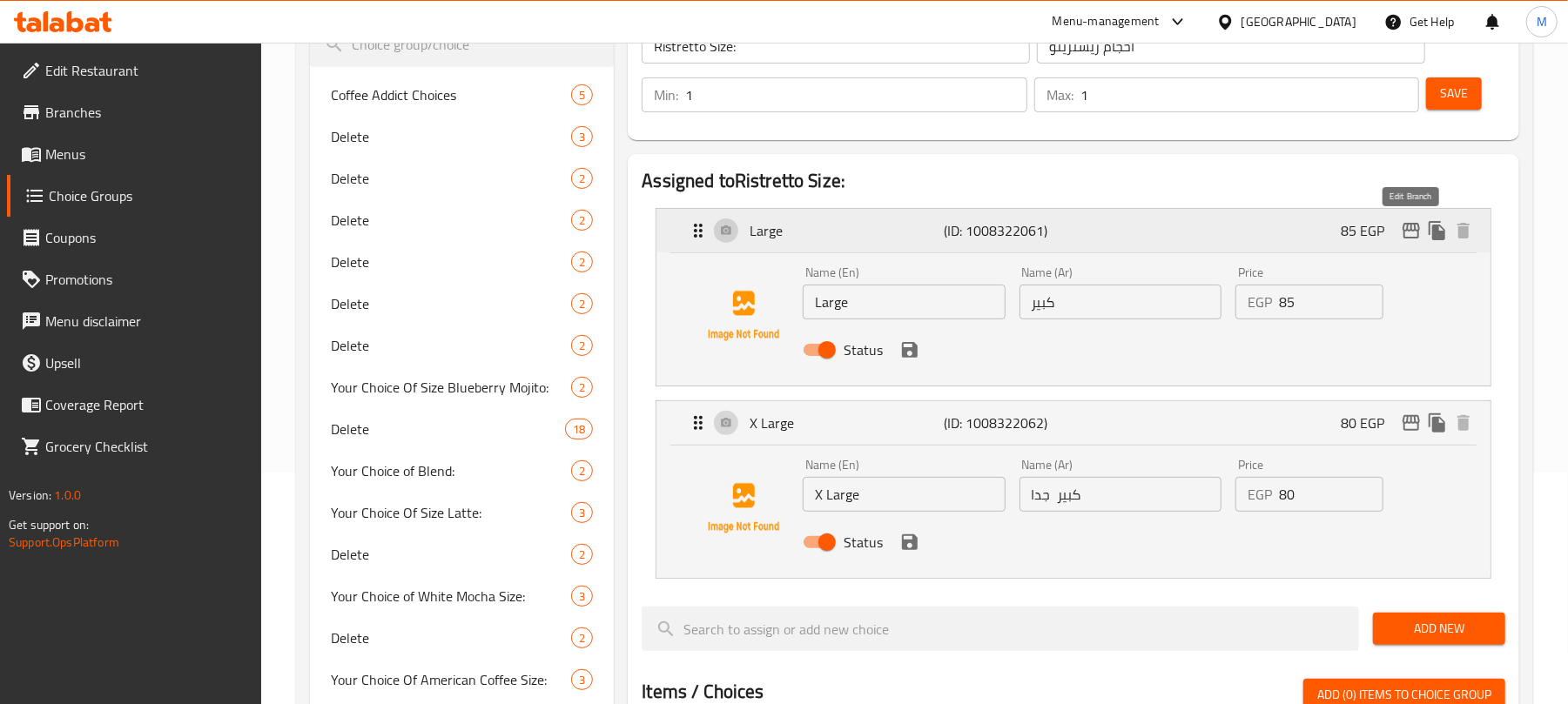
click at [1403, 228] on icon "edit" at bounding box center [1411, 231] width 18 height 16
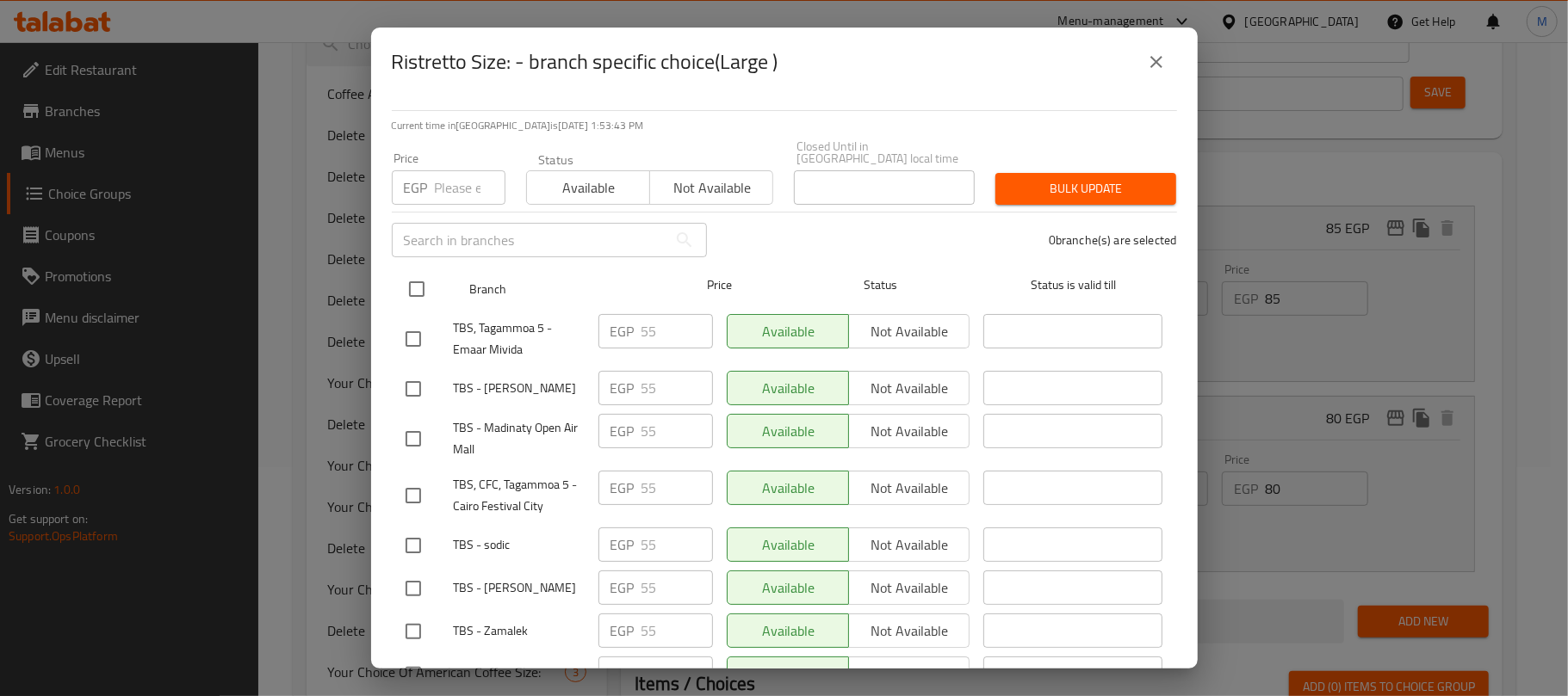
click at [417, 275] on input "checkbox" at bounding box center [416, 289] width 36 height 36
checkbox input "true"
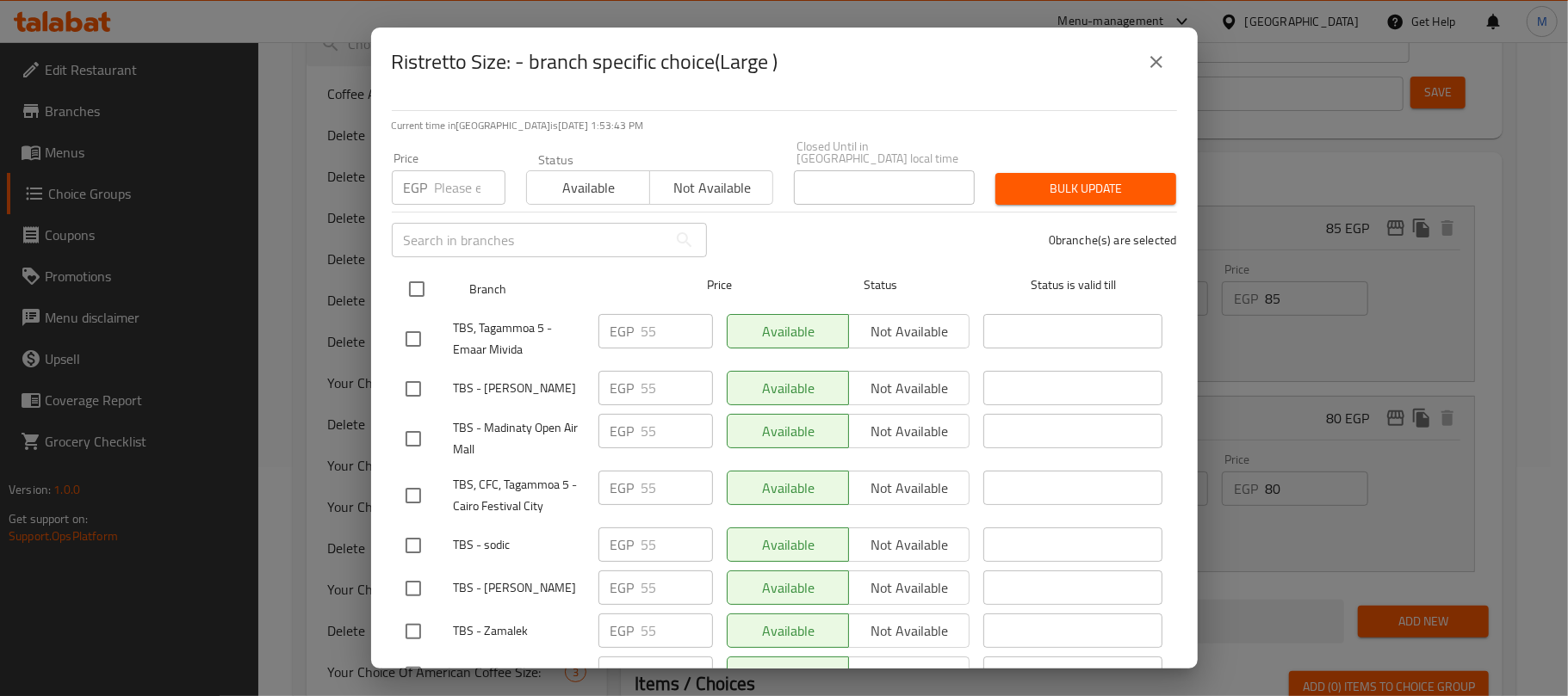
checkbox input "true"
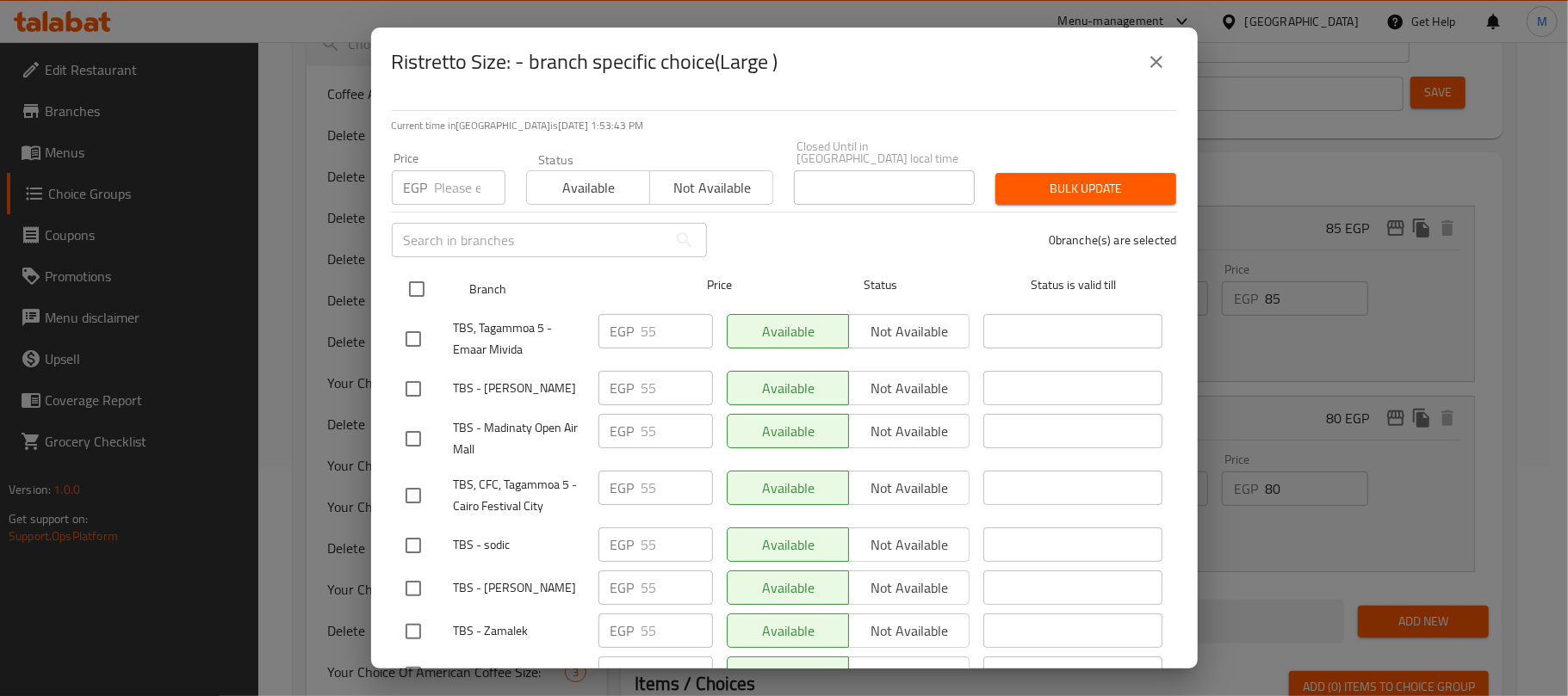
checkbox input "true"
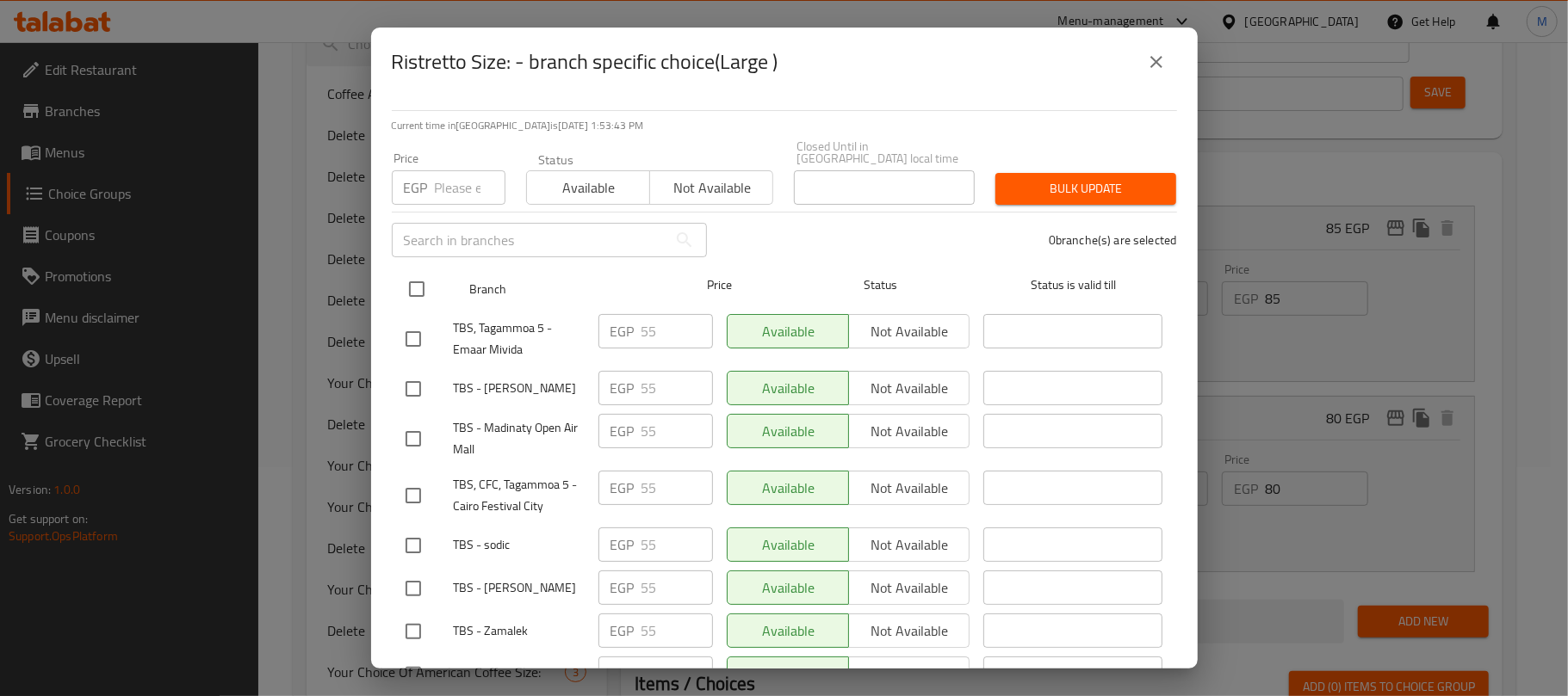
checkbox input "true"
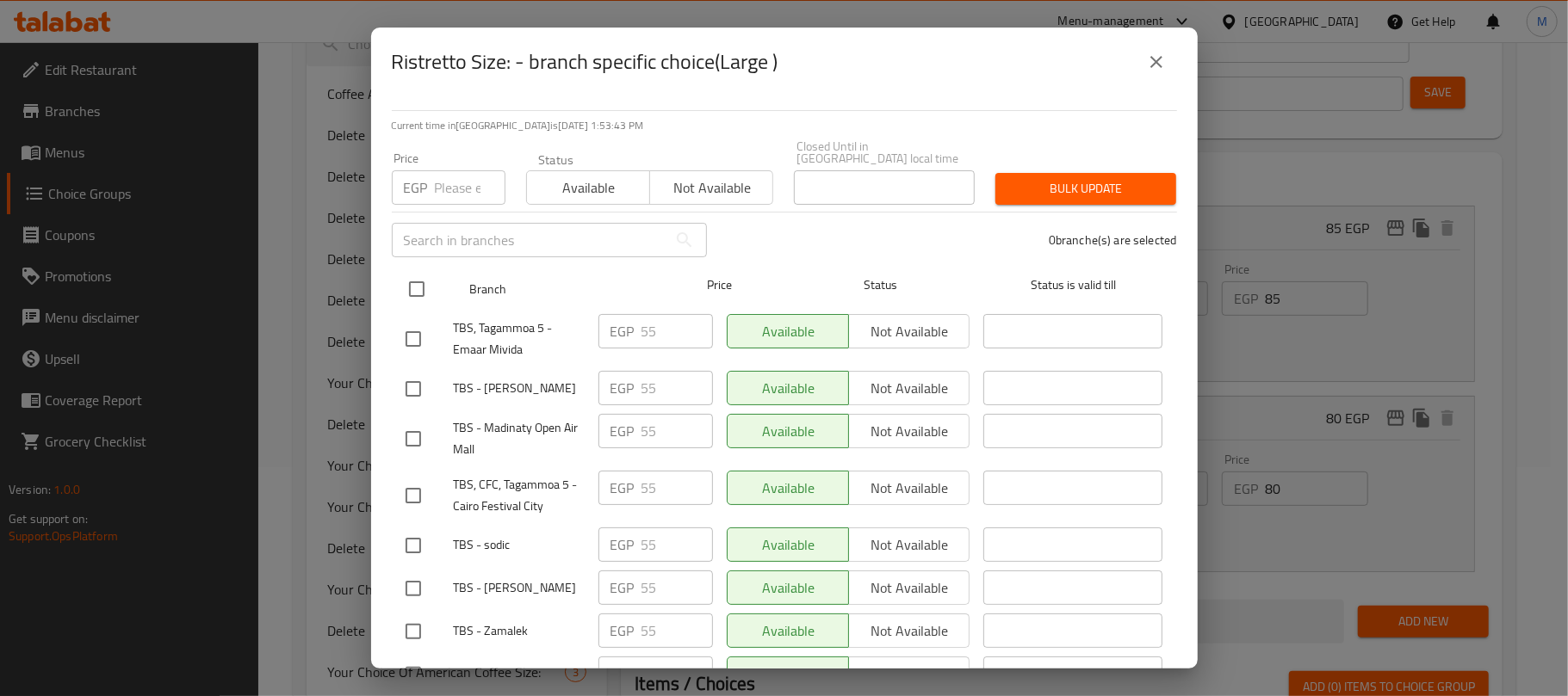
checkbox input "true"
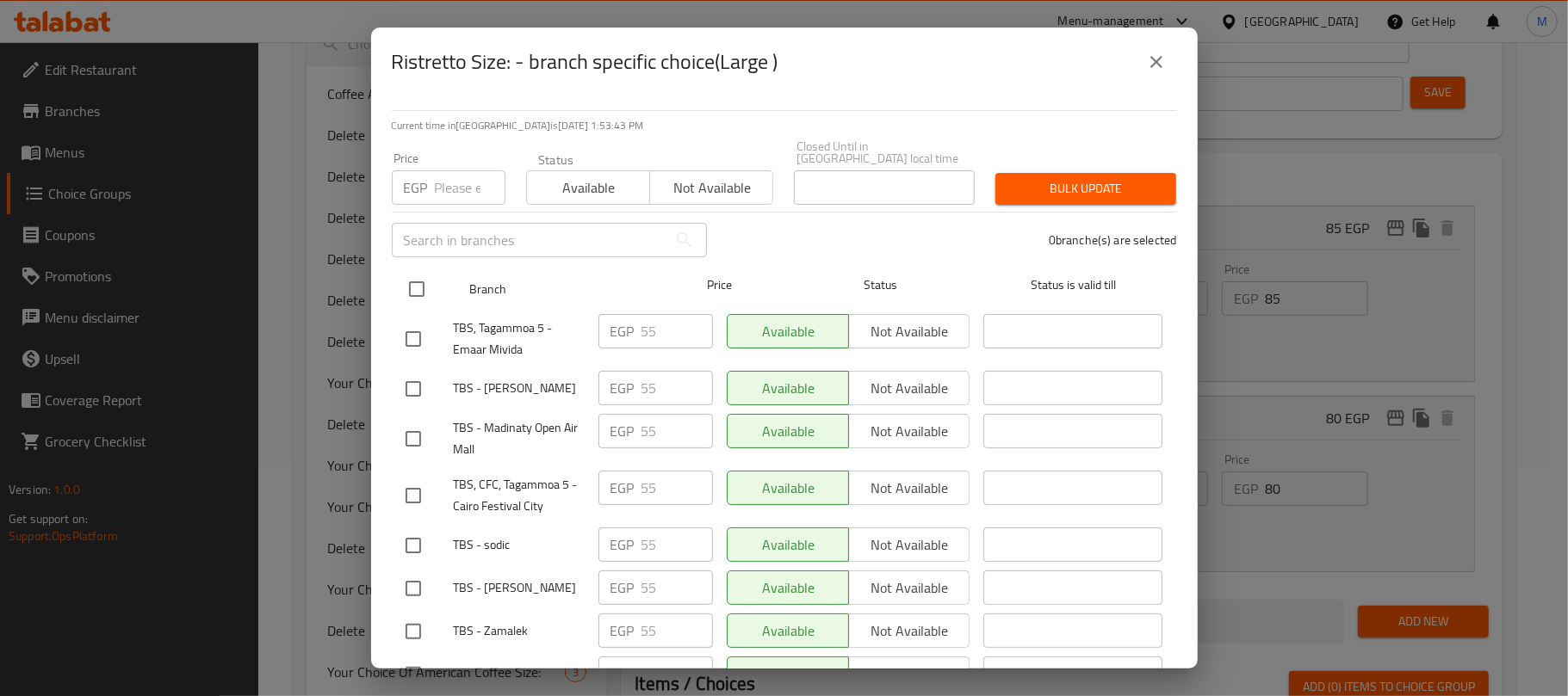
checkbox input "true"
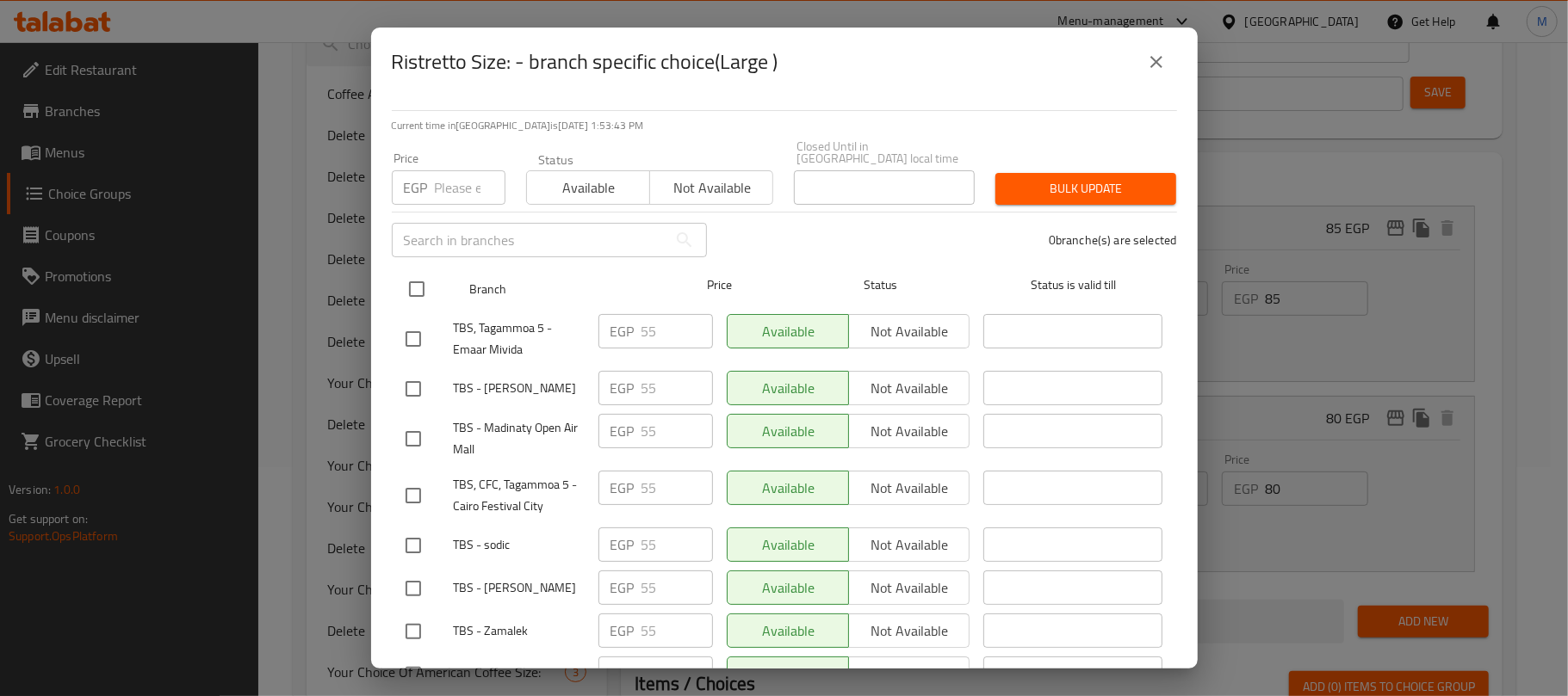
checkbox input "true"
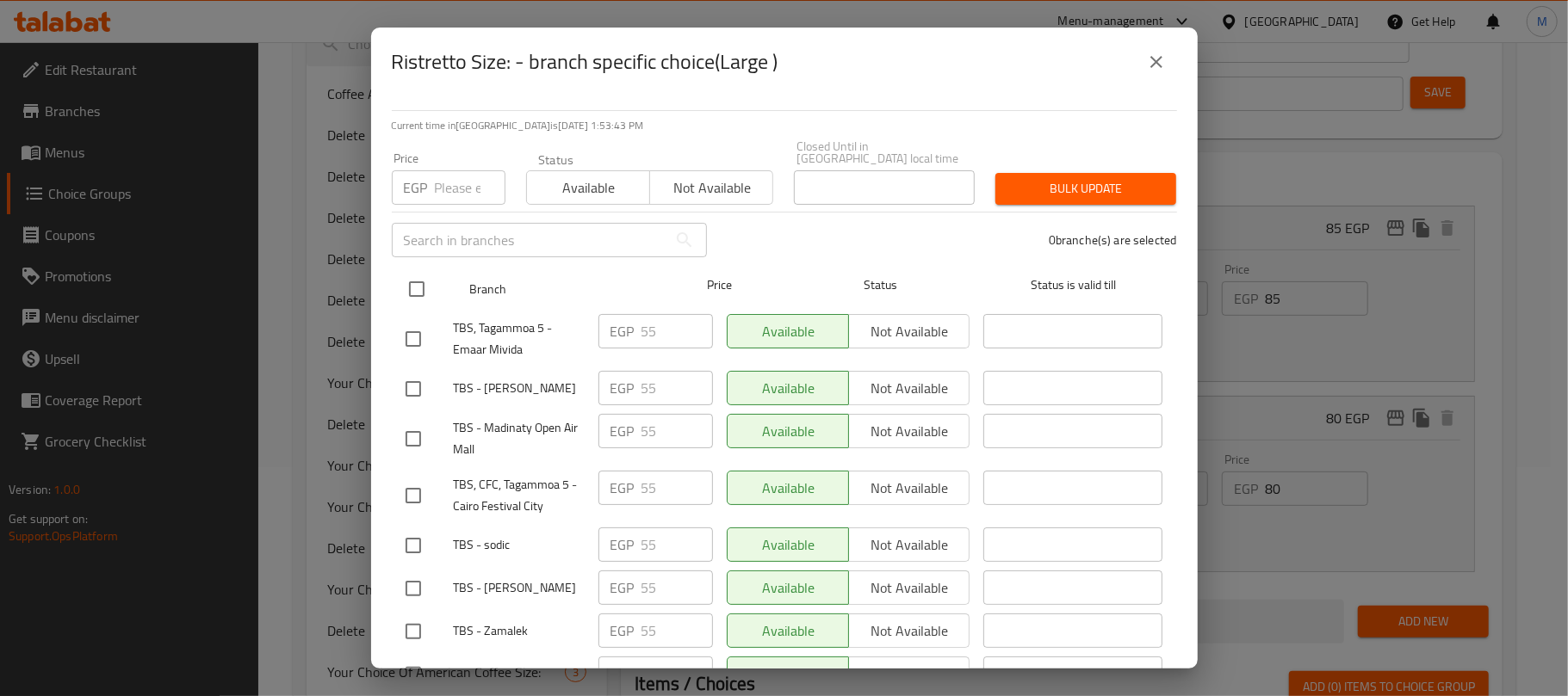
checkbox input "true"
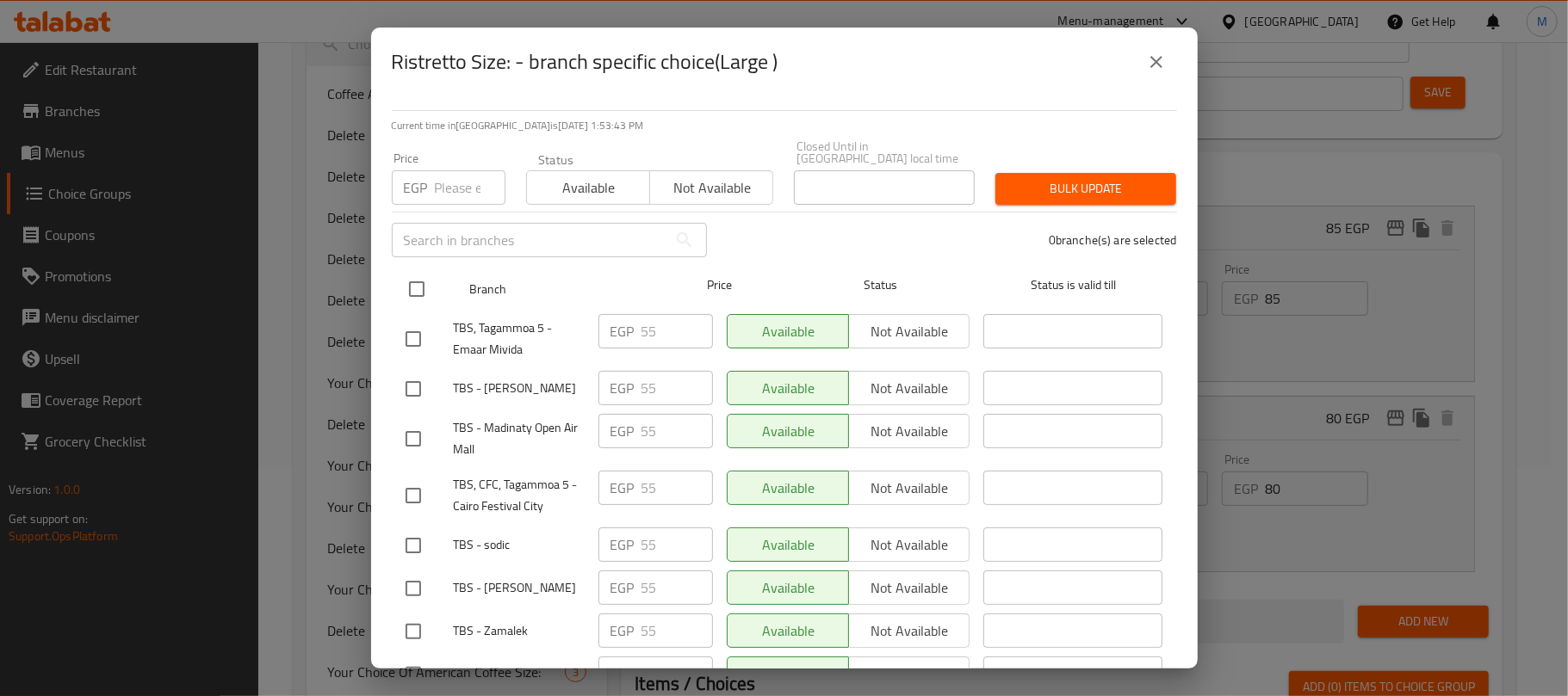
checkbox input "true"
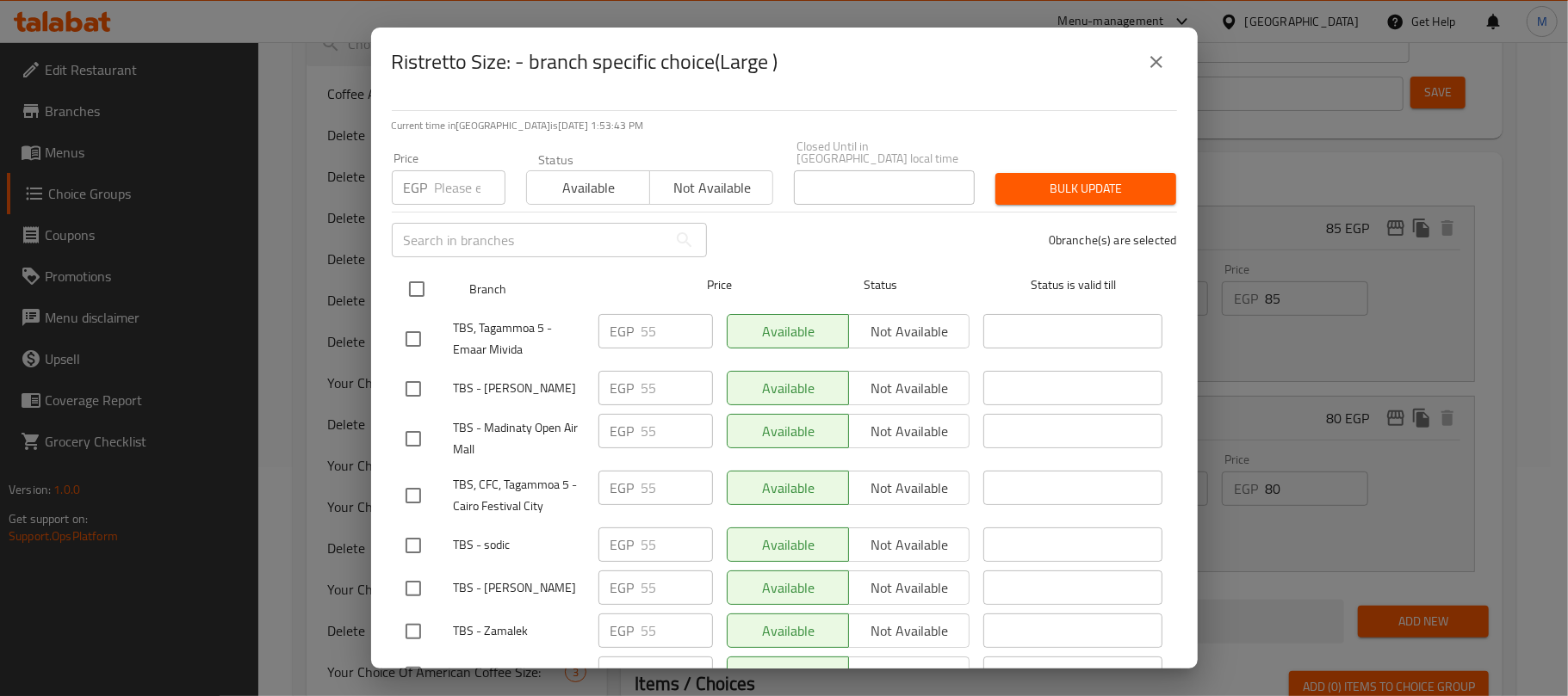
checkbox input "true"
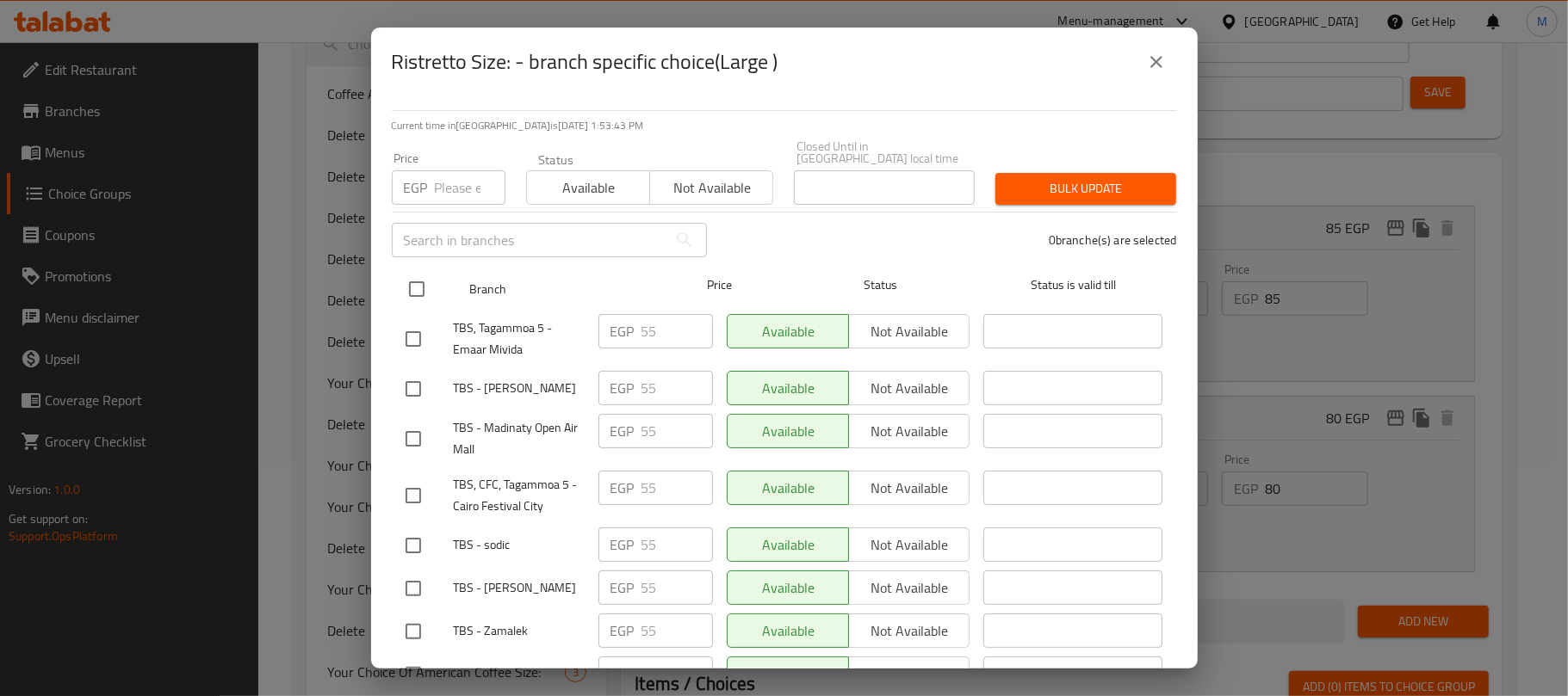
checkbox input "true"
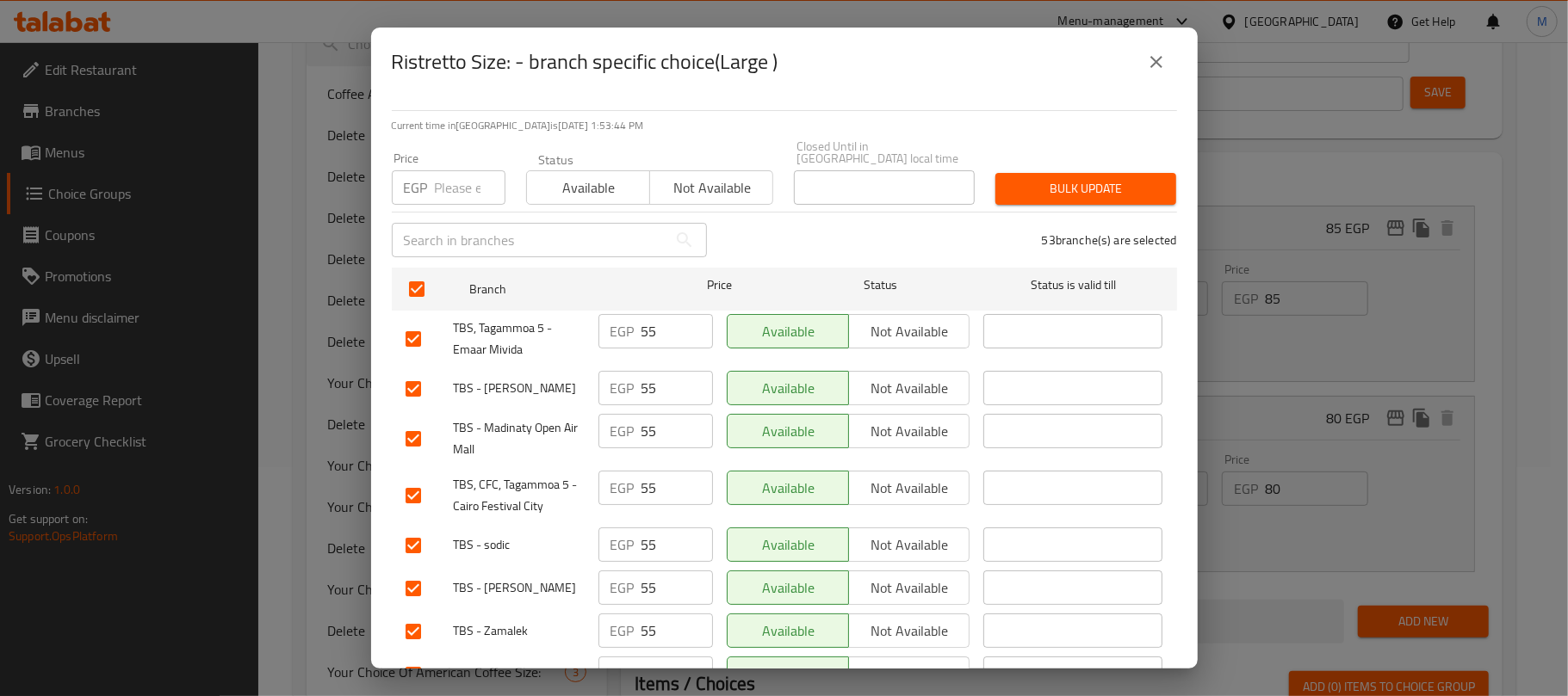
click at [459, 176] on input "number" at bounding box center [470, 187] width 71 height 34
click at [1159, 60] on icon "close" at bounding box center [1155, 62] width 21 height 21
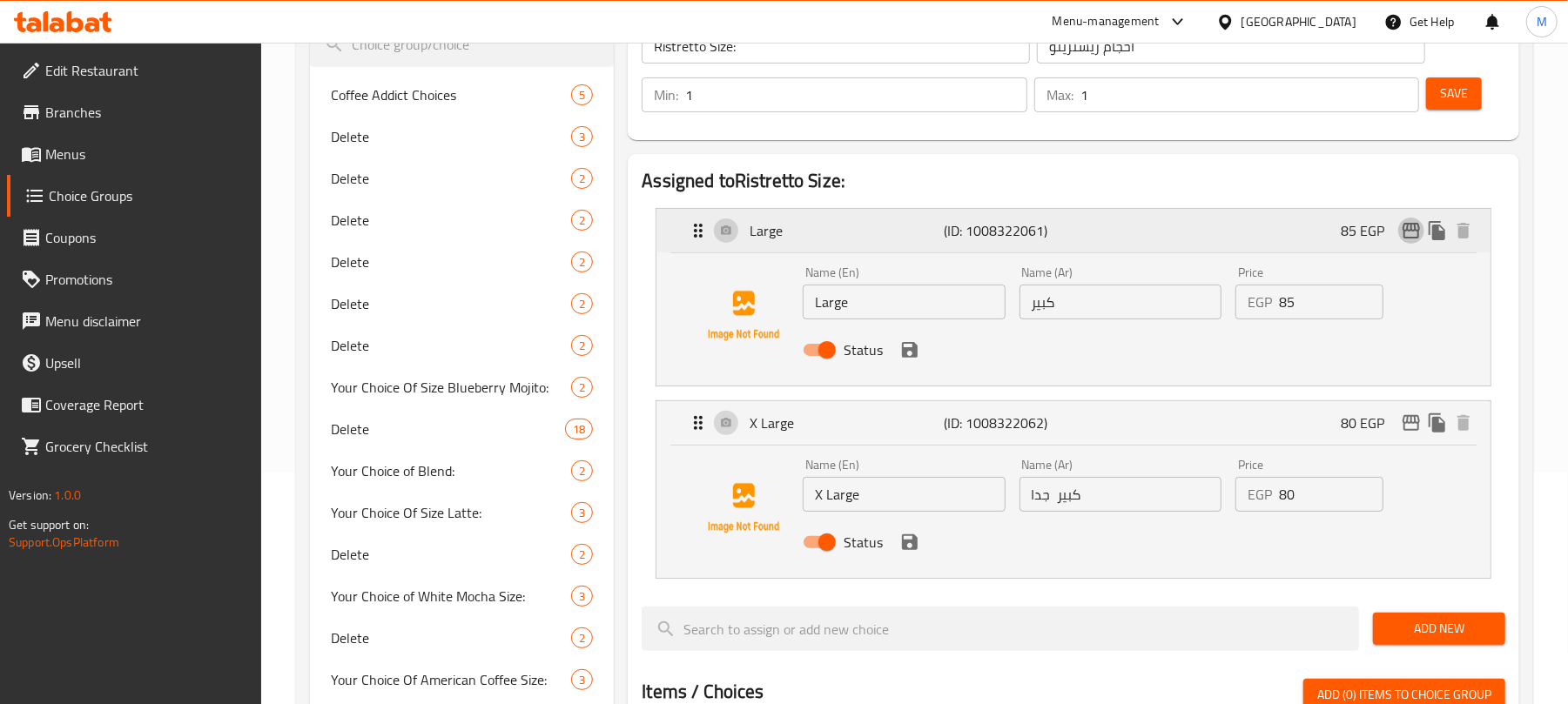
click at [1405, 226] on icon "edit" at bounding box center [1411, 230] width 21 height 21
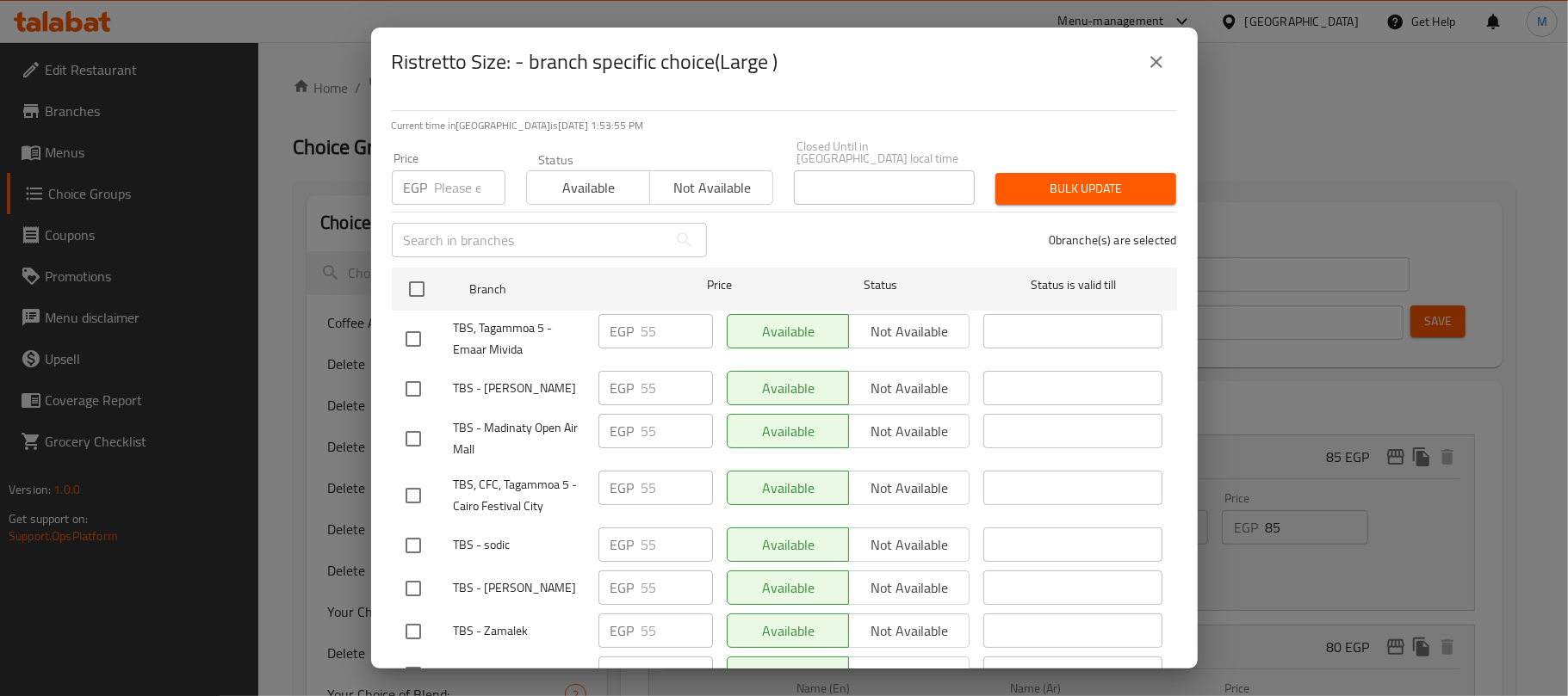
scroll to position [522, 0]
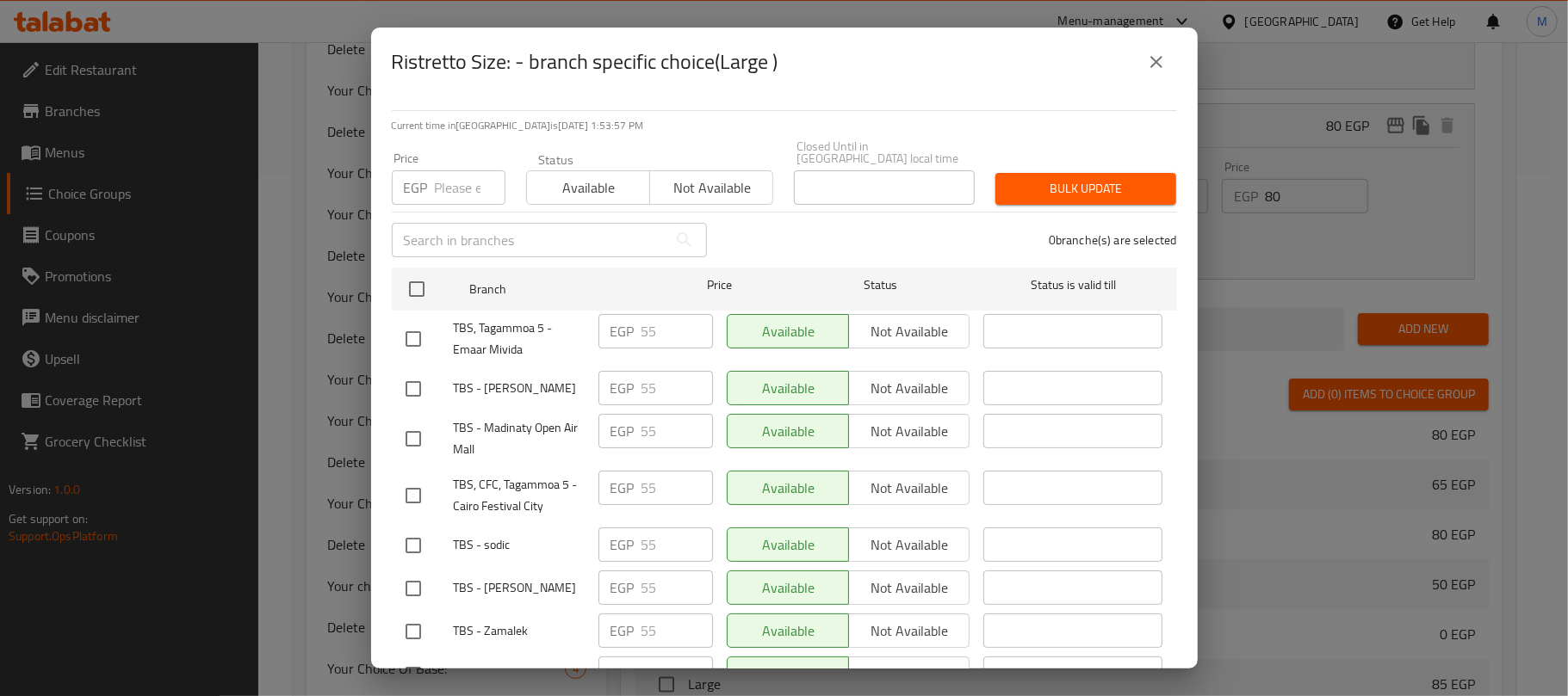
click at [1501, 265] on div "Ristretto Size: - branch specific choice(Large ) Current time in [GEOGRAPHIC_DA…" at bounding box center [784, 348] width 1568 height 696
click at [1153, 60] on icon "close" at bounding box center [1156, 62] width 12 height 12
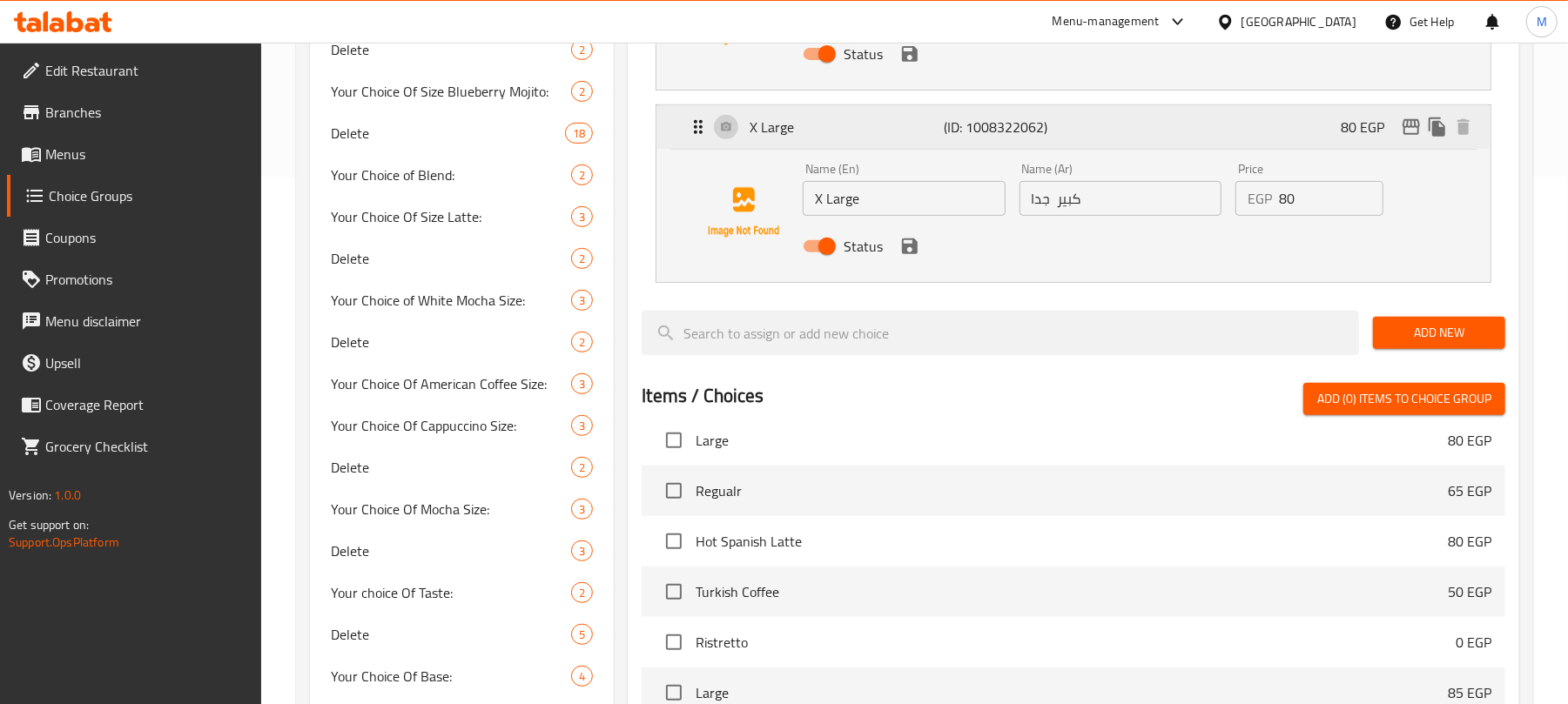
click at [1401, 124] on icon "edit" at bounding box center [1411, 127] width 21 height 21
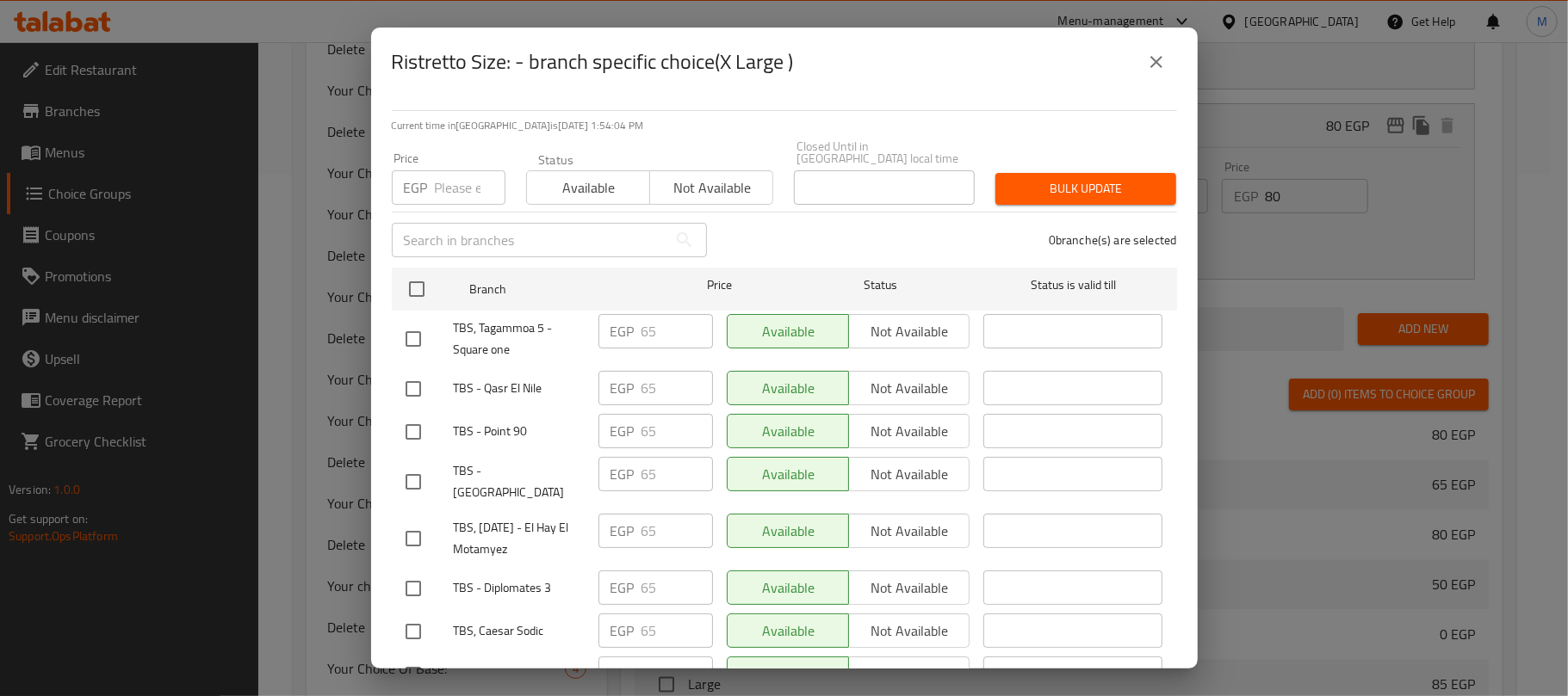
drag, startPoint x: 1508, startPoint y: 194, endPoint x: 1471, endPoint y: 191, distance: 37.1
click at [1508, 194] on div "Ristretto Size: - branch specific choice(X Large ) Current time in [GEOGRAPHIC_…" at bounding box center [784, 348] width 1568 height 696
click at [1168, 63] on button "close" at bounding box center [1156, 62] width 41 height 41
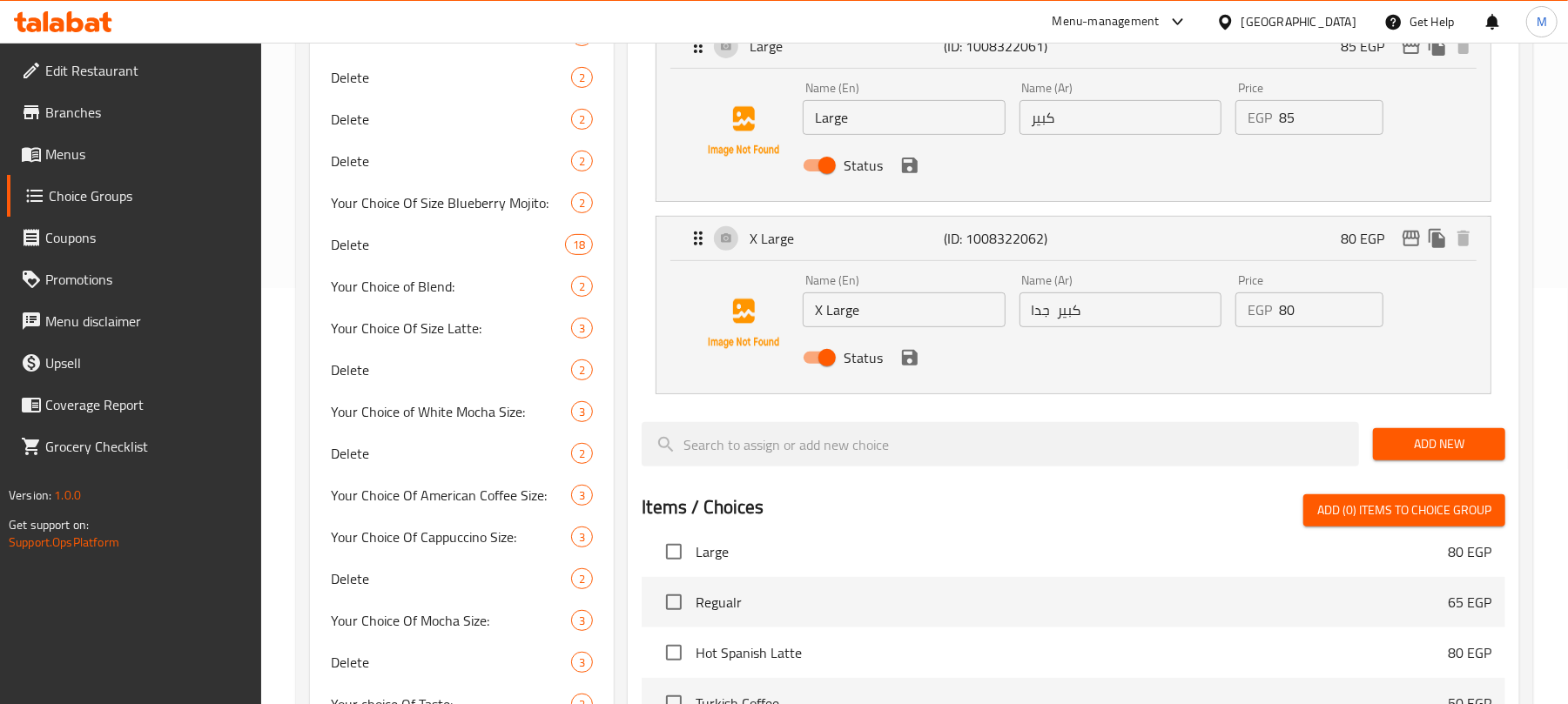
scroll to position [295, 0]
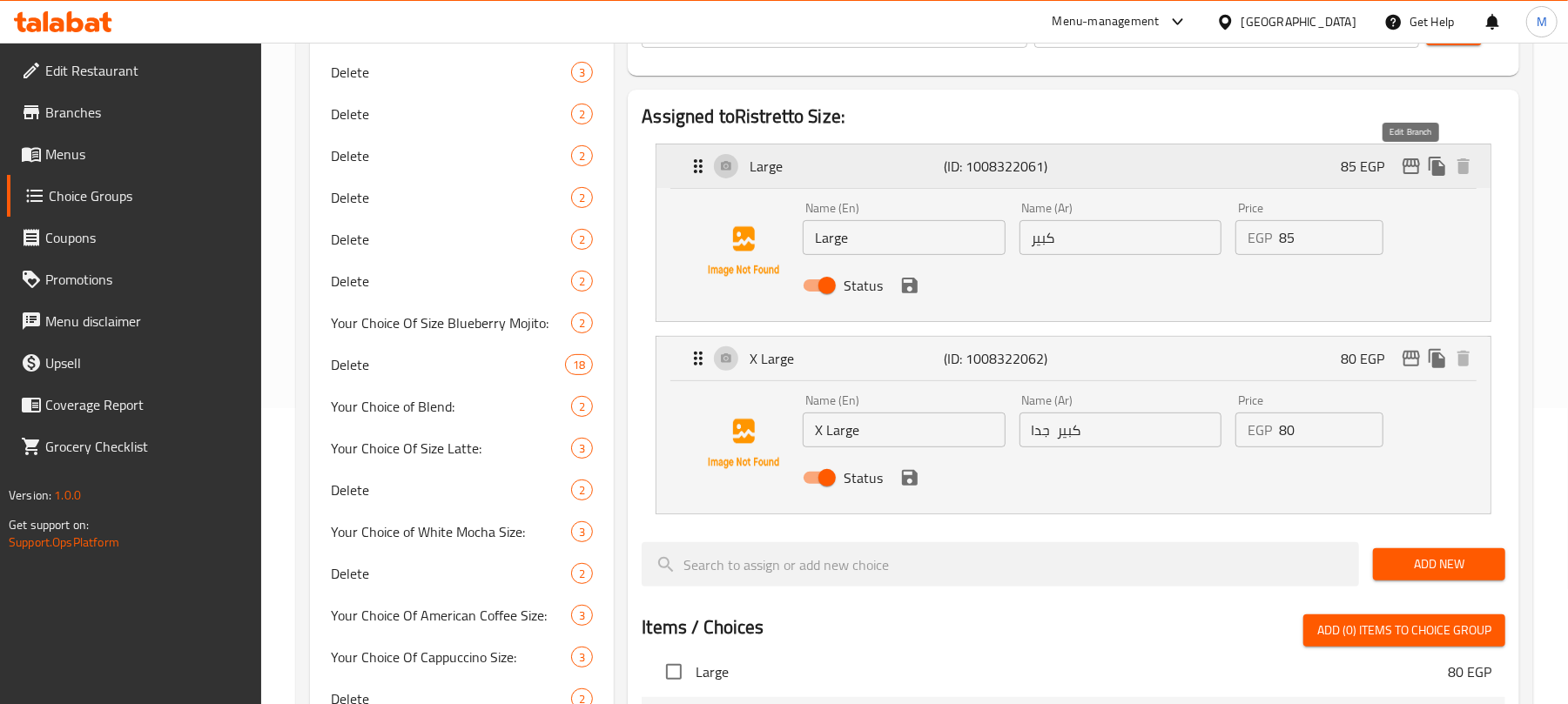
click at [1405, 162] on icon "edit" at bounding box center [1411, 166] width 21 height 21
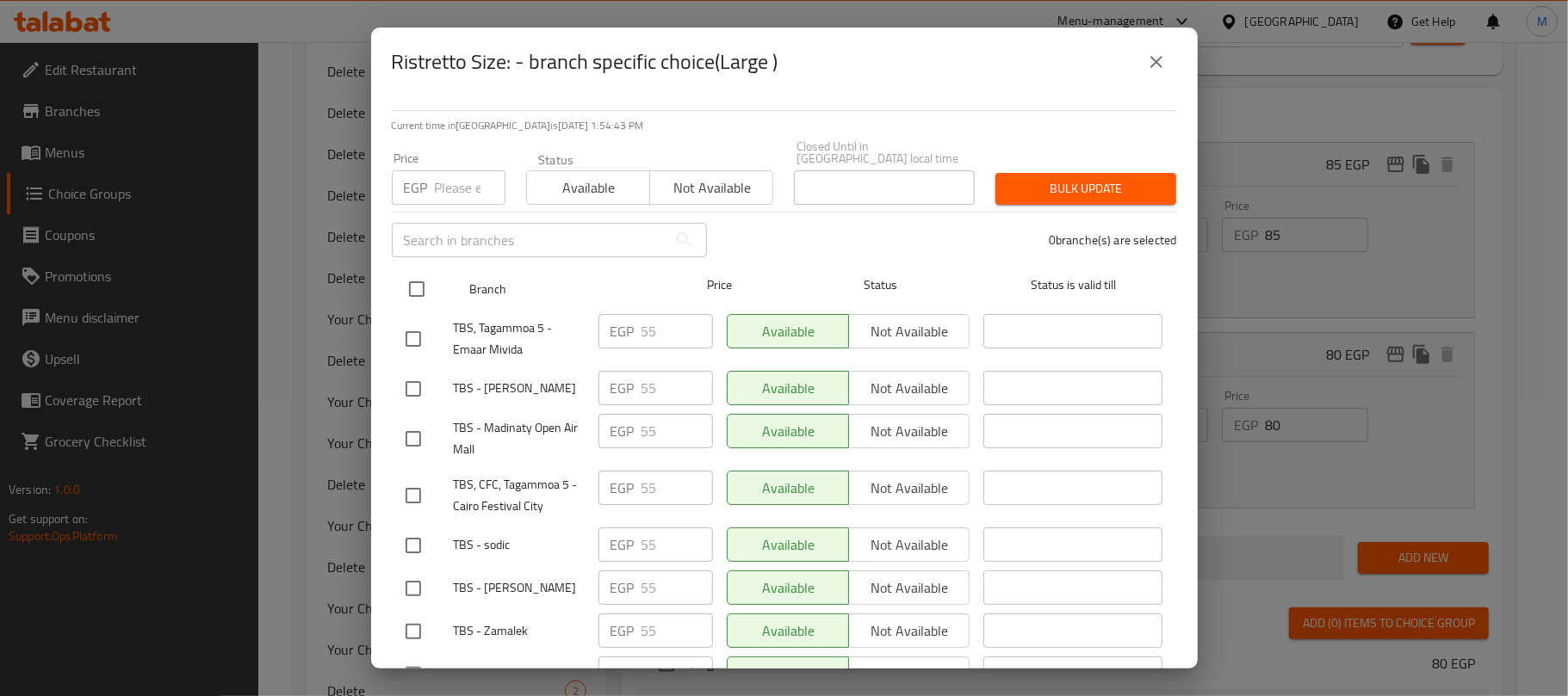
click at [426, 277] on input "checkbox" at bounding box center [416, 289] width 36 height 36
checkbox input "true"
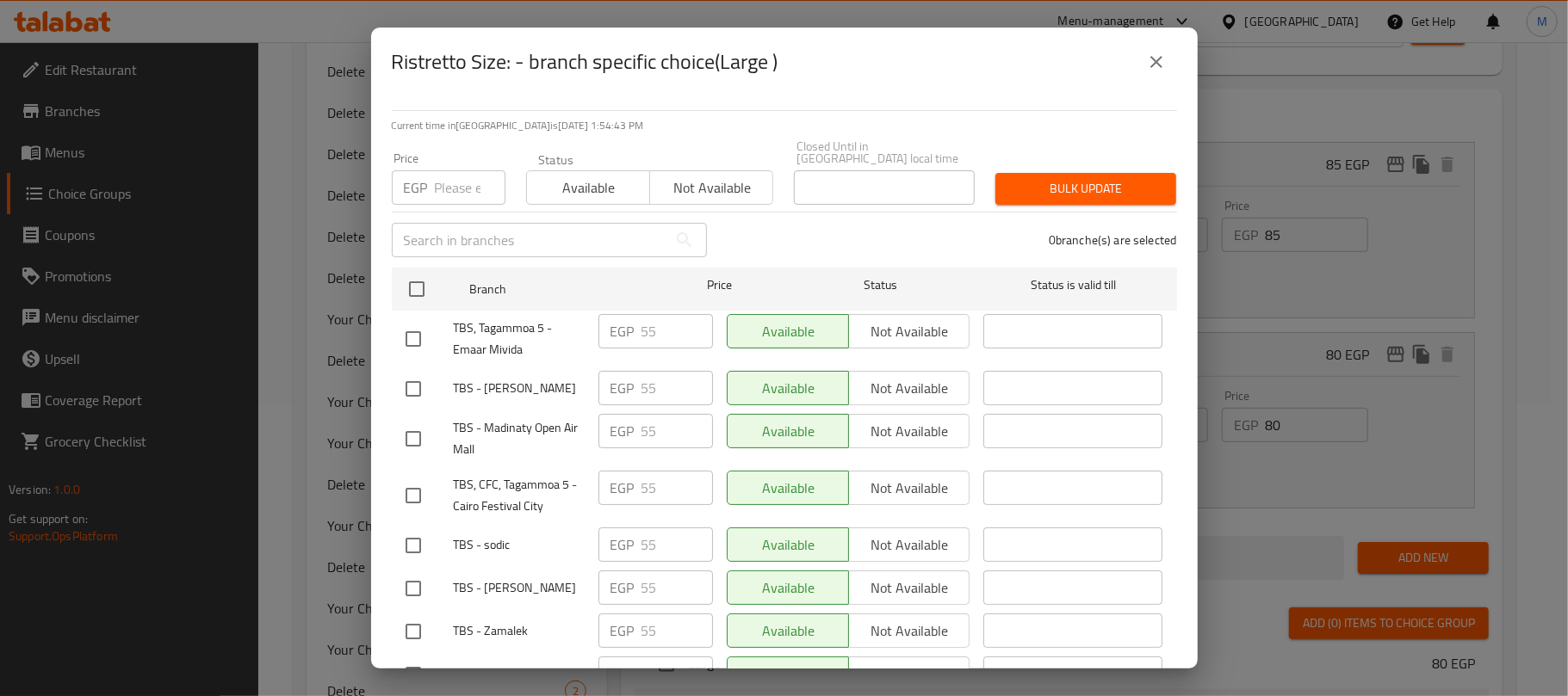
checkbox input "true"
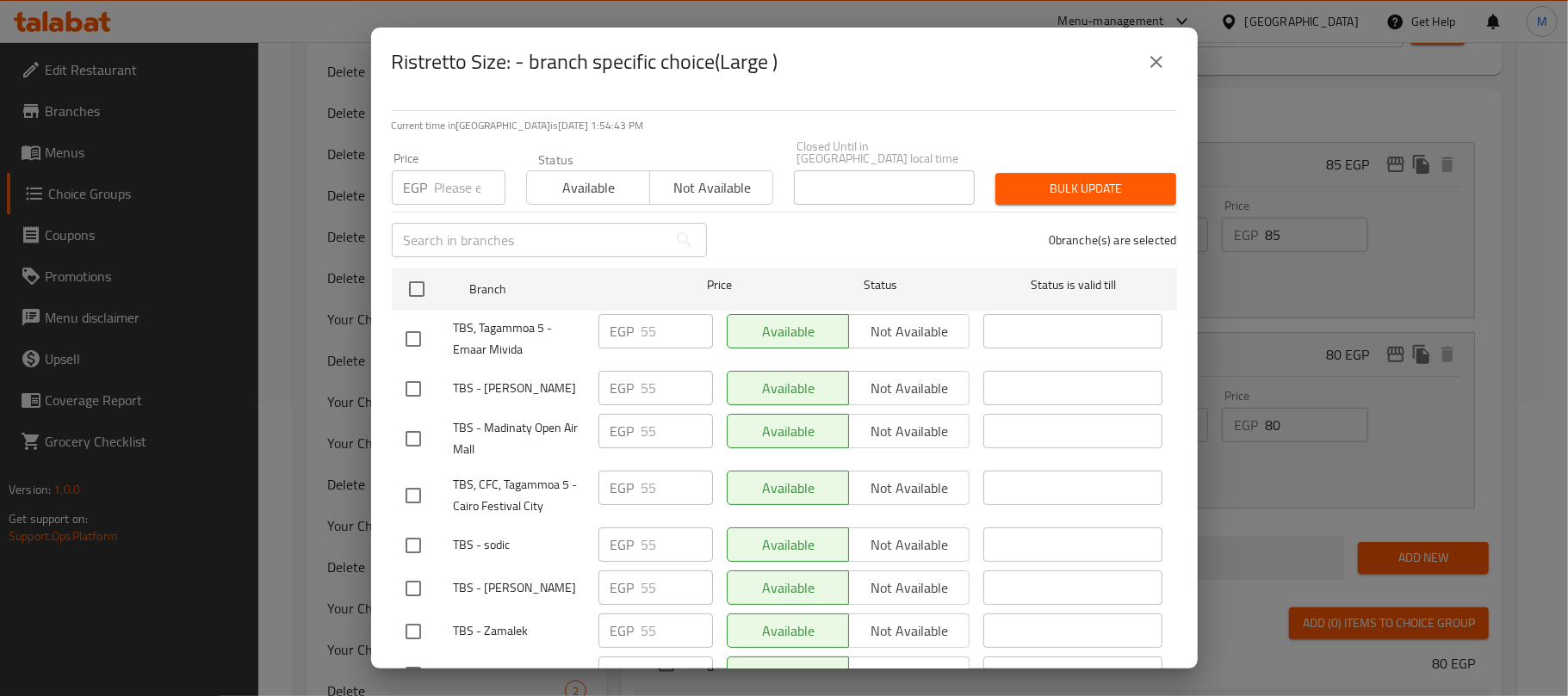
checkbox input "true"
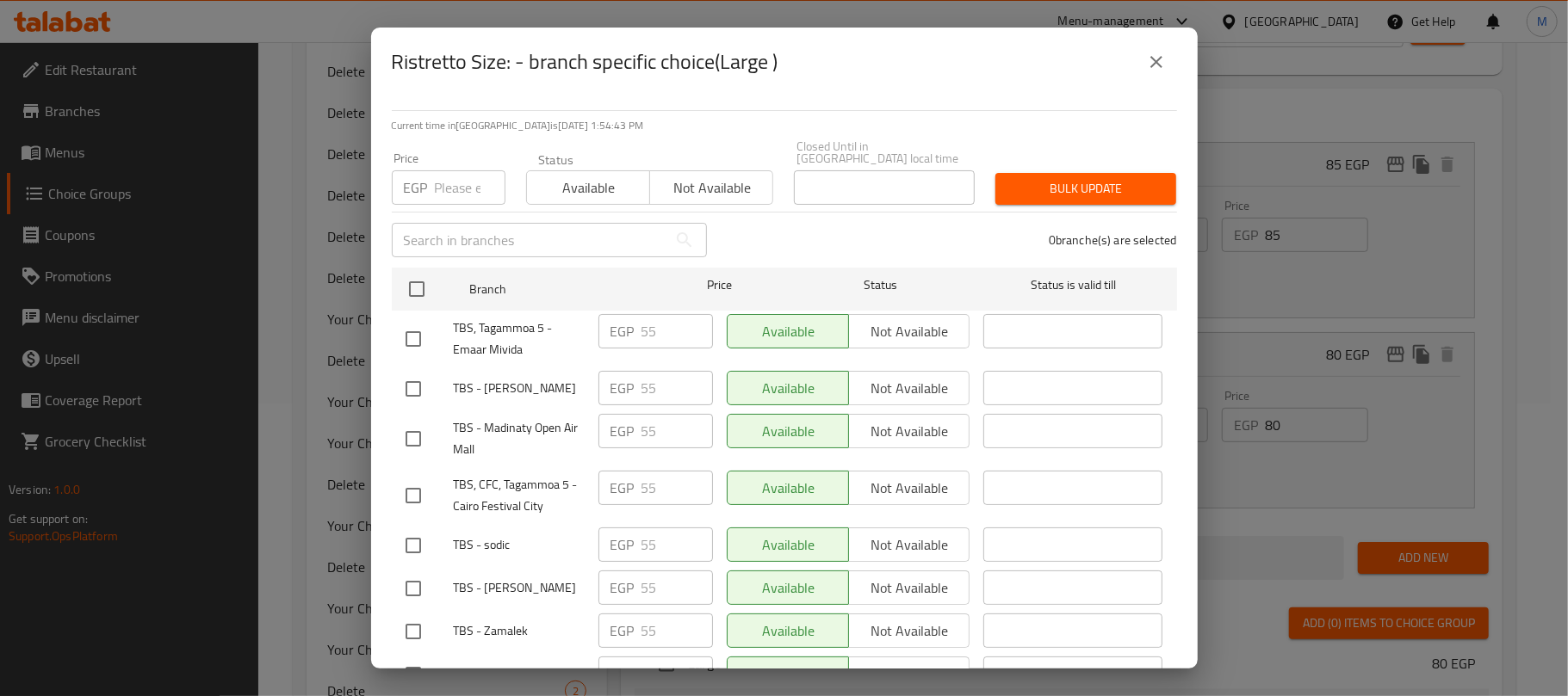
checkbox input "true"
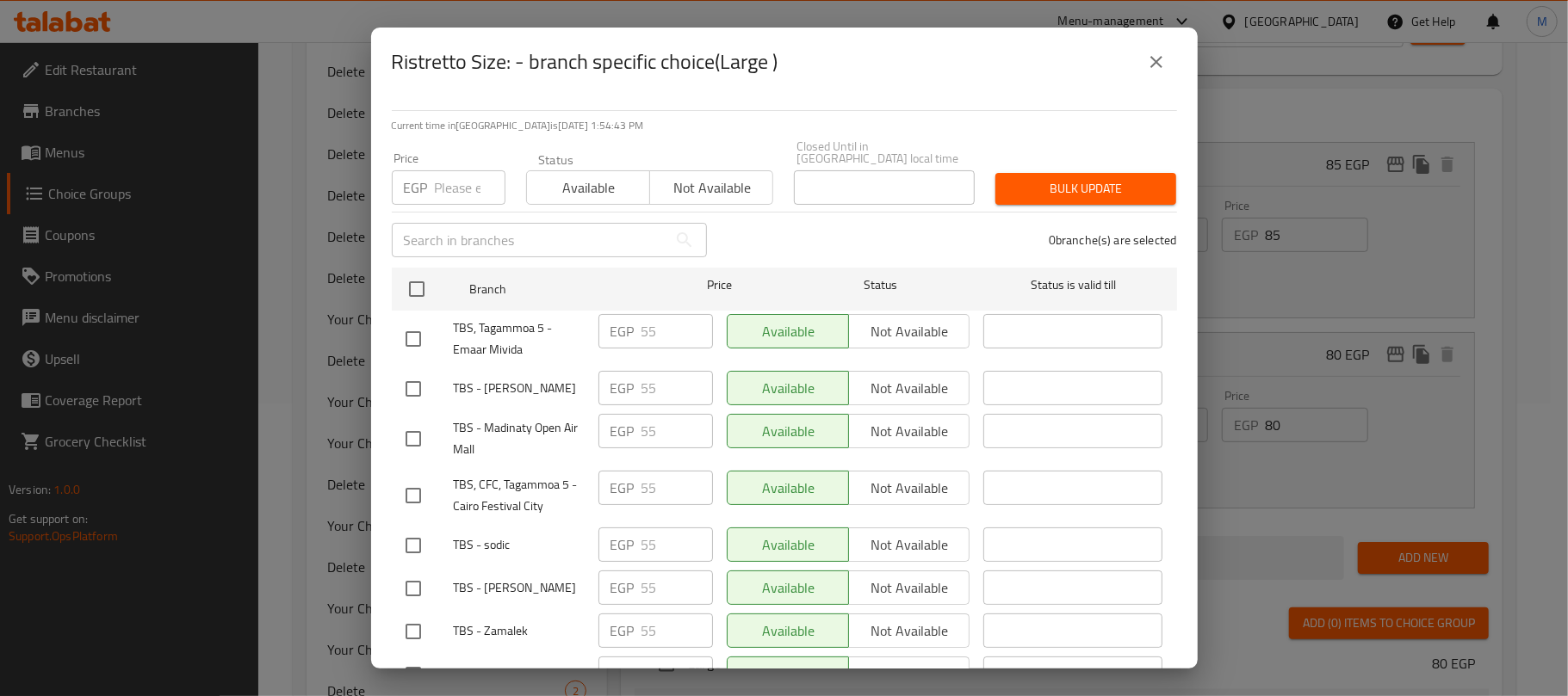
checkbox input "true"
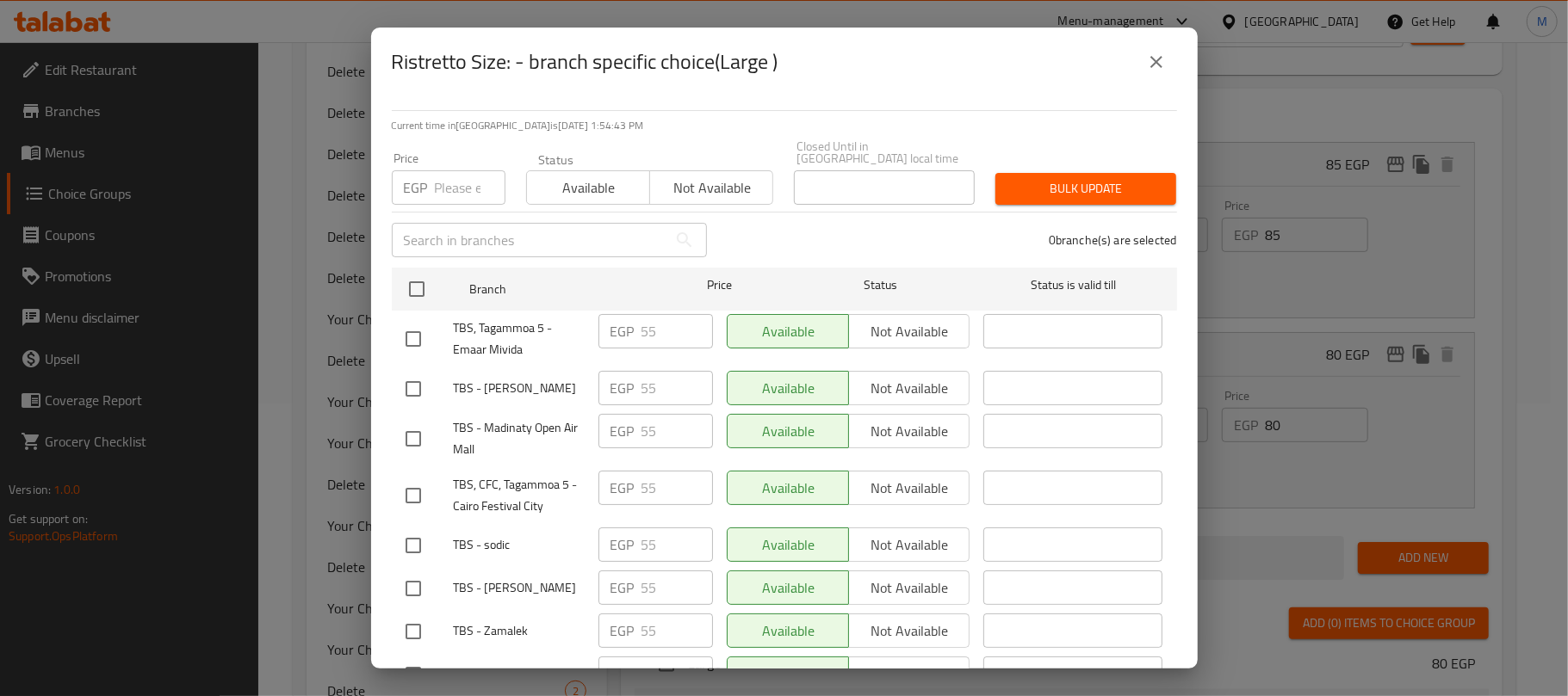
checkbox input "true"
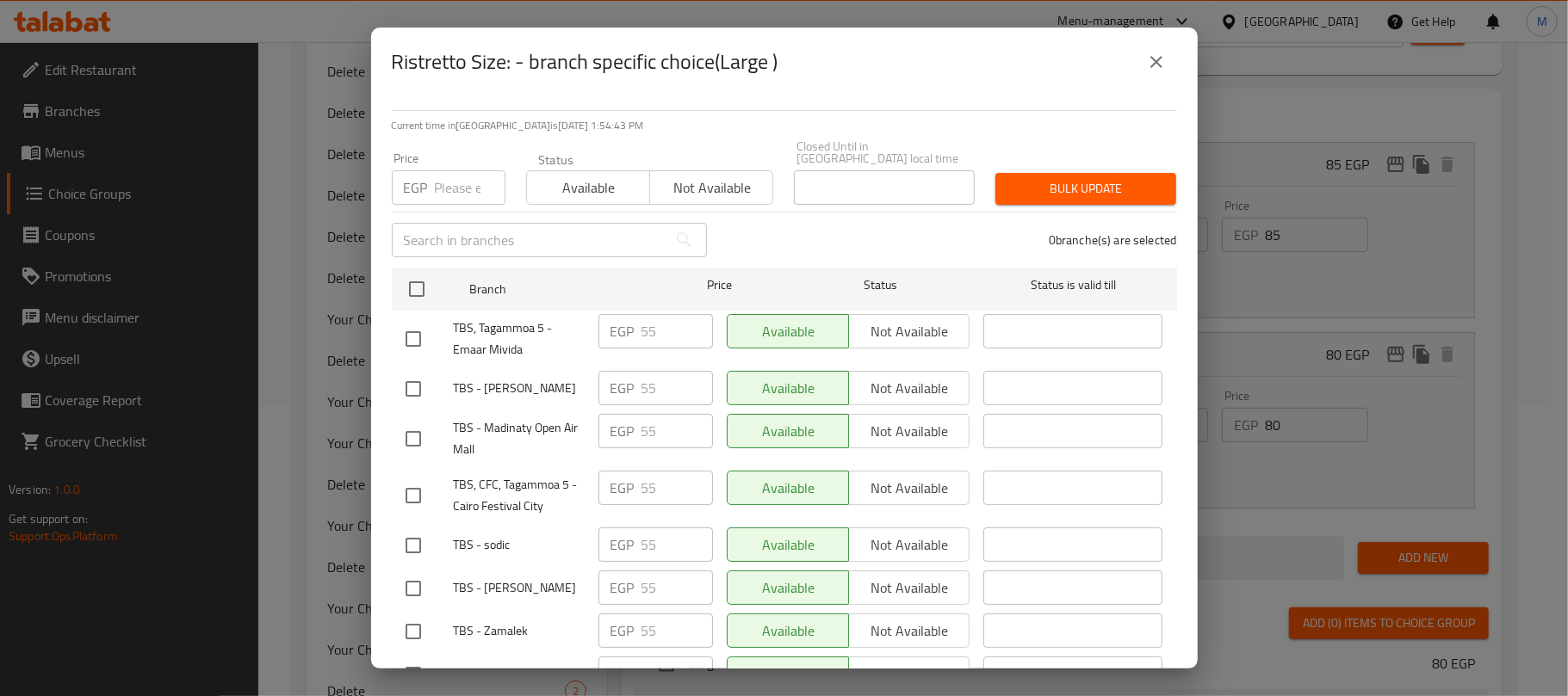
checkbox input "true"
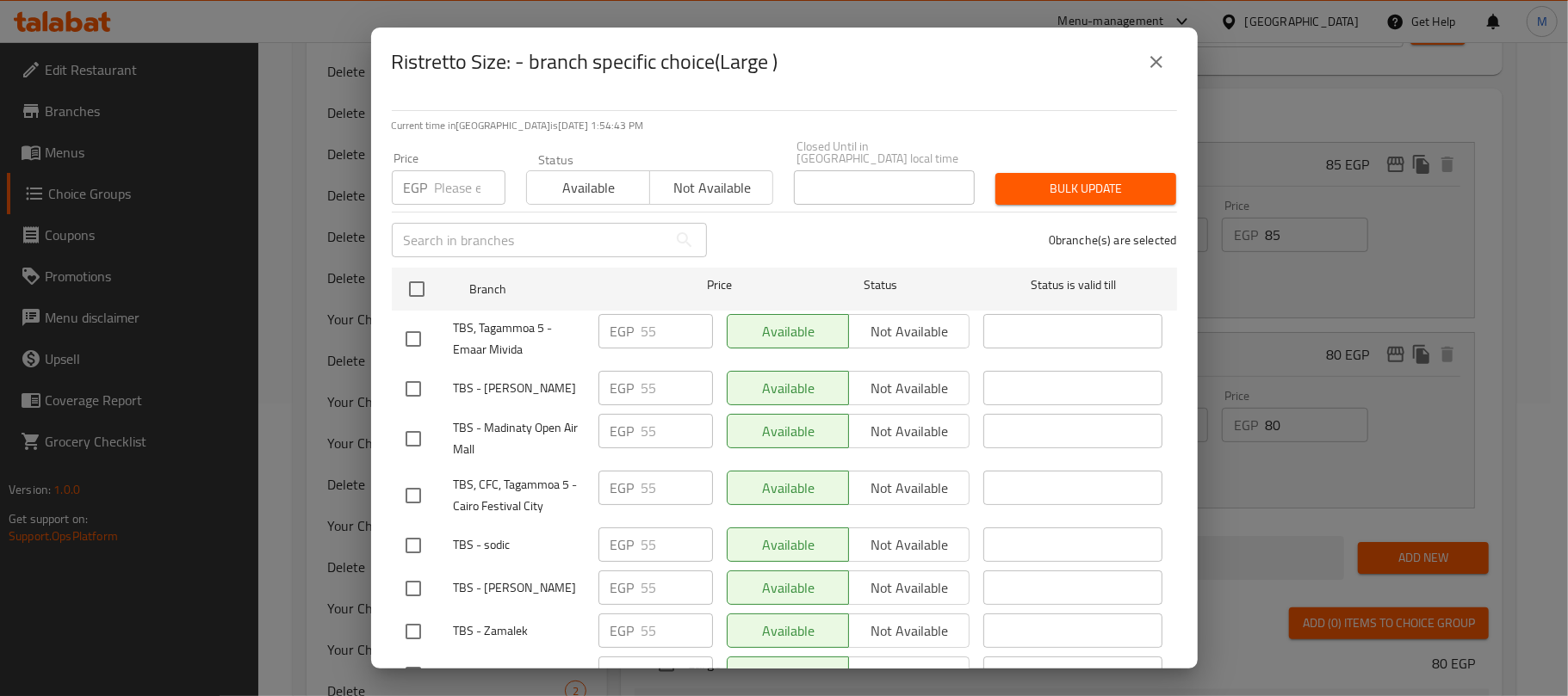
checkbox input "true"
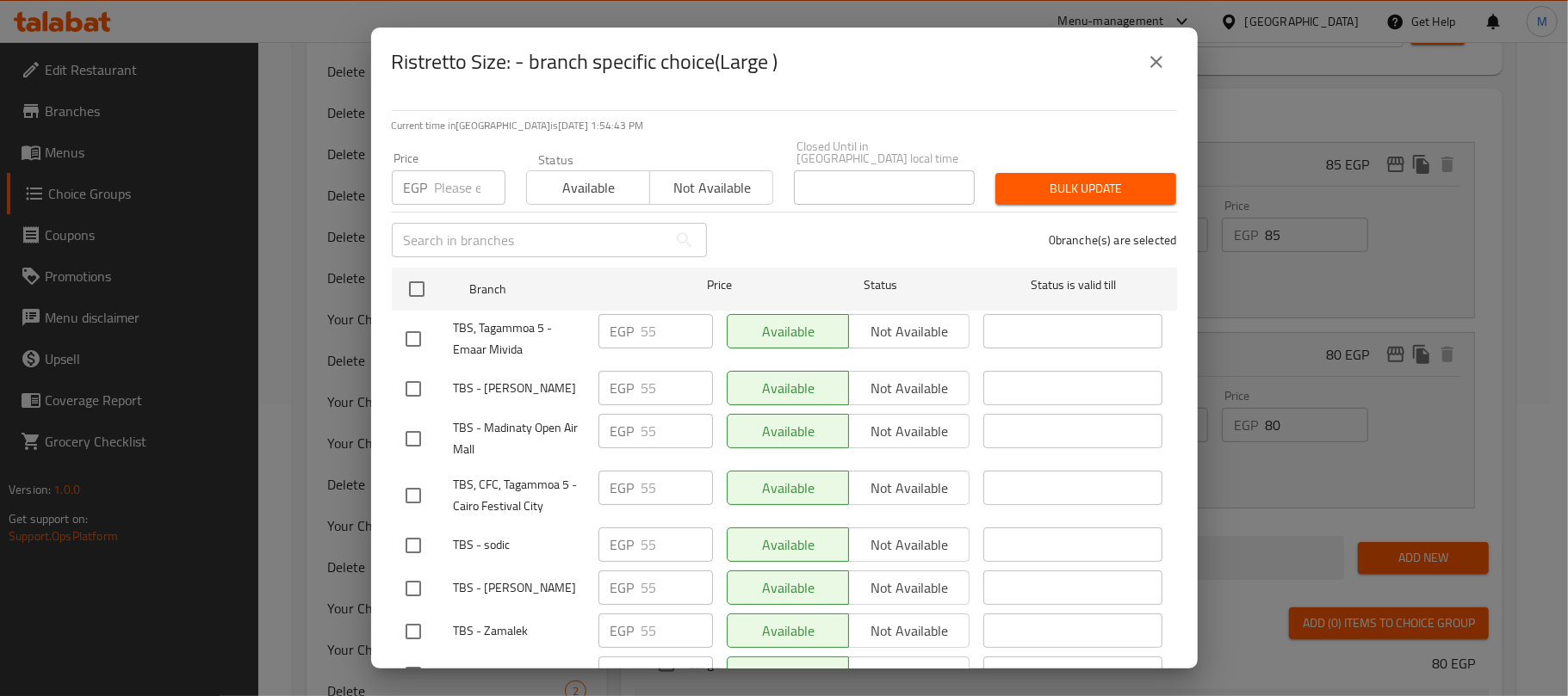
checkbox input "true"
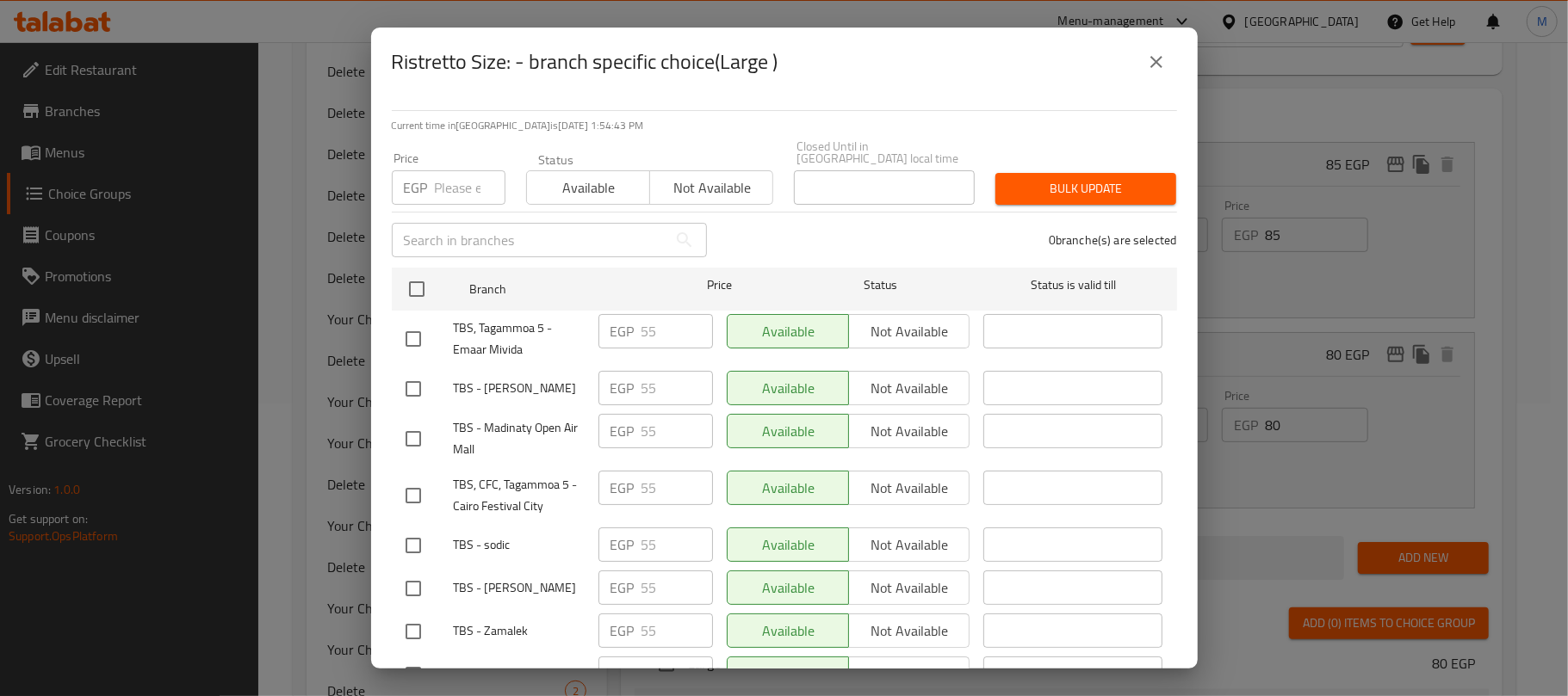
checkbox input "true"
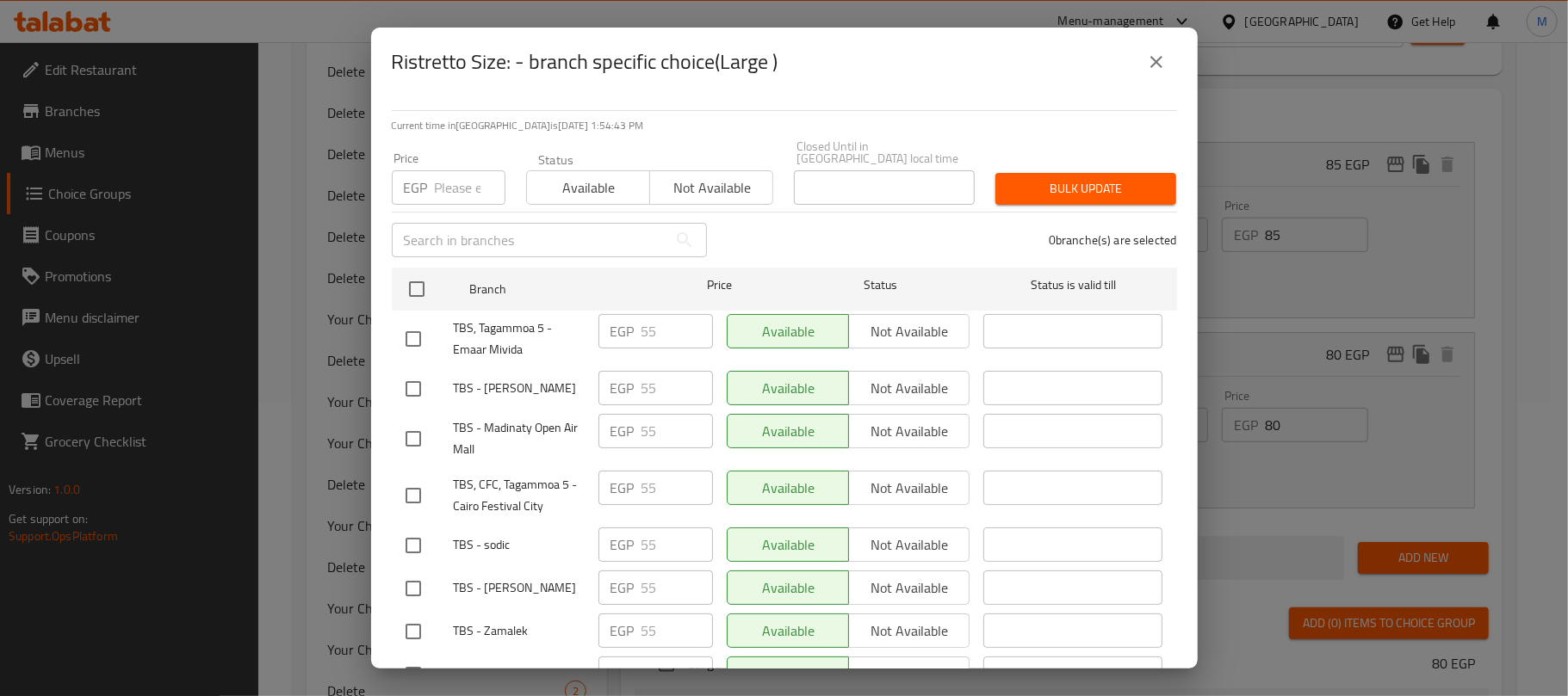
checkbox input "true"
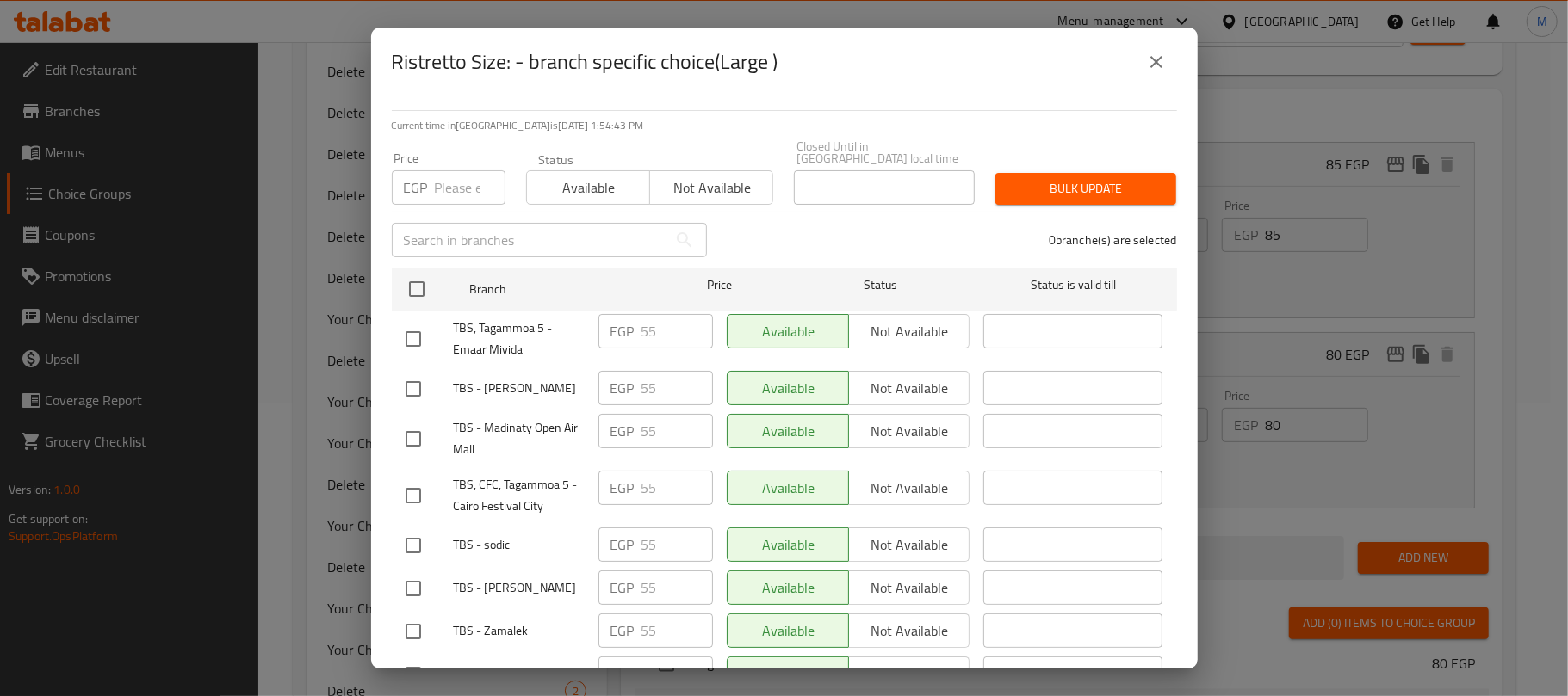
checkbox input "true"
click at [456, 187] on input "number" at bounding box center [470, 187] width 71 height 34
type input "60"
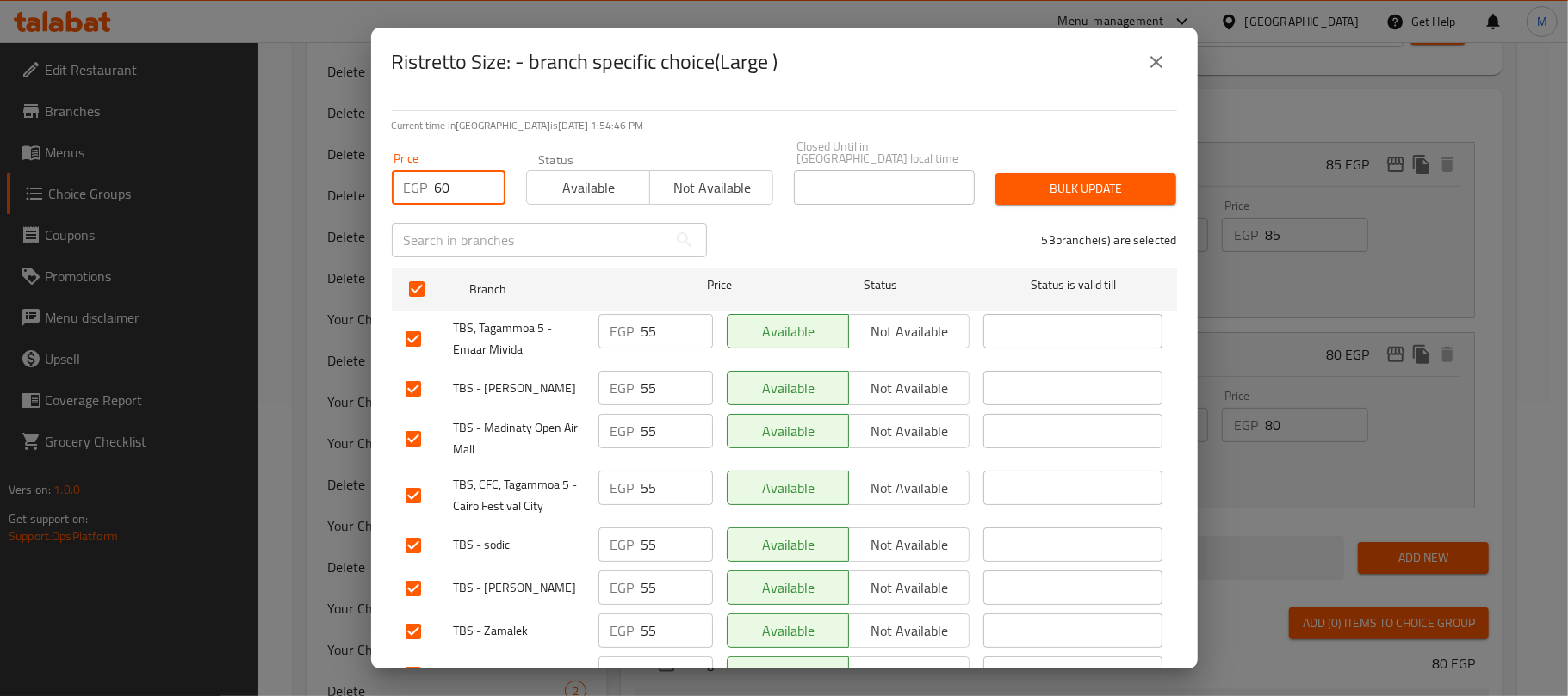
click at [1058, 163] on div "Bulk update" at bounding box center [1085, 189] width 201 height 53
click at [1051, 178] on span "Bulk update" at bounding box center [1086, 189] width 153 height 22
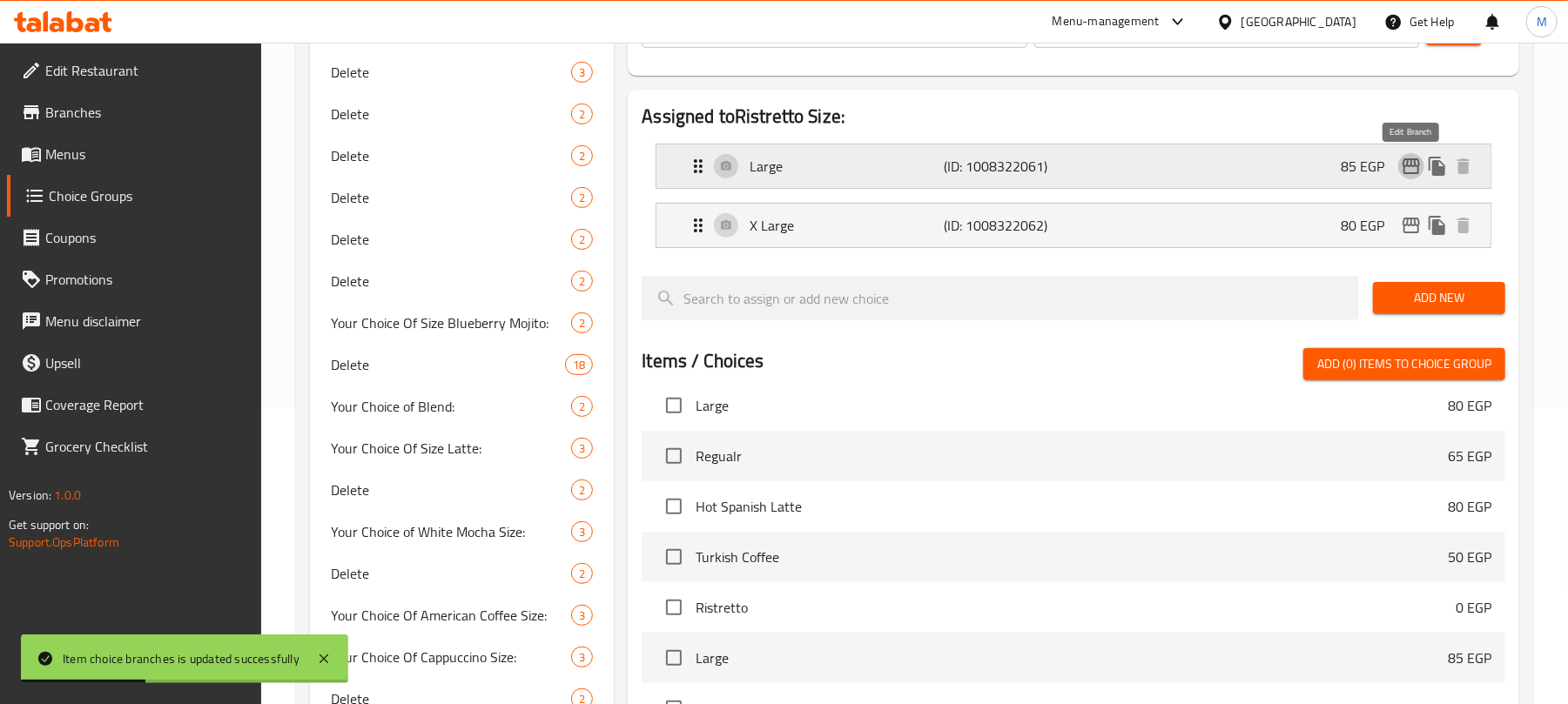
click at [1407, 175] on icon "edit" at bounding box center [1411, 166] width 21 height 21
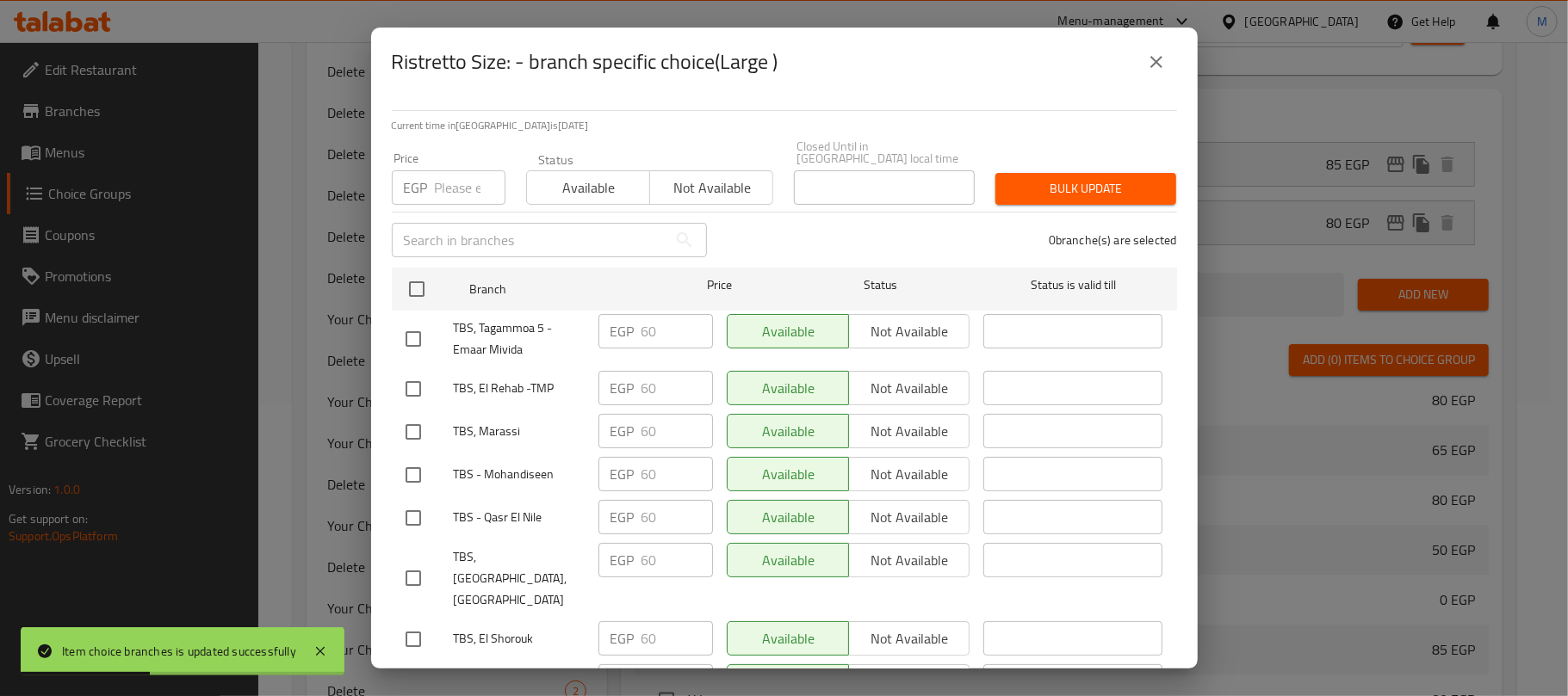
click at [1388, 167] on div "Ristretto Size: - branch specific choice(Large ) Current time in [GEOGRAPHIC_DA…" at bounding box center [784, 348] width 1568 height 696
click at [1166, 67] on button "close" at bounding box center [1156, 62] width 41 height 41
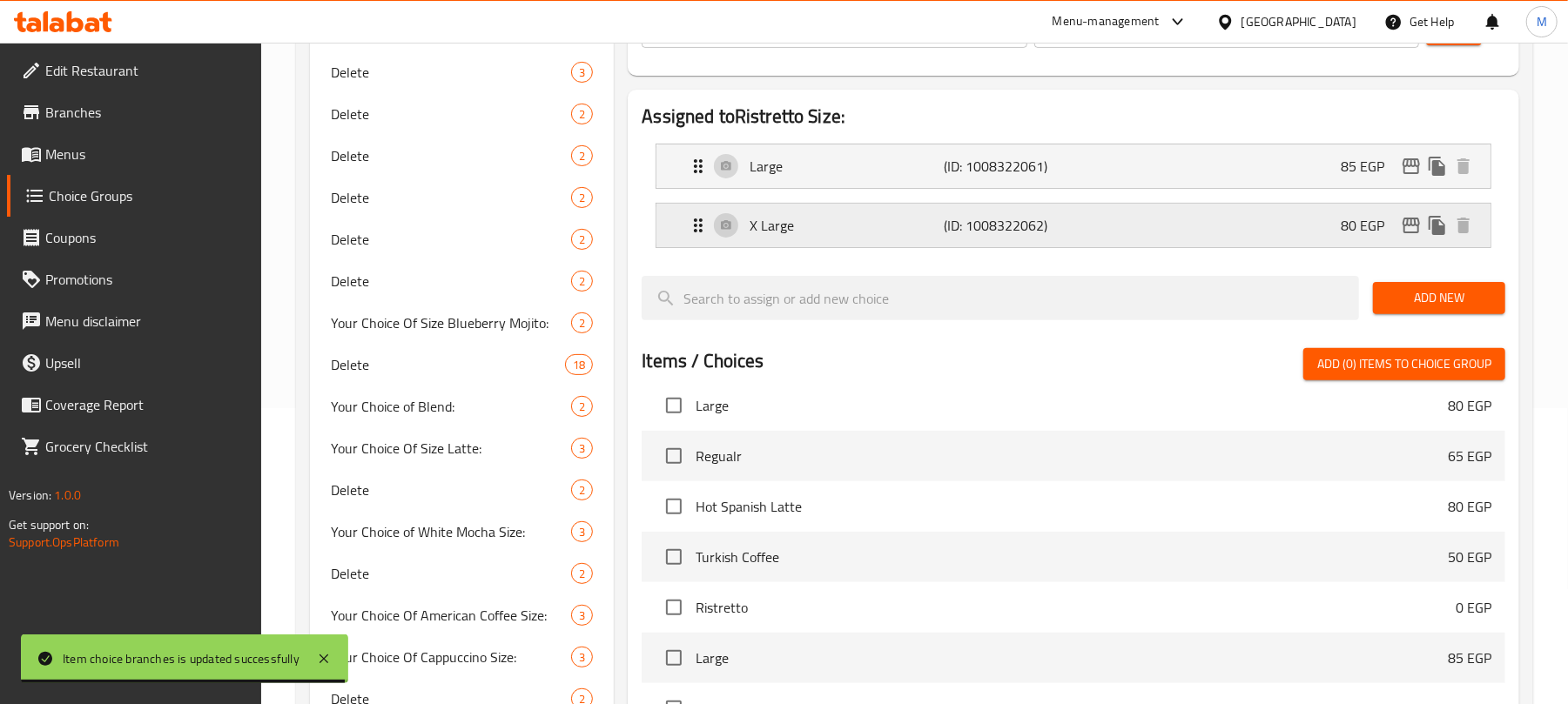
click at [1408, 227] on icon "edit" at bounding box center [1411, 225] width 18 height 16
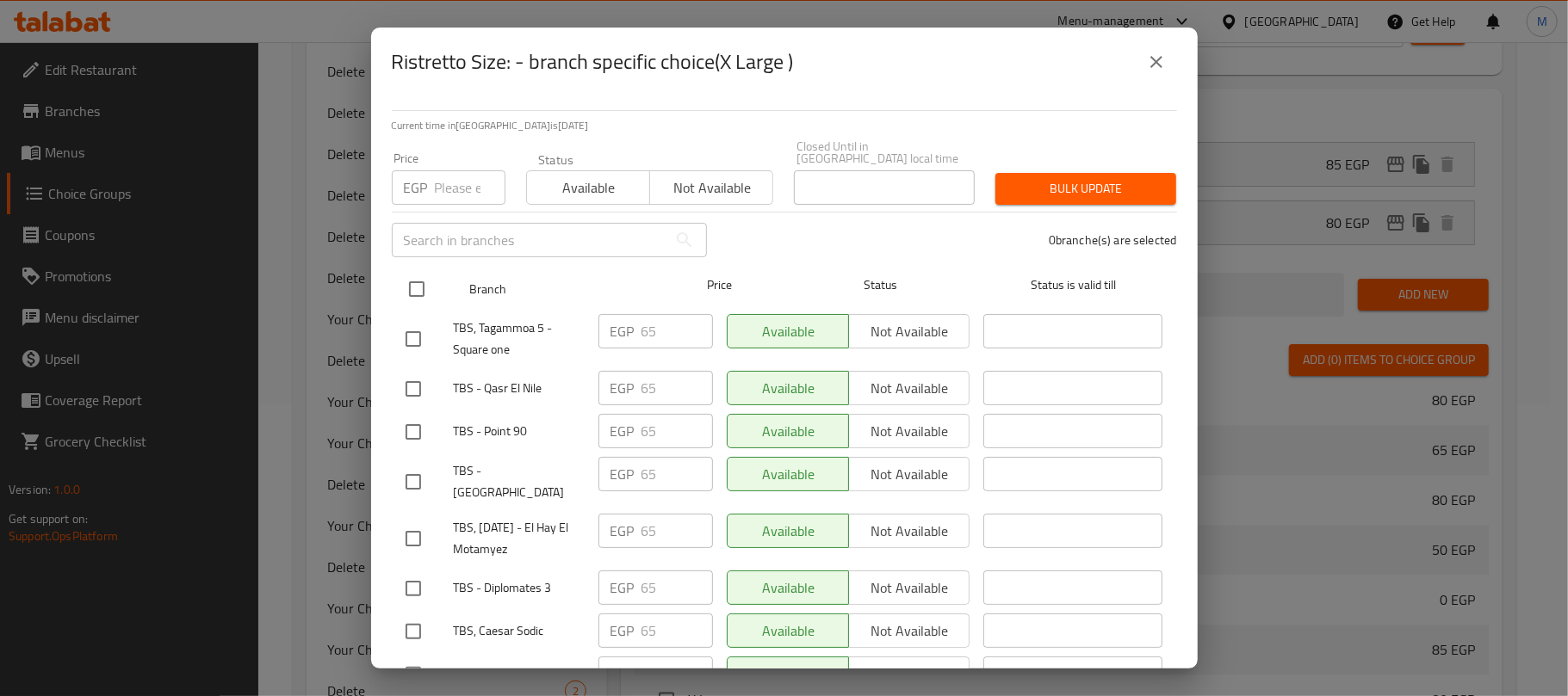
click at [418, 284] on input "checkbox" at bounding box center [416, 289] width 36 height 36
checkbox input "true"
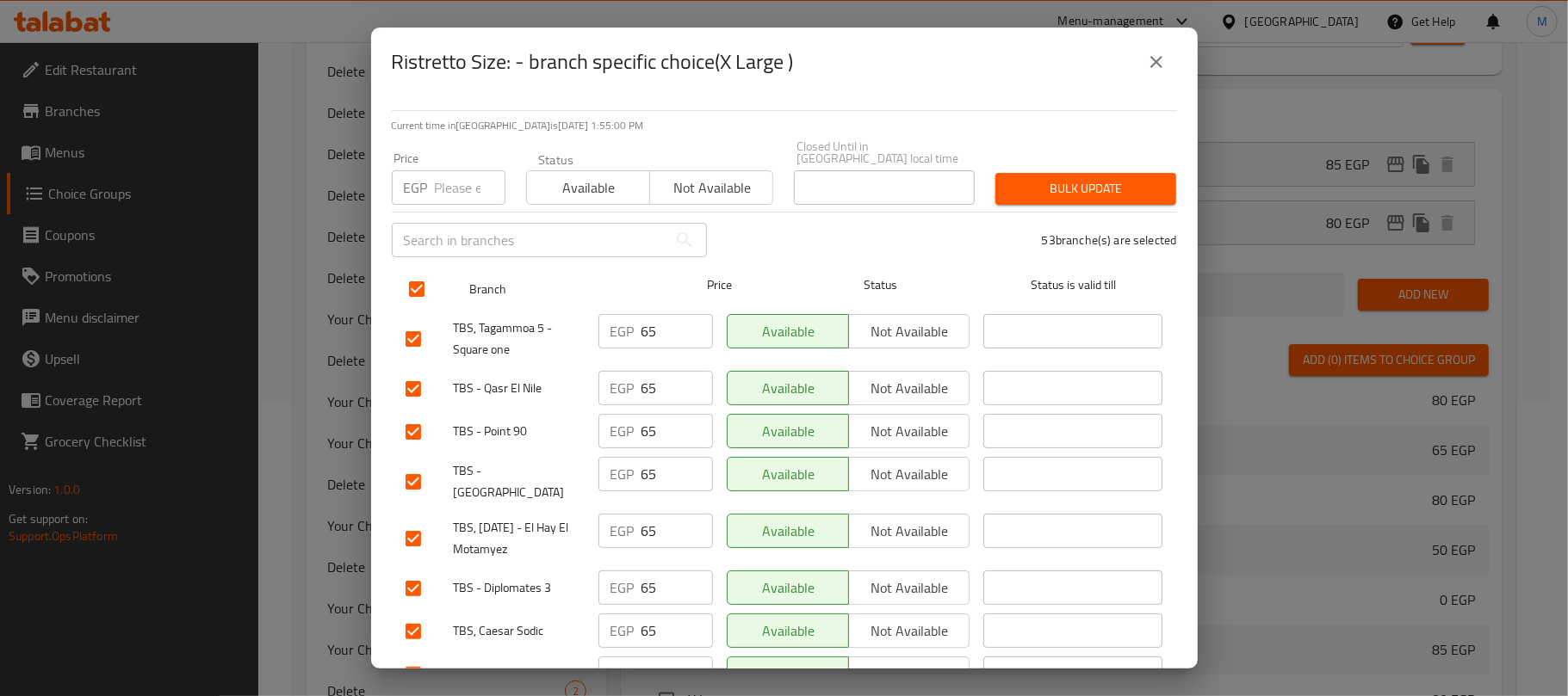
checkbox input "true"
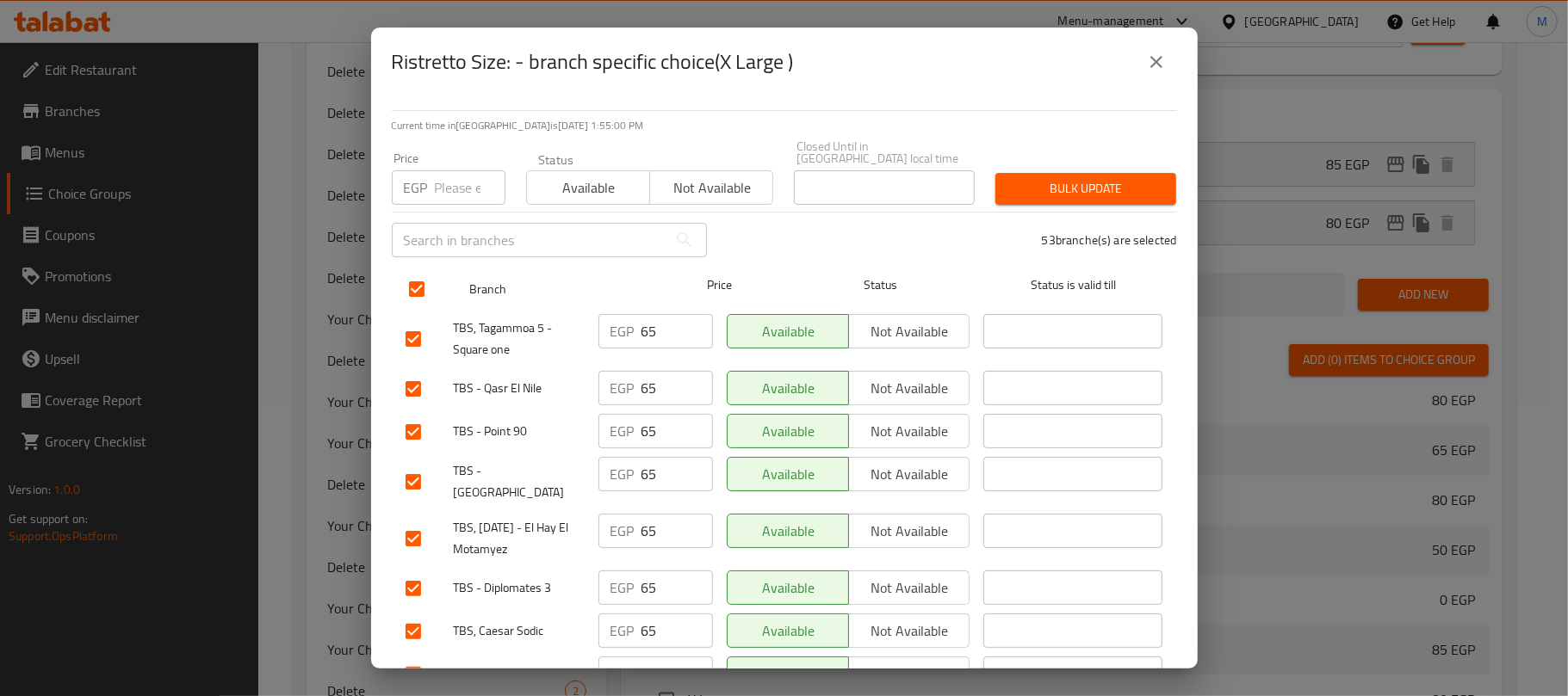
checkbox input "true"
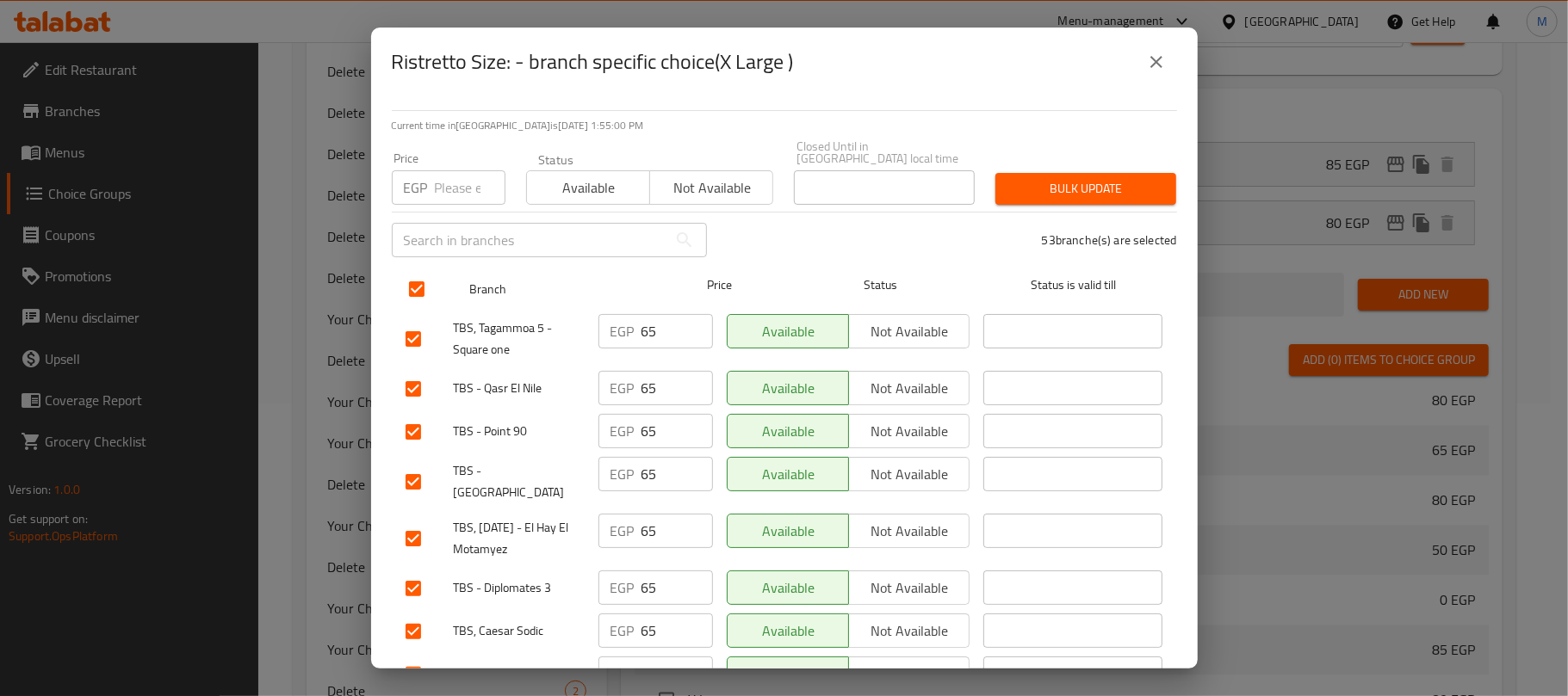
checkbox input "true"
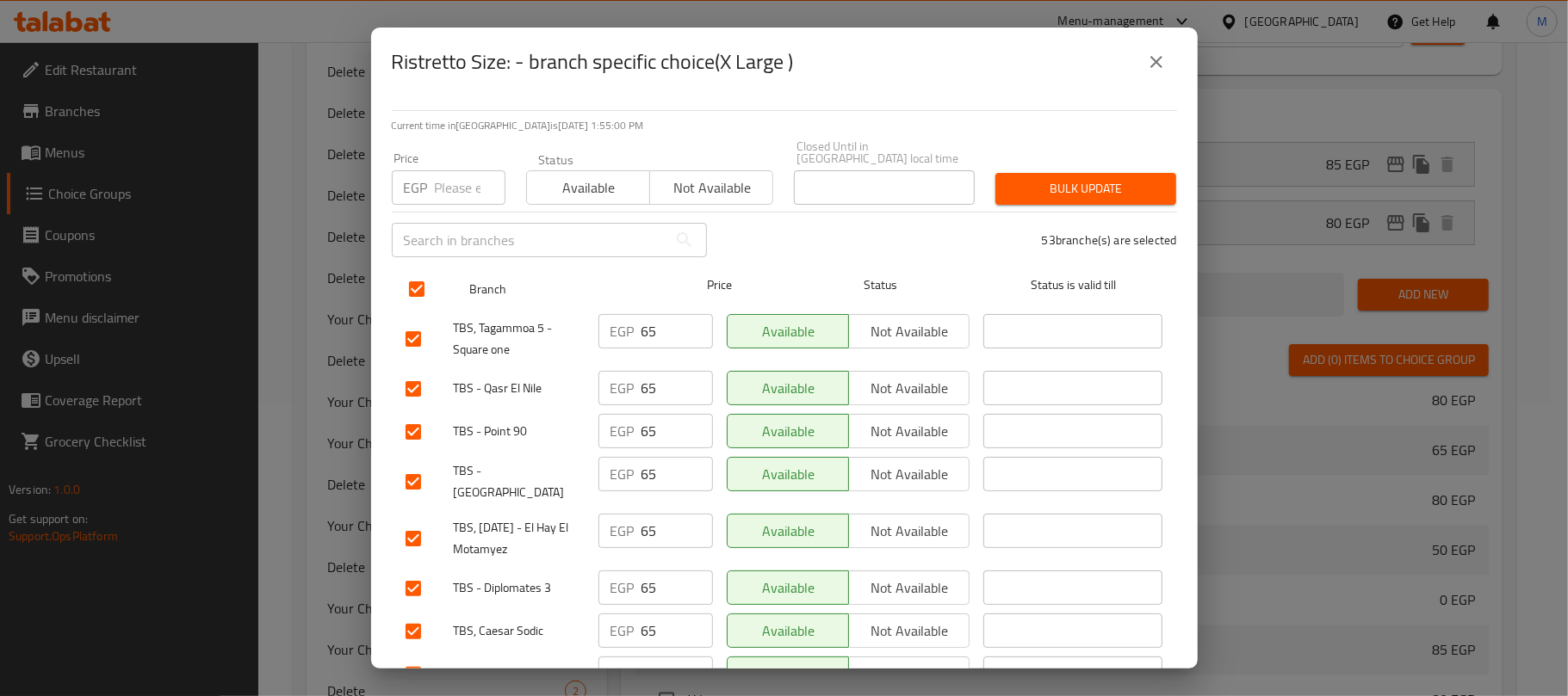
checkbox input "true"
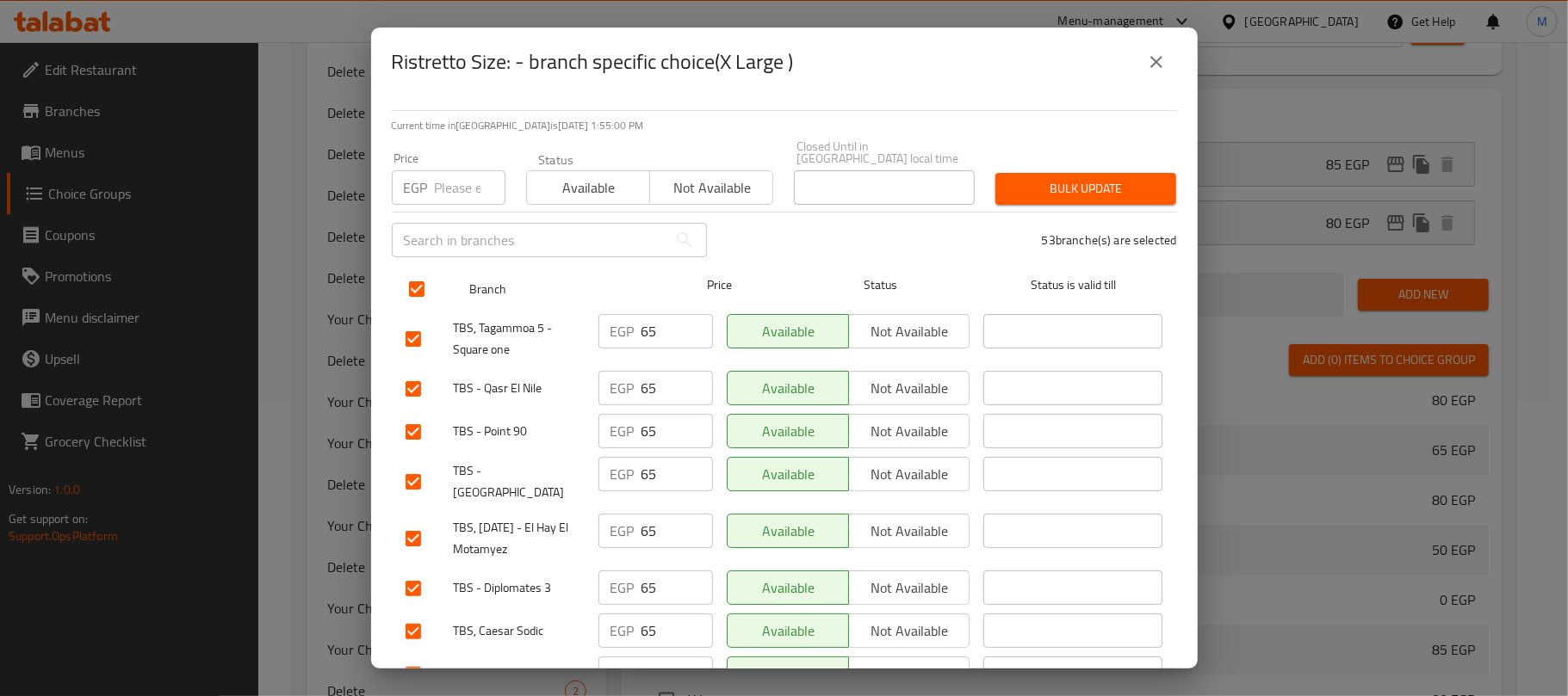
checkbox input "true"
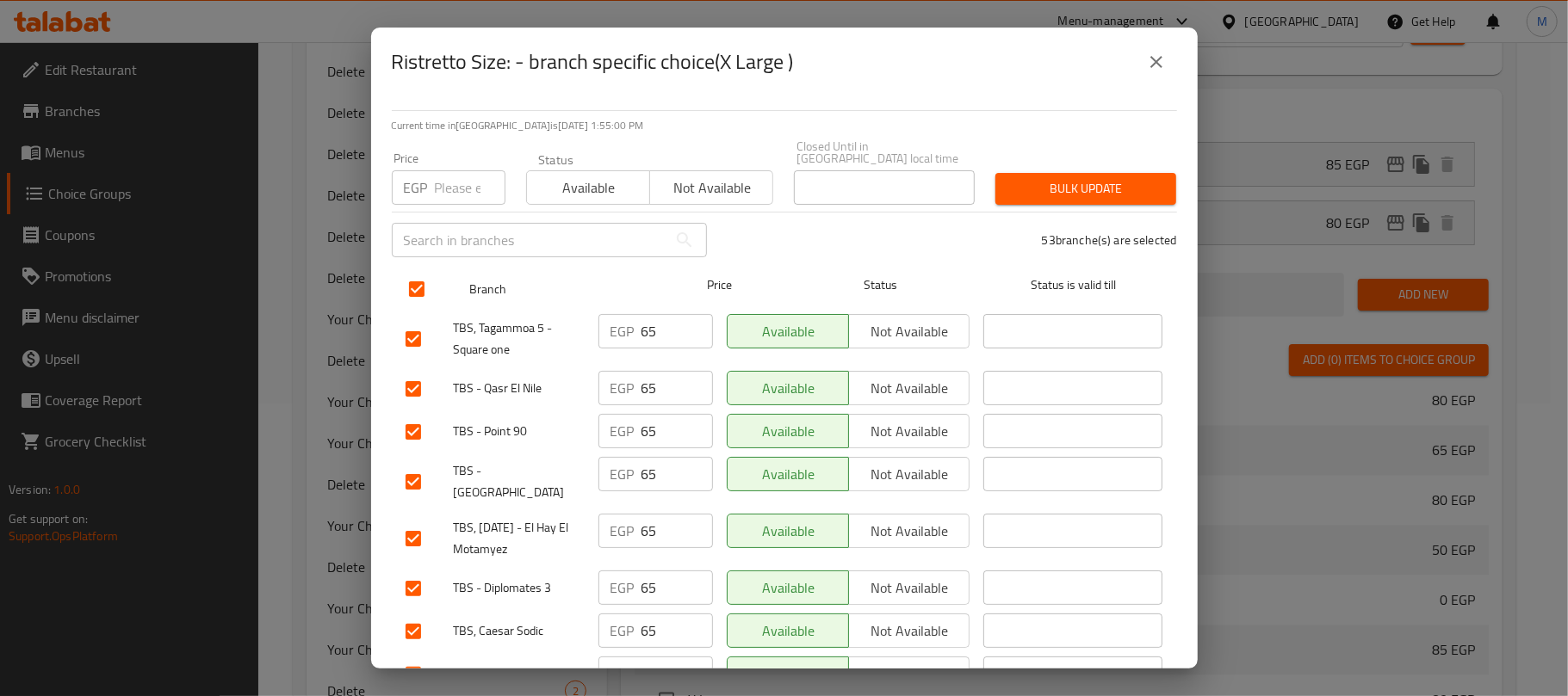
checkbox input "true"
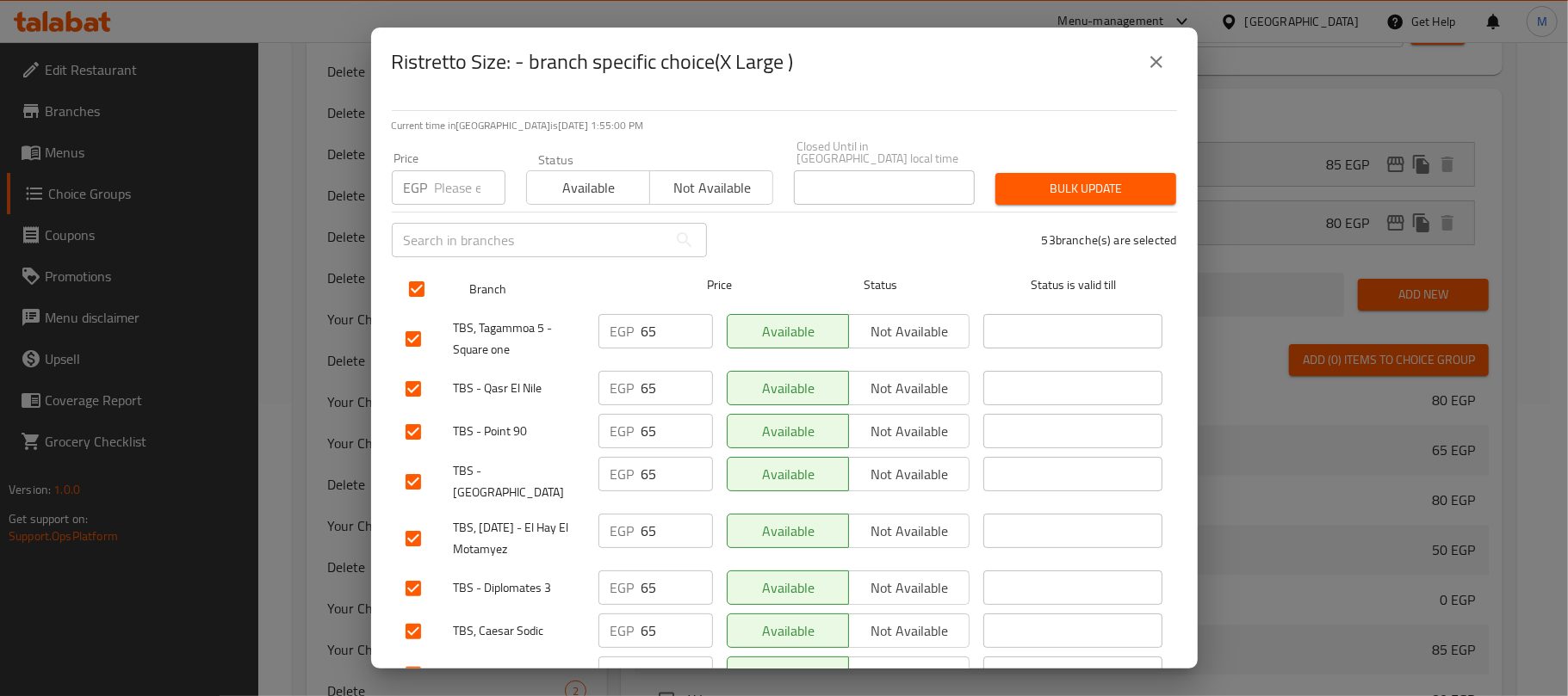
checkbox input "true"
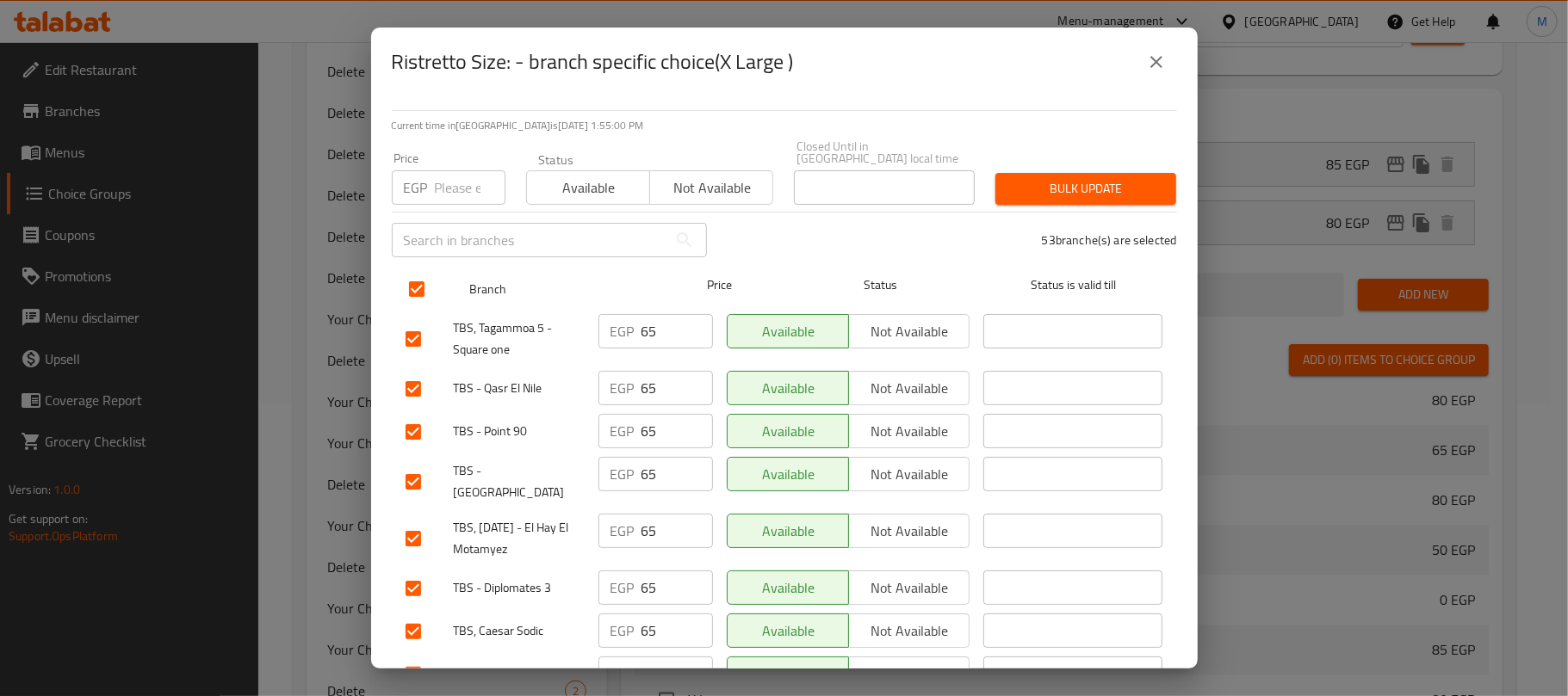
checkbox input "true"
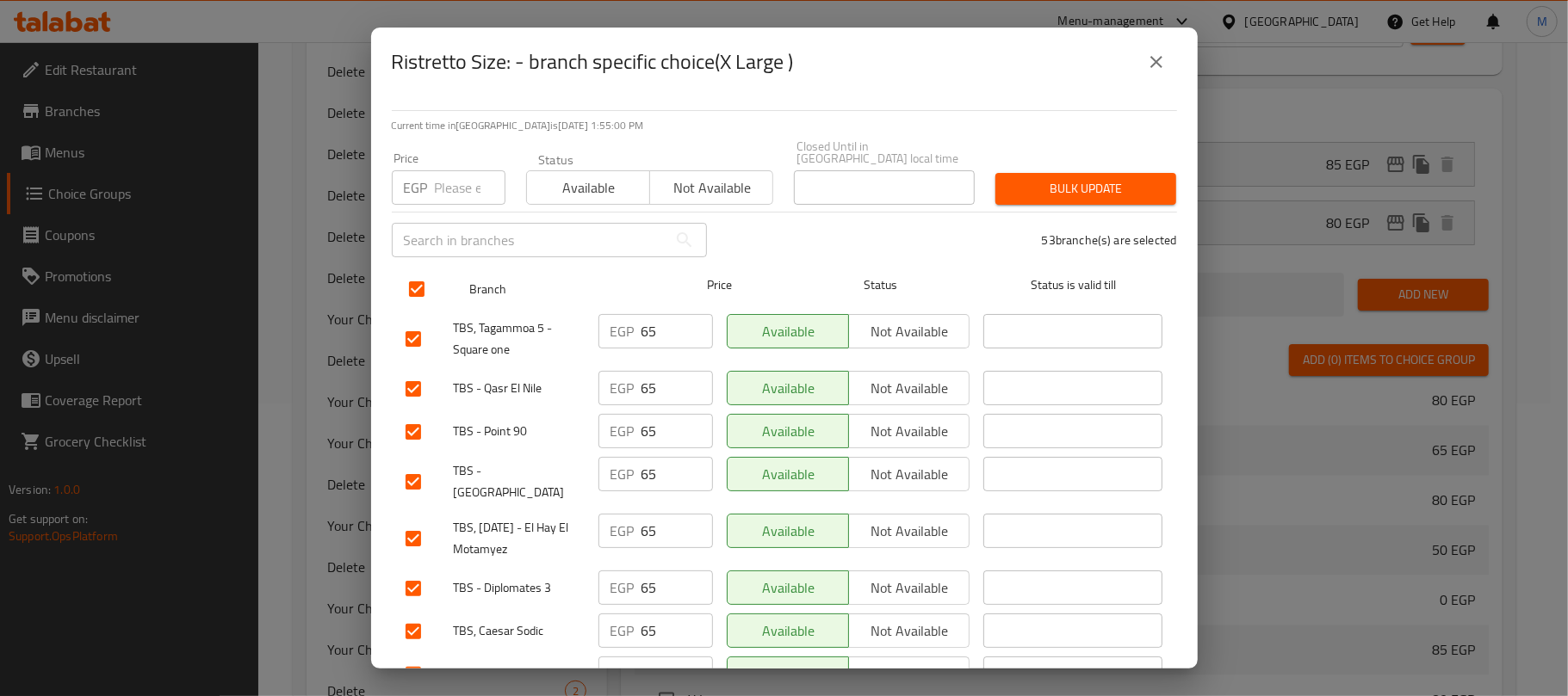
checkbox input "true"
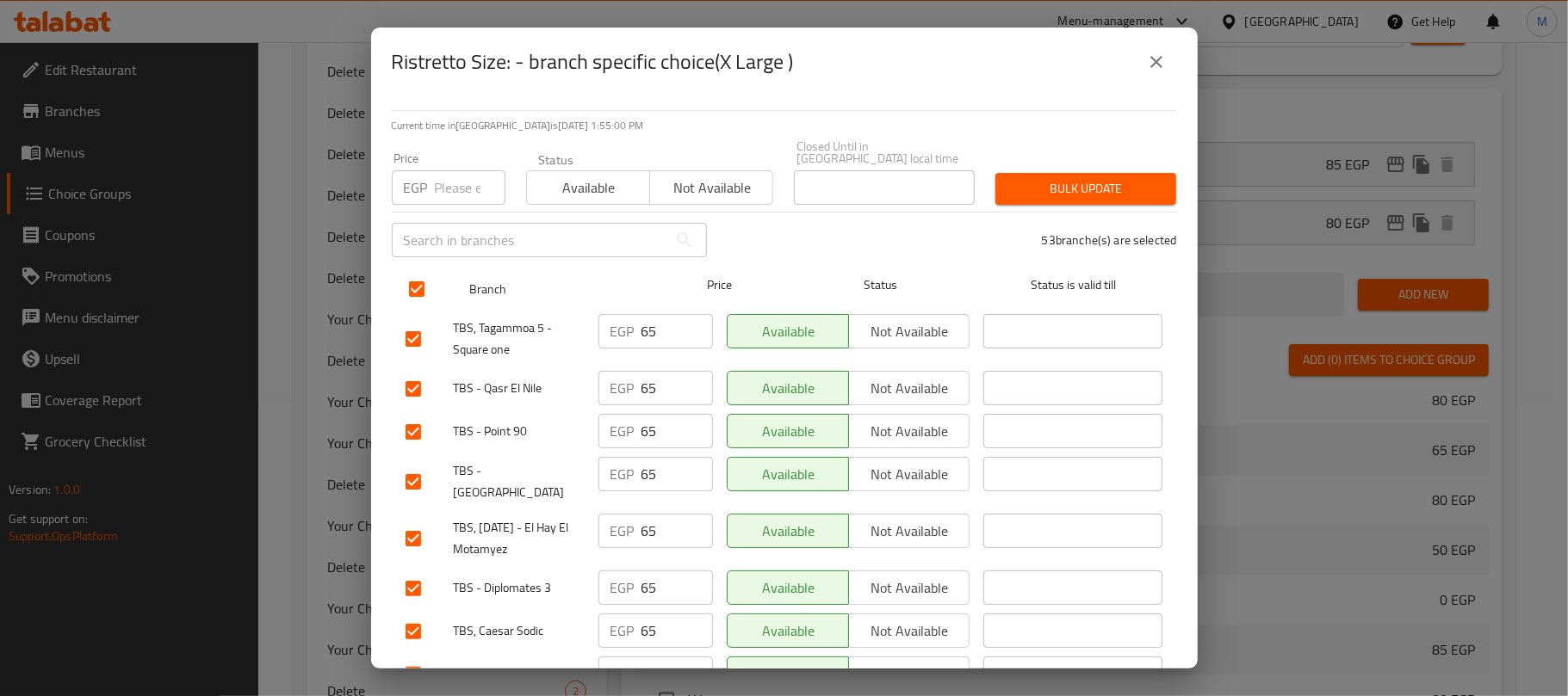
checkbox input "true"
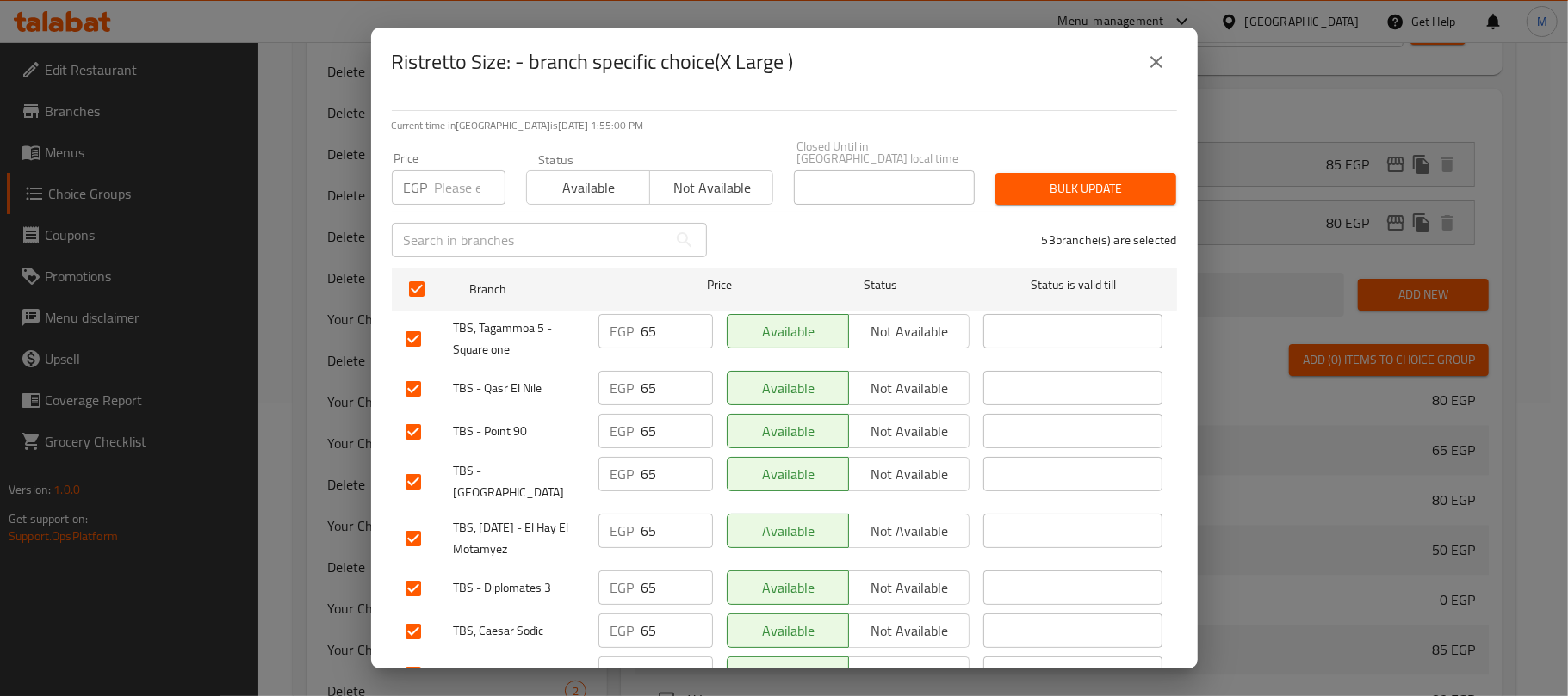
click at [446, 177] on input "number" at bounding box center [470, 187] width 71 height 34
type input "70"
click at [1009, 178] on span "Bulk update" at bounding box center [1086, 189] width 153 height 22
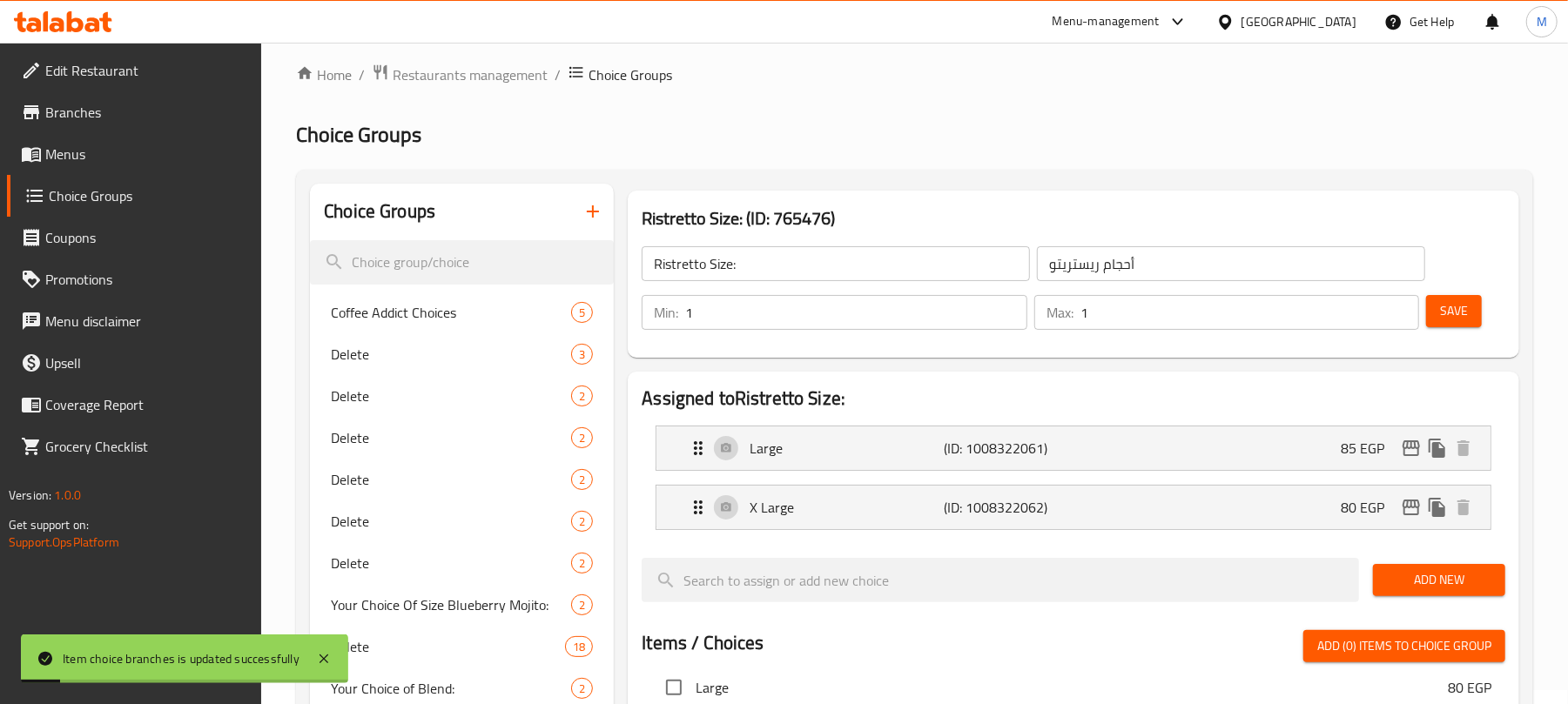
scroll to position [0, 0]
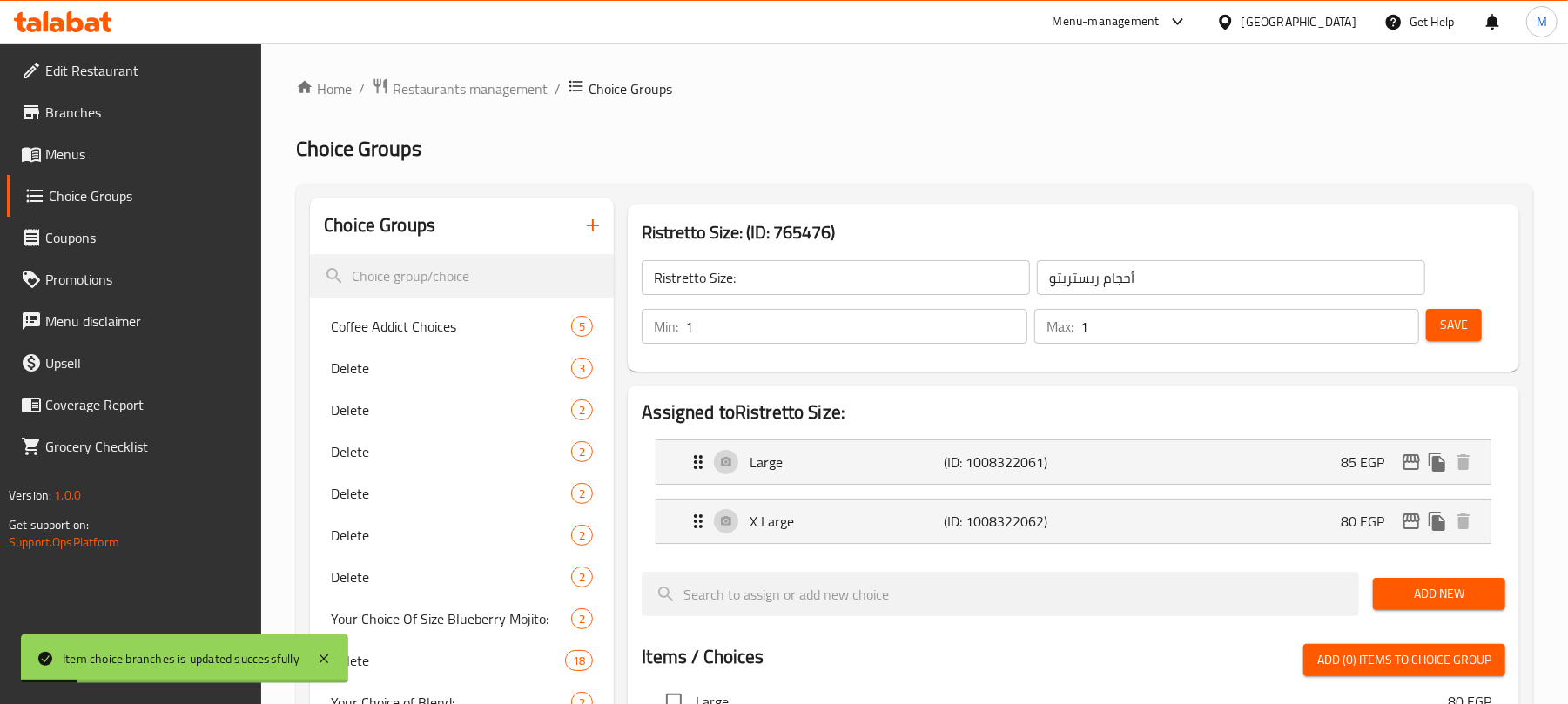
click at [1039, 141] on h2 "Choice Groups" at bounding box center [914, 149] width 1238 height 28
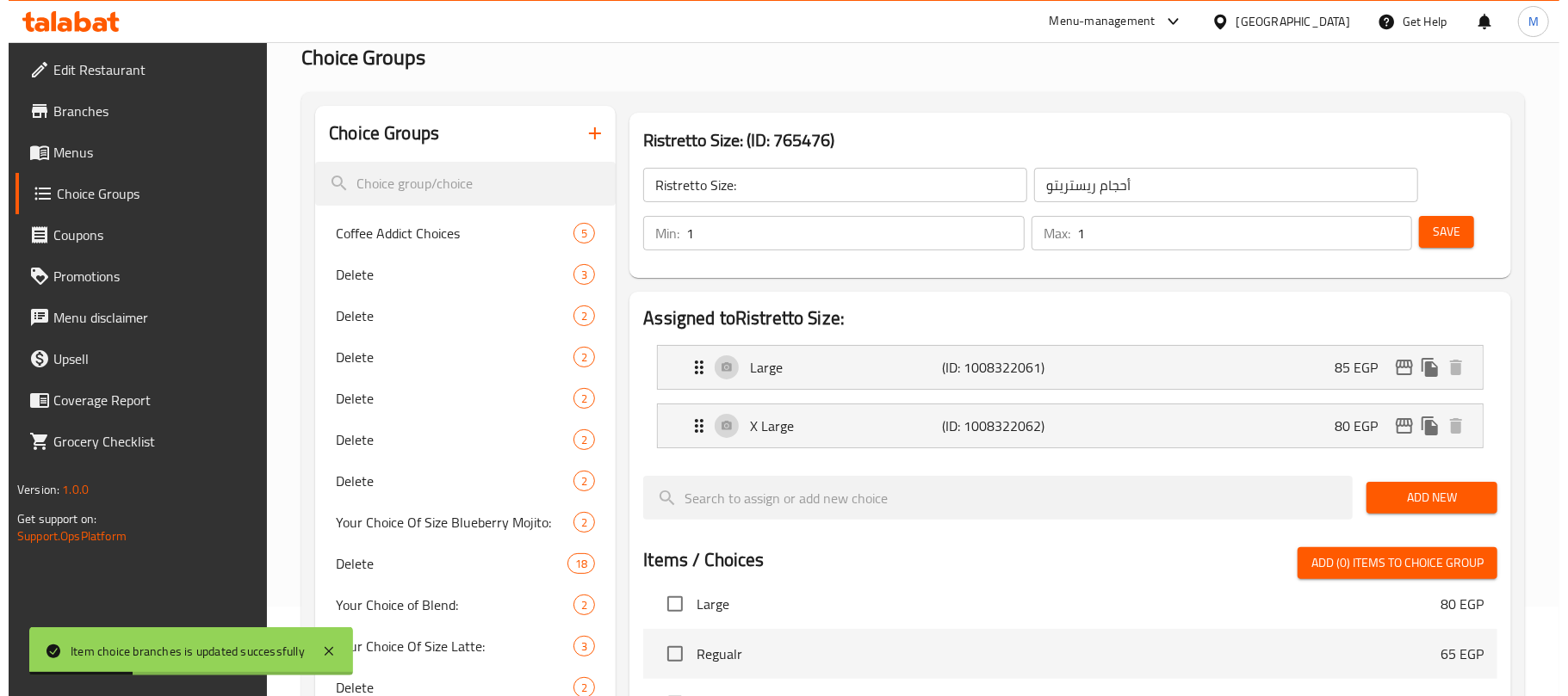
scroll to position [115, 0]
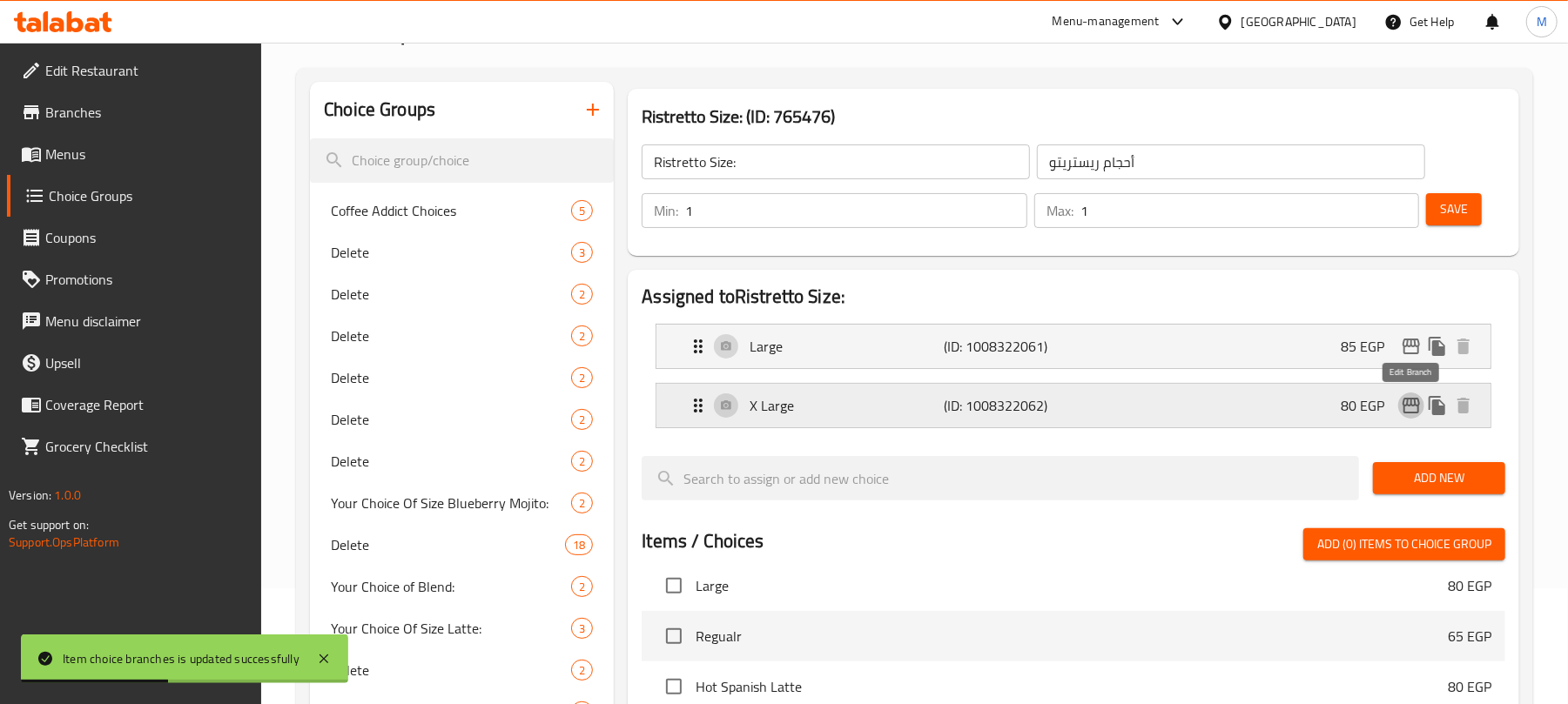
click at [1403, 410] on icon "edit" at bounding box center [1411, 406] width 18 height 16
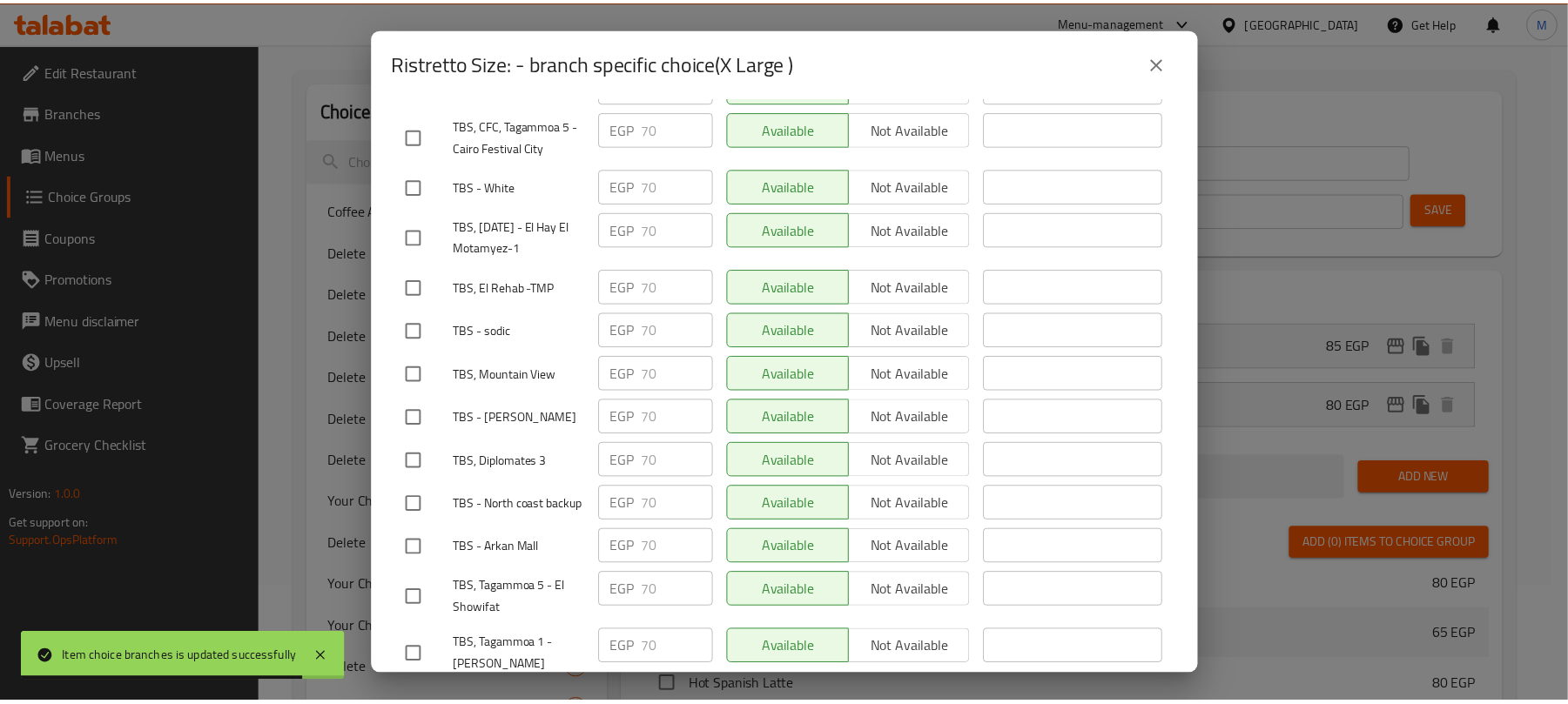
scroll to position [2257, 0]
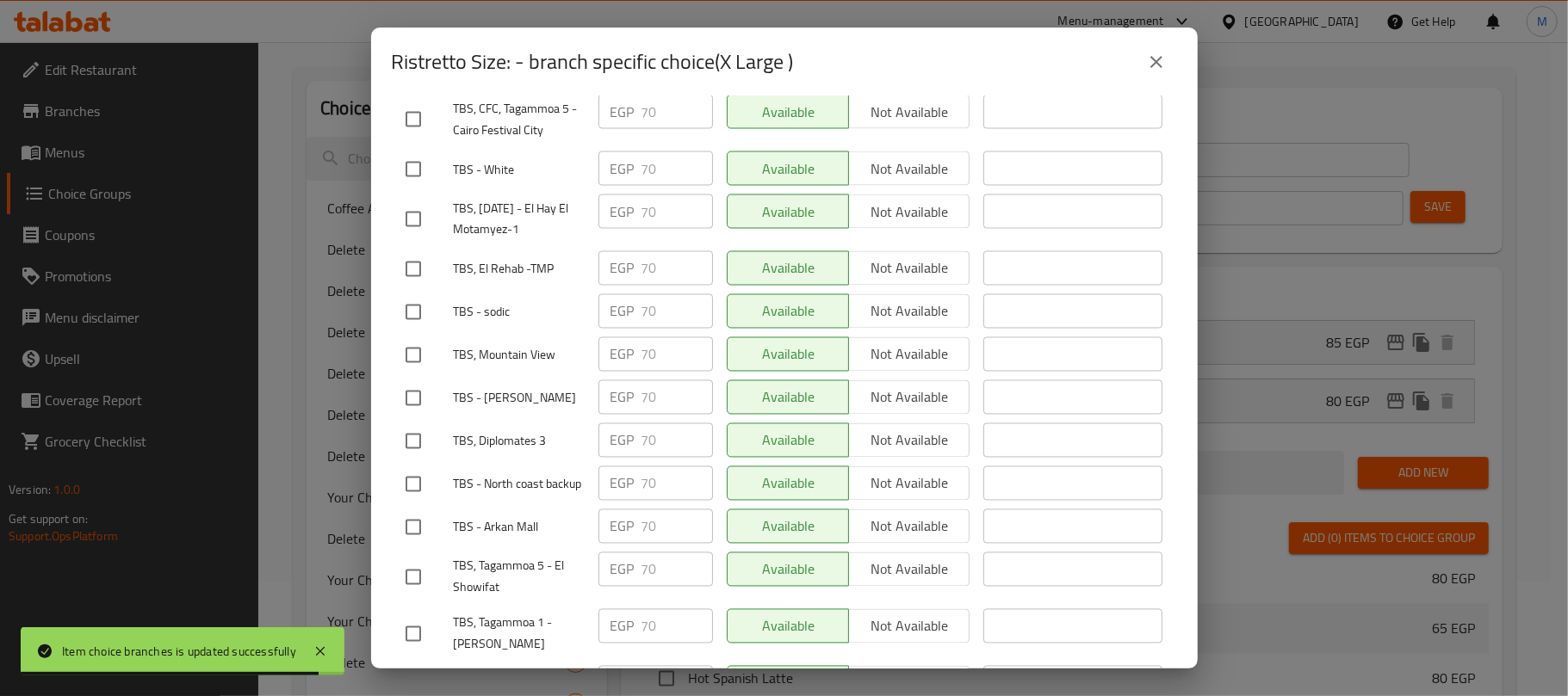
click at [1167, 63] on button "close" at bounding box center [1156, 62] width 41 height 41
